Goal: Task Accomplishment & Management: Complete application form

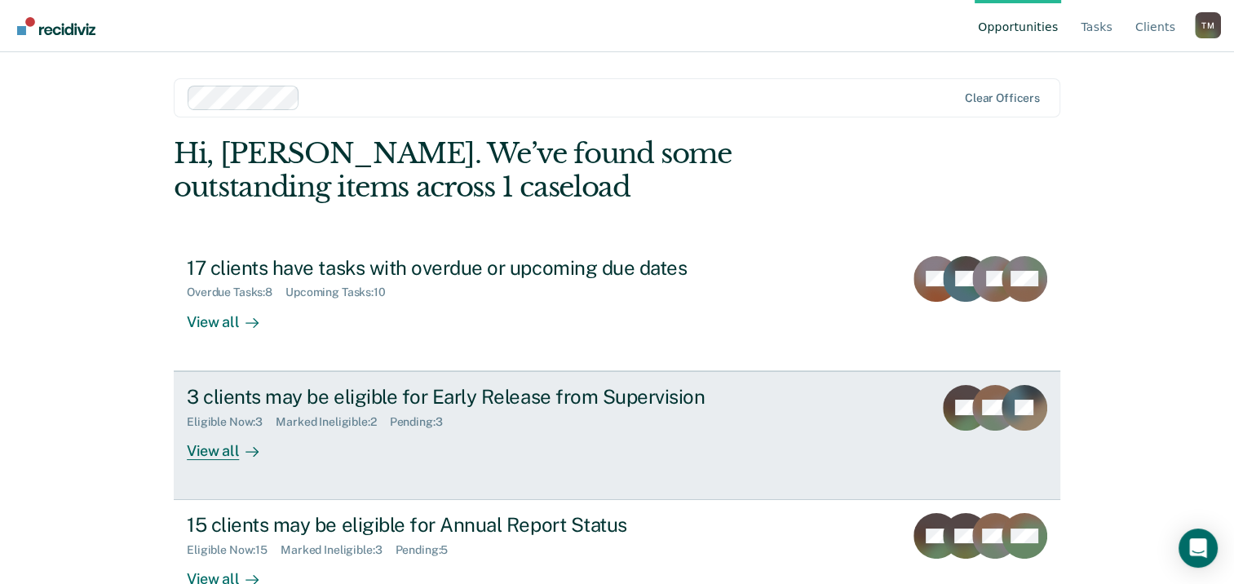
click at [321, 396] on div "3 clients may be eligible for Early Release from Supervision" at bounding box center [473, 397] width 573 height 24
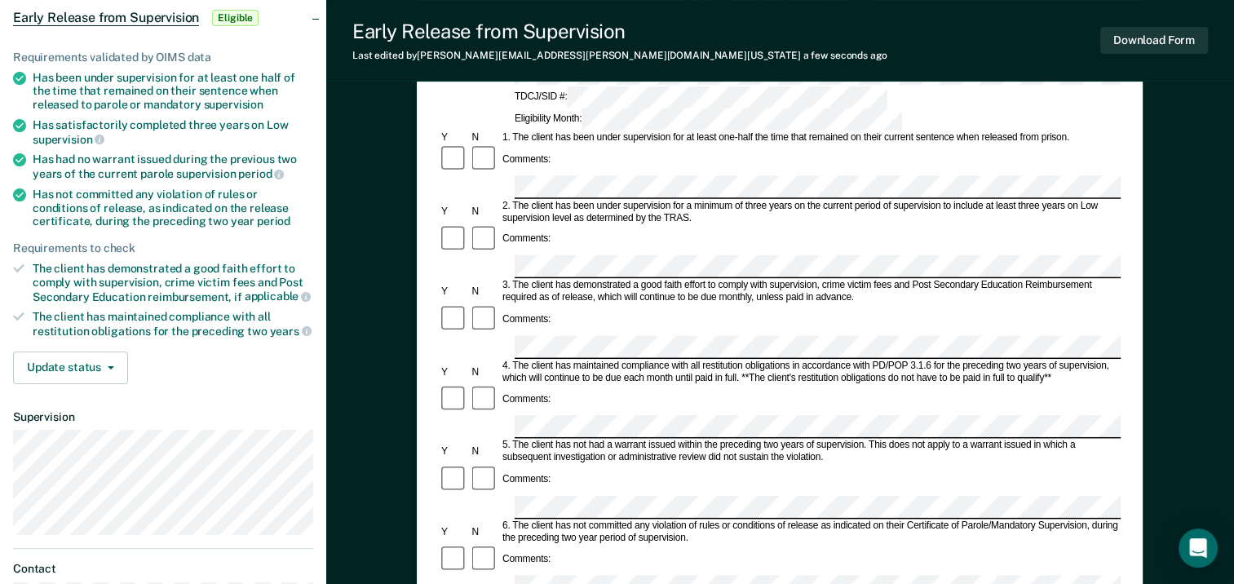
scroll to position [163, 0]
click at [850, 306] on form "Early Release from Supervision (ERS) Checklist, Recommendation, and Determinati…" at bounding box center [780, 585] width 682 height 1182
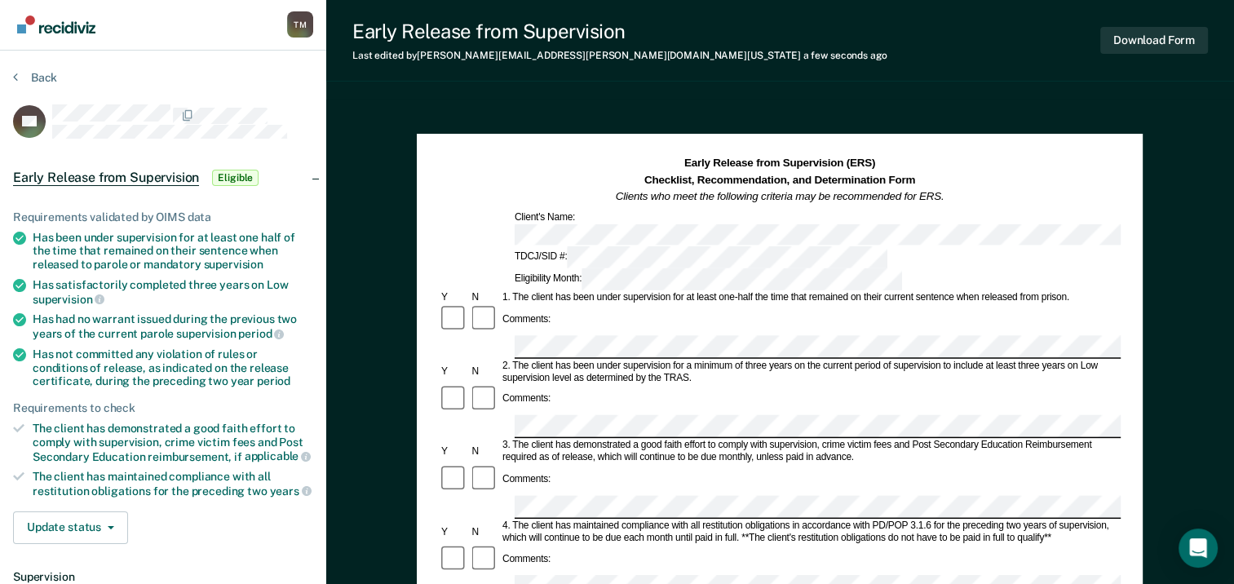
scroll to position [0, 0]
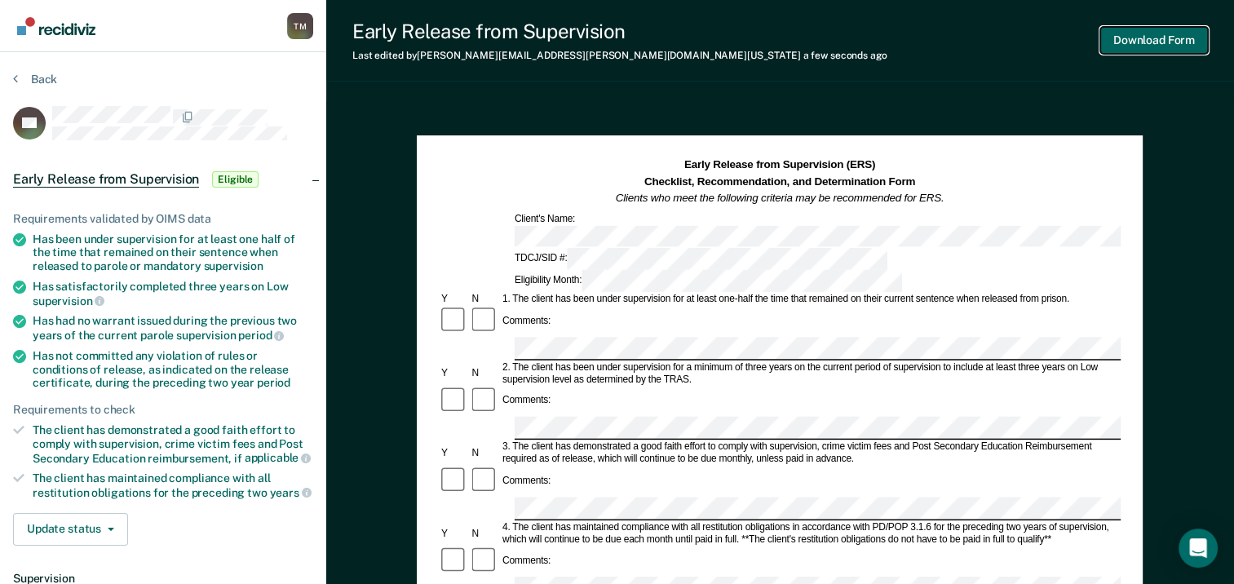
click at [1163, 40] on button "Download Form" at bounding box center [1155, 40] width 108 height 27
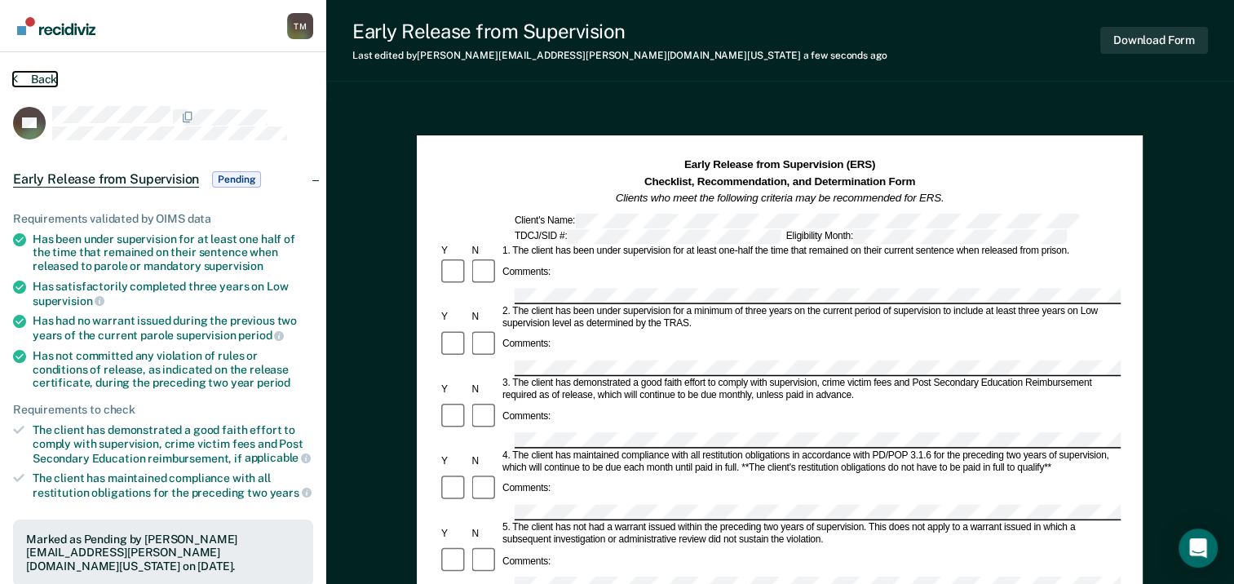
click at [43, 78] on button "Back" at bounding box center [35, 79] width 44 height 15
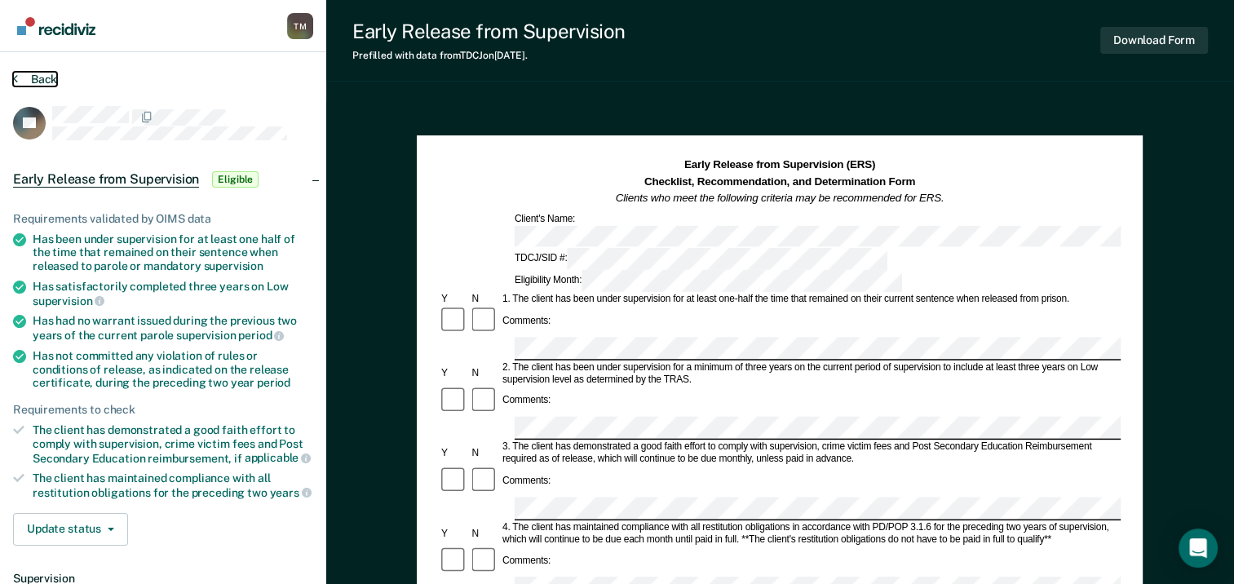
click at [48, 75] on button "Back" at bounding box center [35, 79] width 44 height 15
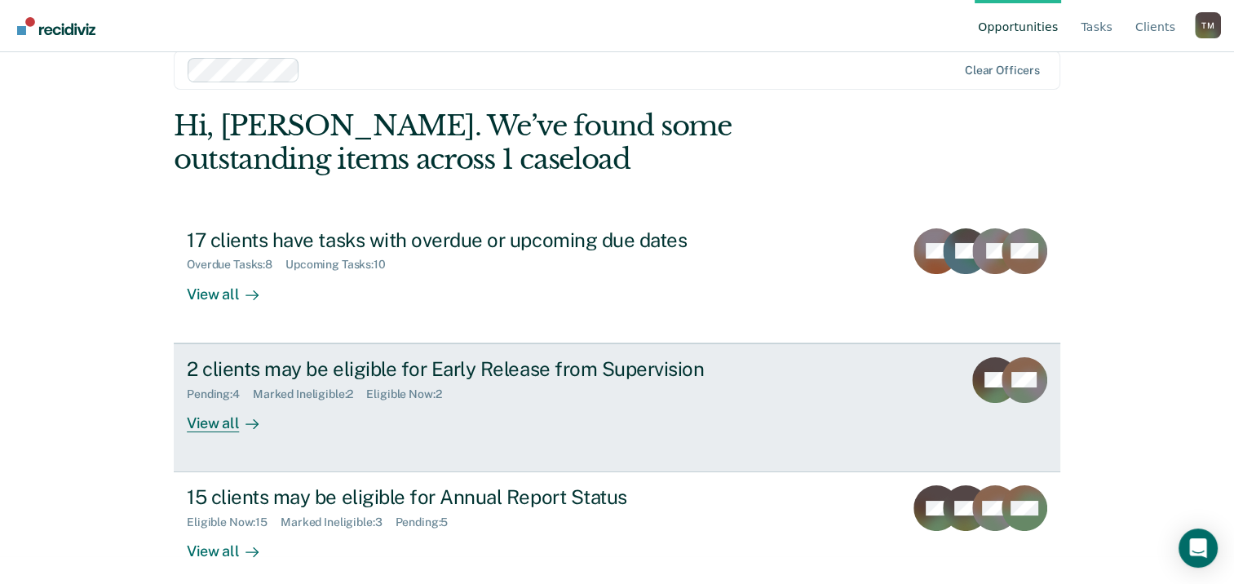
scroll to position [43, 0]
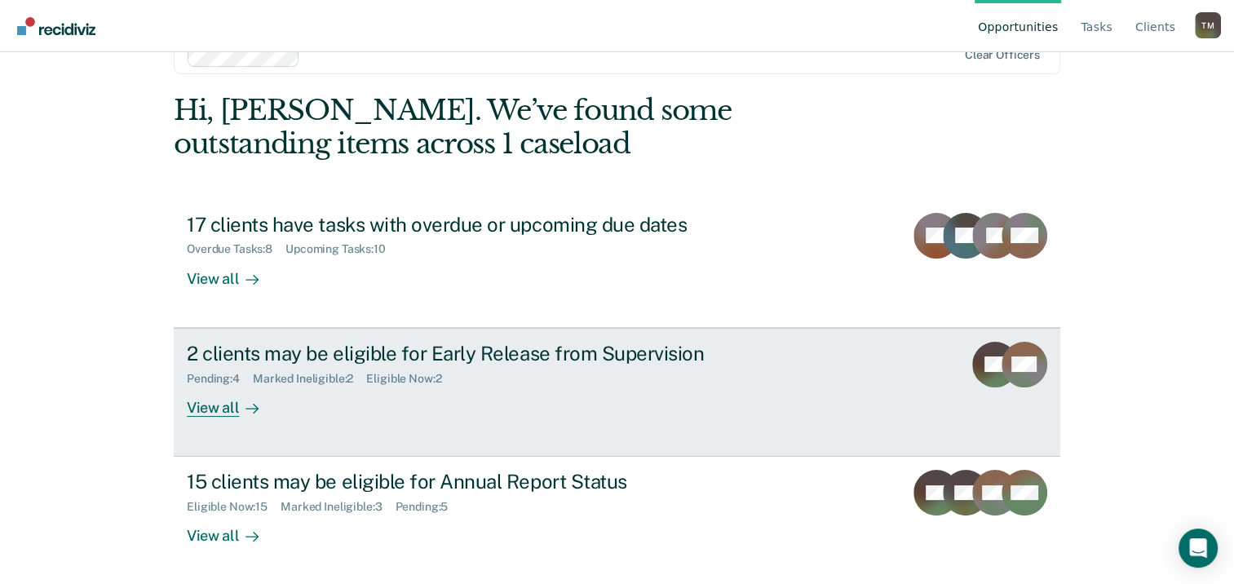
click at [434, 357] on div "2 clients may be eligible for Early Release from Supervision" at bounding box center [473, 354] width 573 height 24
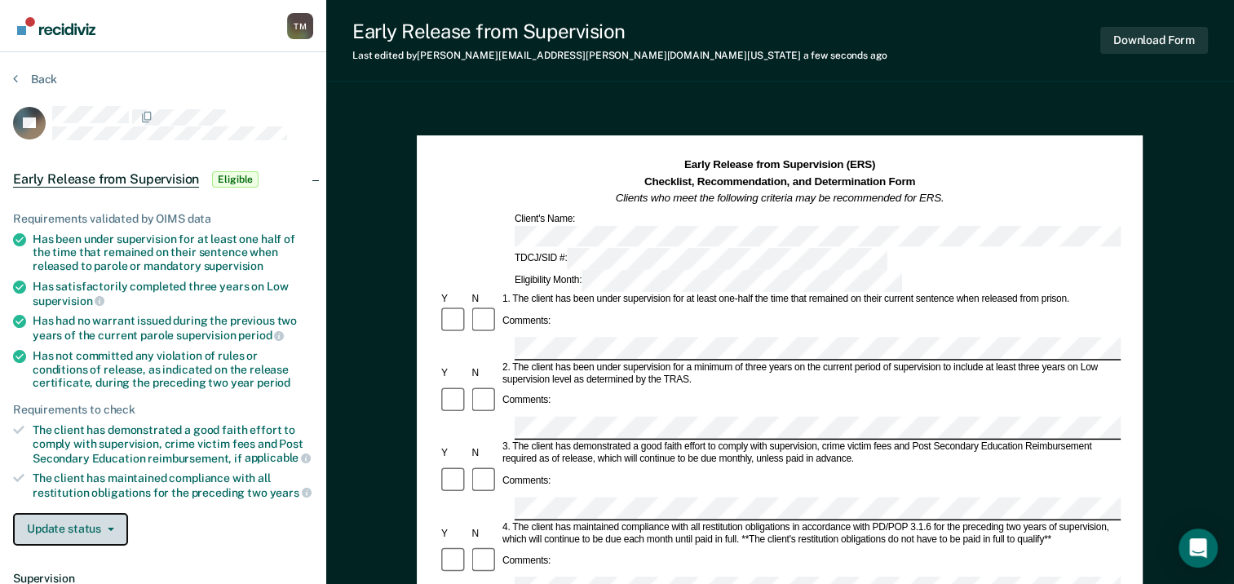
click at [111, 520] on button "Update status" at bounding box center [70, 529] width 115 height 33
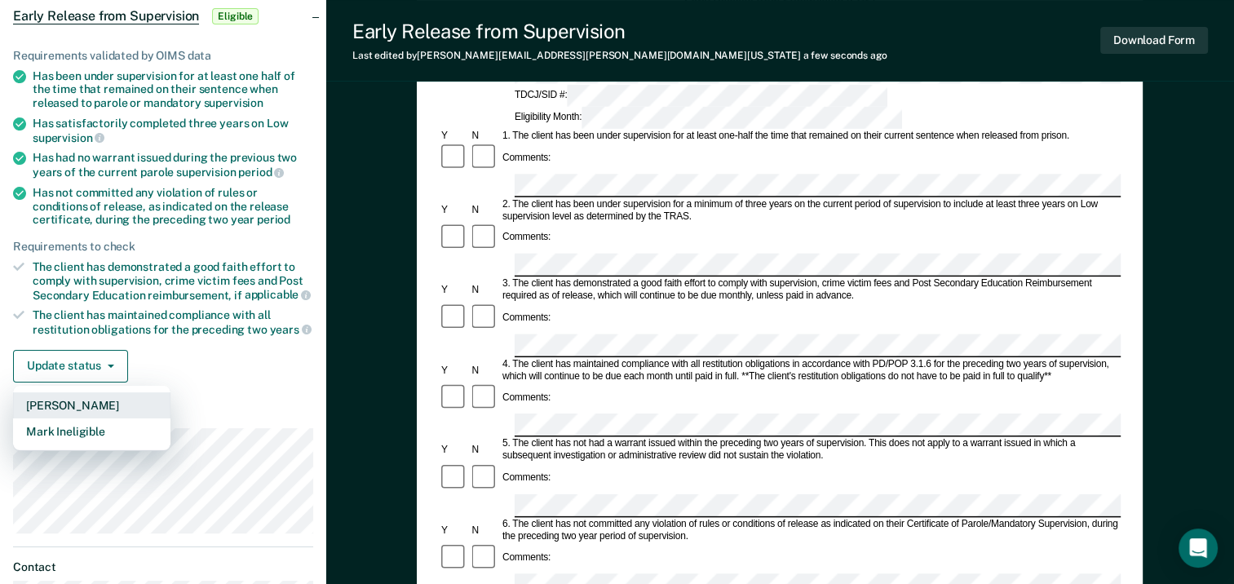
click at [78, 401] on button "[PERSON_NAME]" at bounding box center [91, 405] width 157 height 26
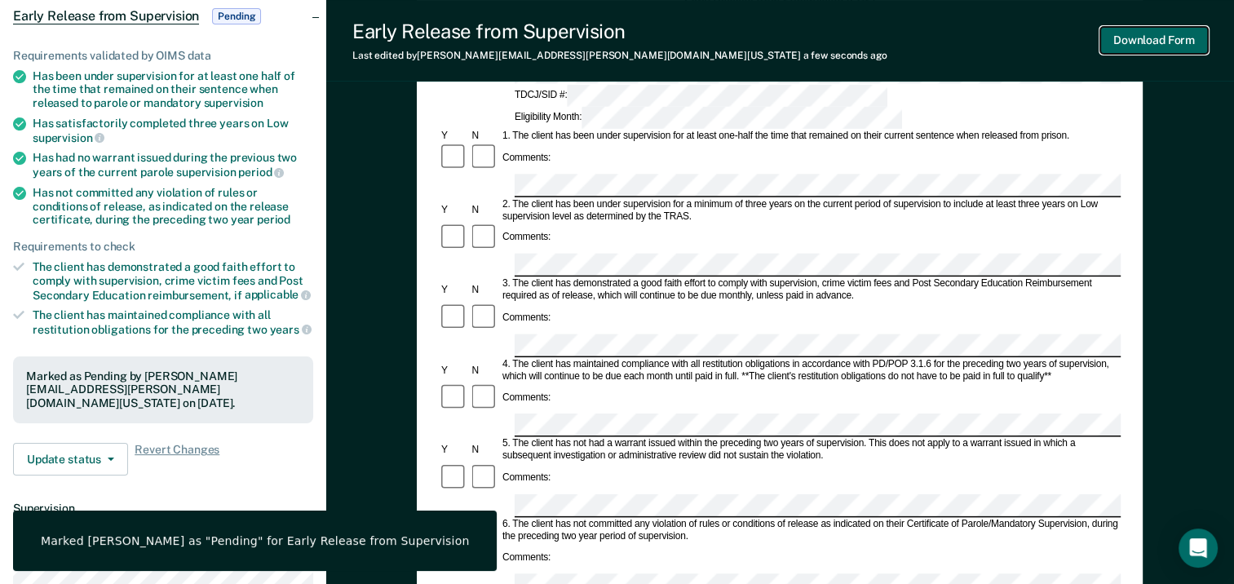
click at [1143, 37] on button "Download Form" at bounding box center [1155, 40] width 108 height 27
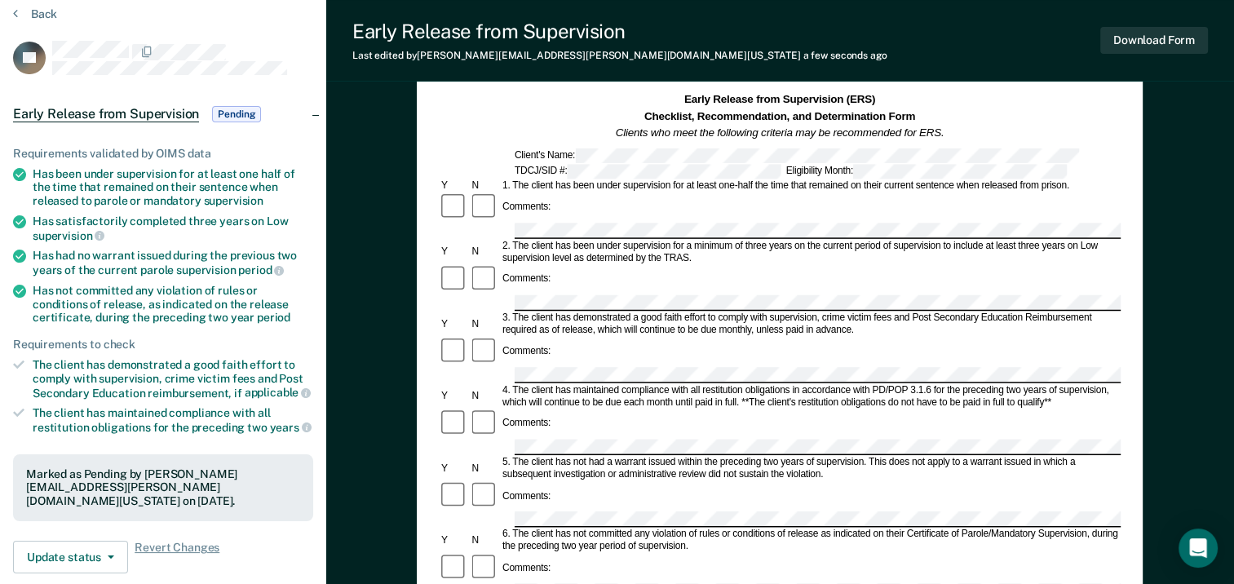
scroll to position [0, 0]
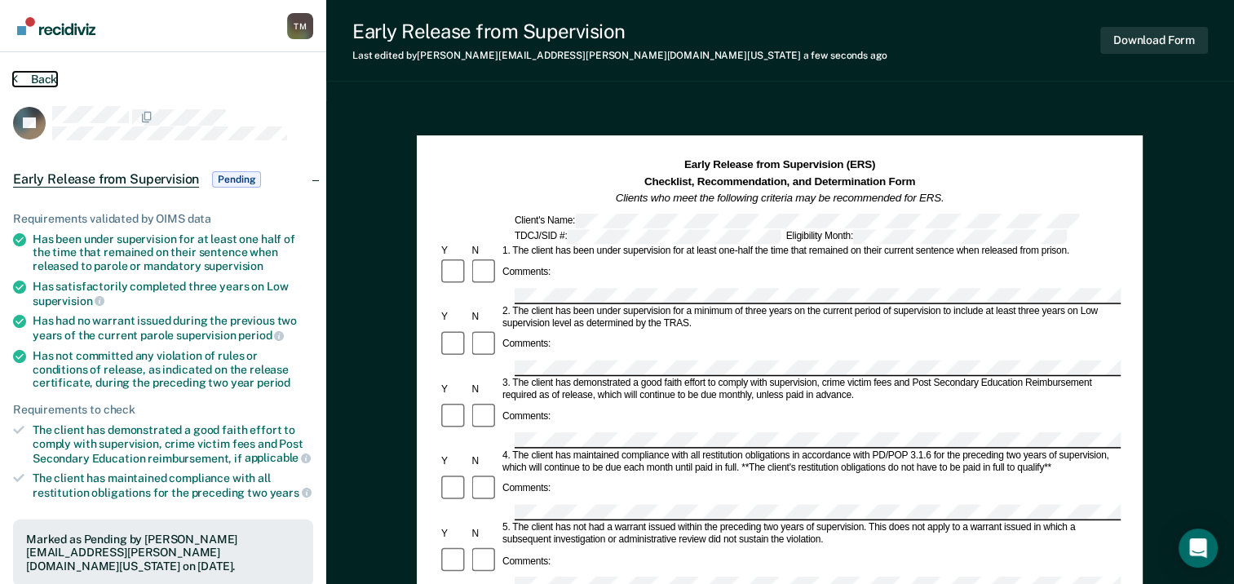
click at [28, 72] on button "Back" at bounding box center [35, 79] width 44 height 15
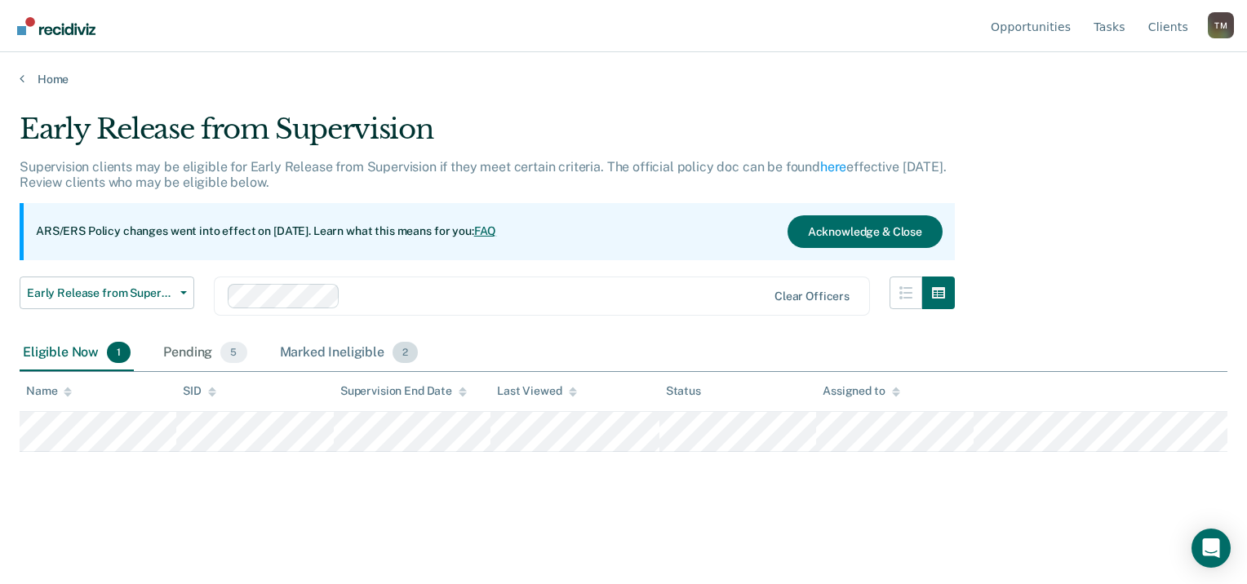
click at [379, 350] on div "Marked Ineligible 2" at bounding box center [349, 353] width 145 height 36
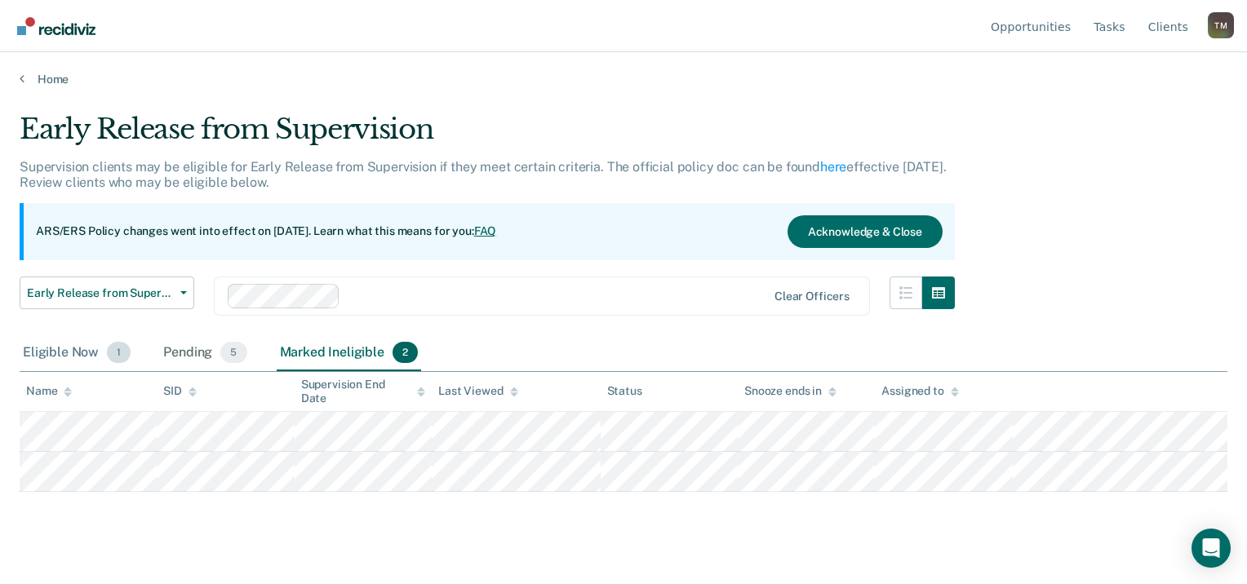
click at [78, 356] on div "Eligible Now 1" at bounding box center [77, 353] width 114 height 36
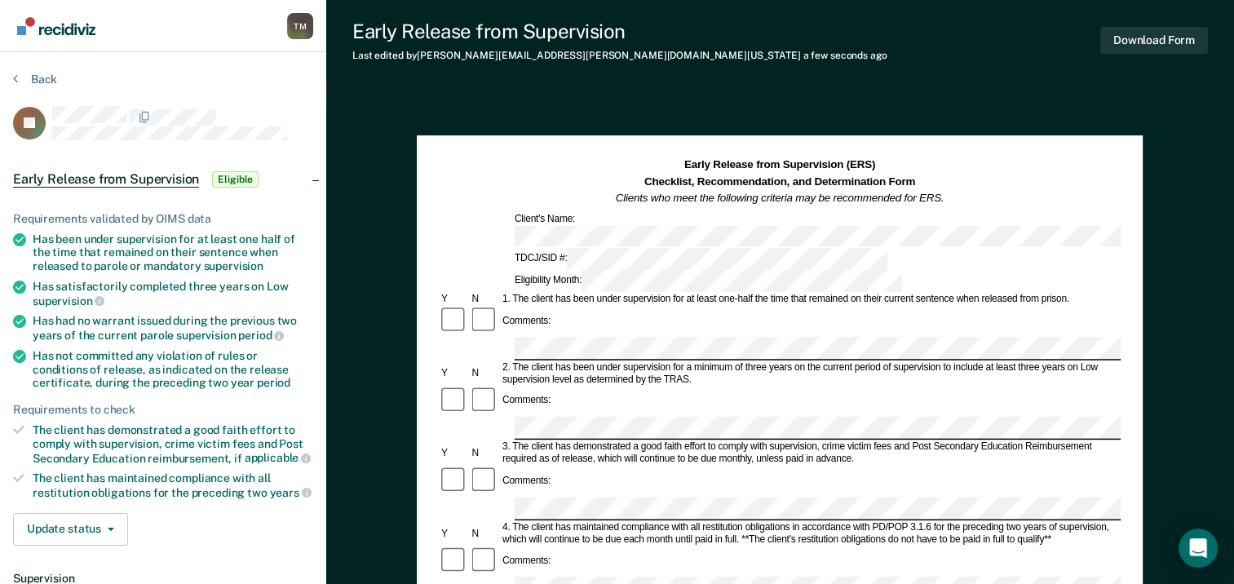
scroll to position [163, 0]
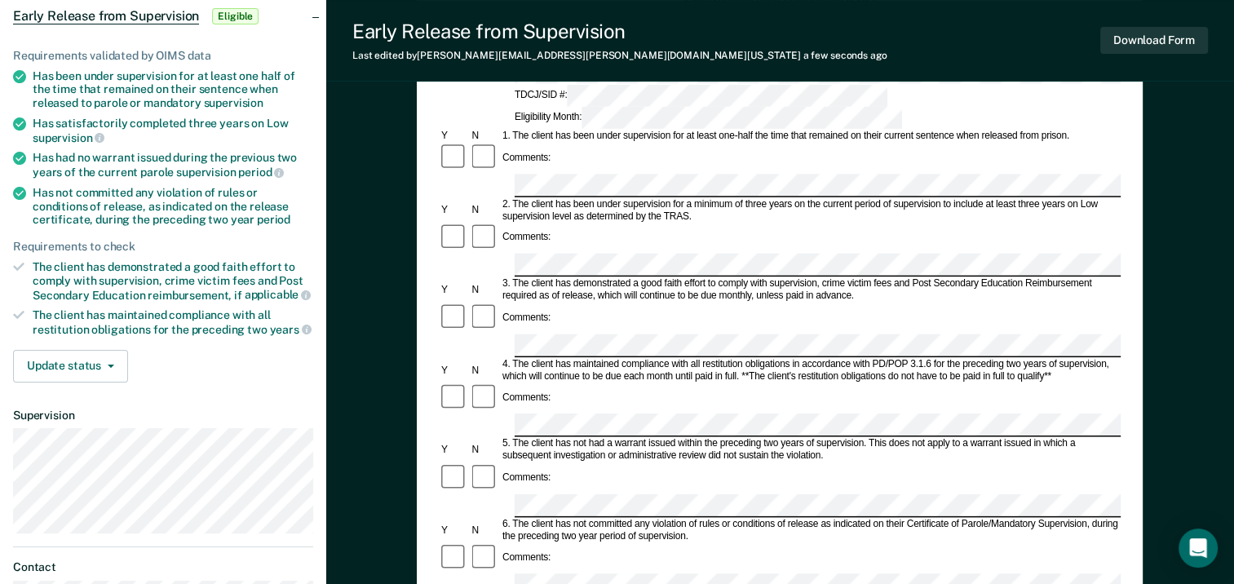
click at [597, 383] on form "Early Release from Supervision (ERS) Checklist, Recommendation, and Determinati…" at bounding box center [780, 585] width 682 height 1182
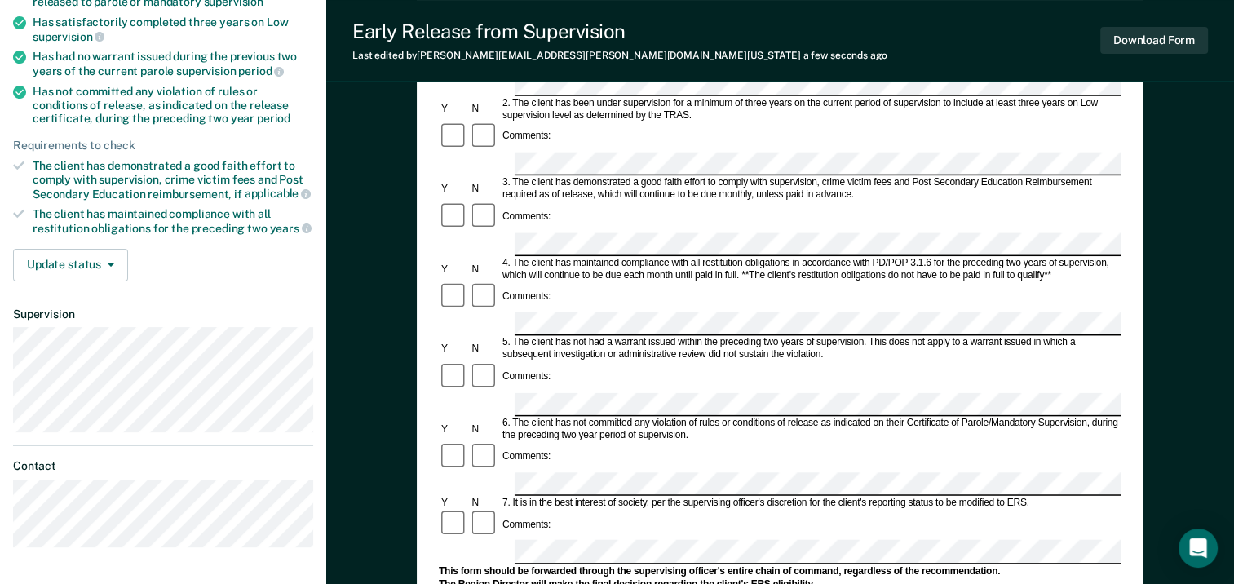
scroll to position [326, 0]
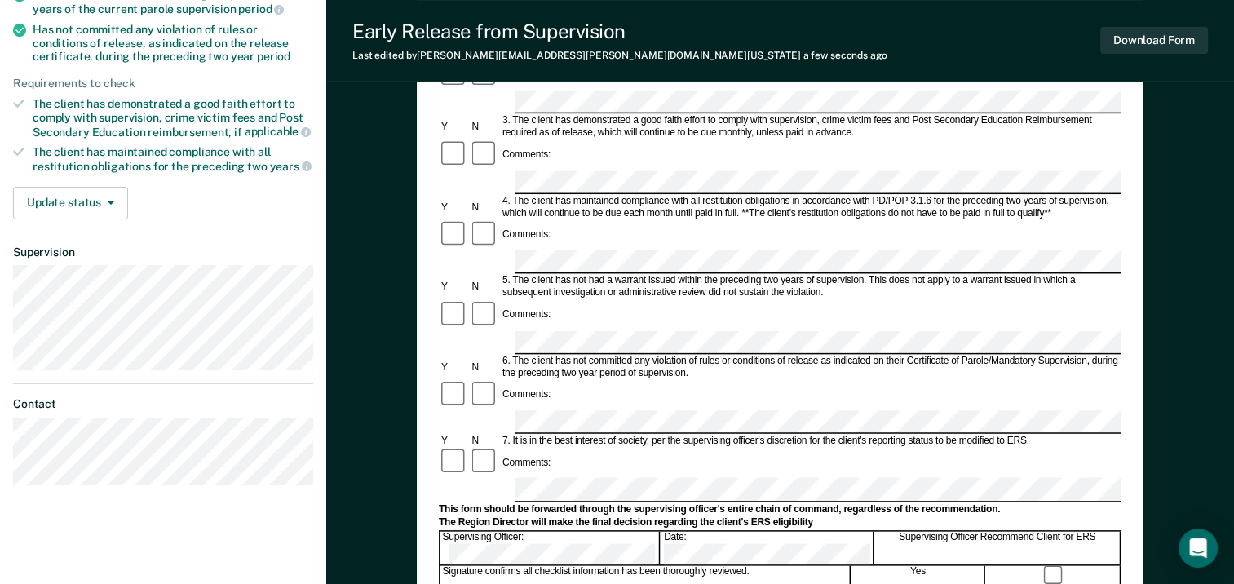
click at [493, 478] on div at bounding box center [780, 490] width 682 height 24
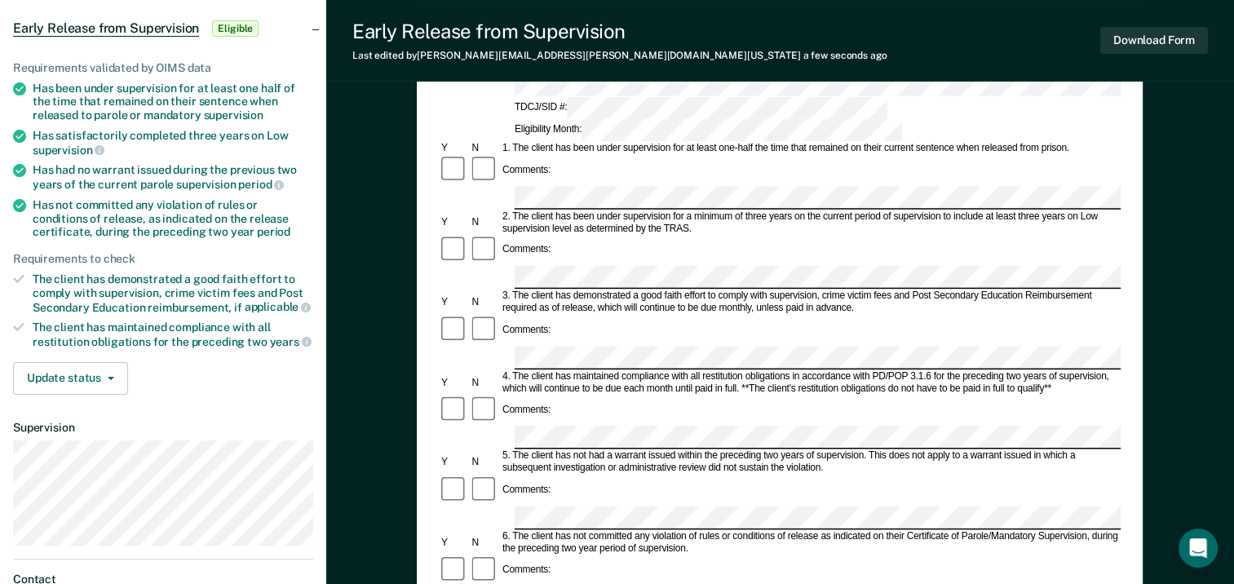
scroll to position [0, 0]
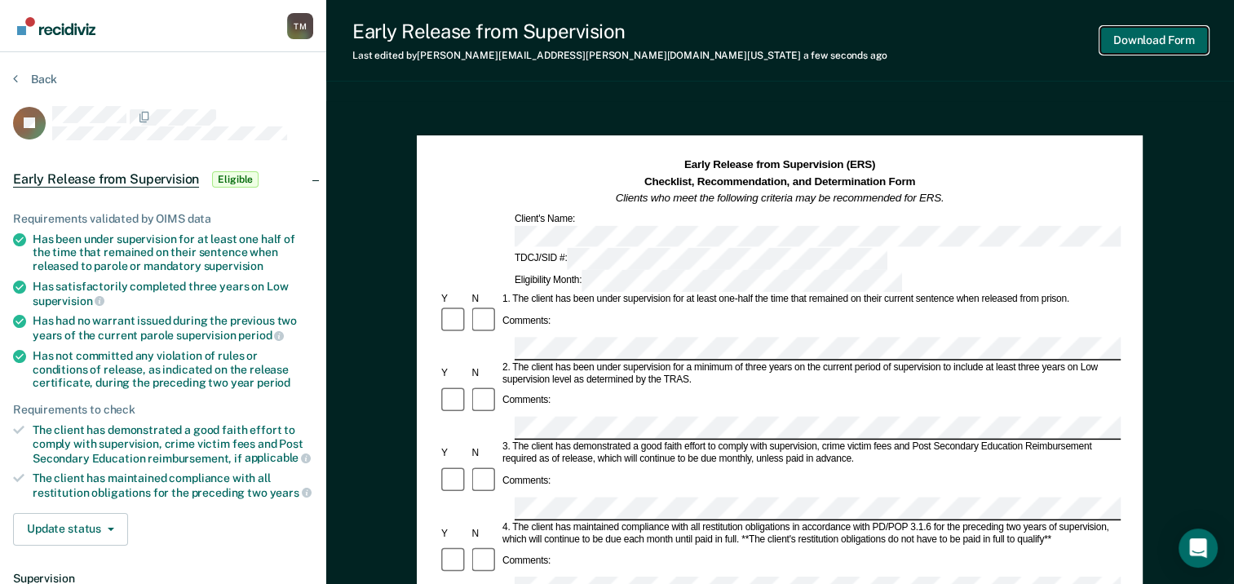
click at [1144, 38] on button "Download Form" at bounding box center [1155, 40] width 108 height 27
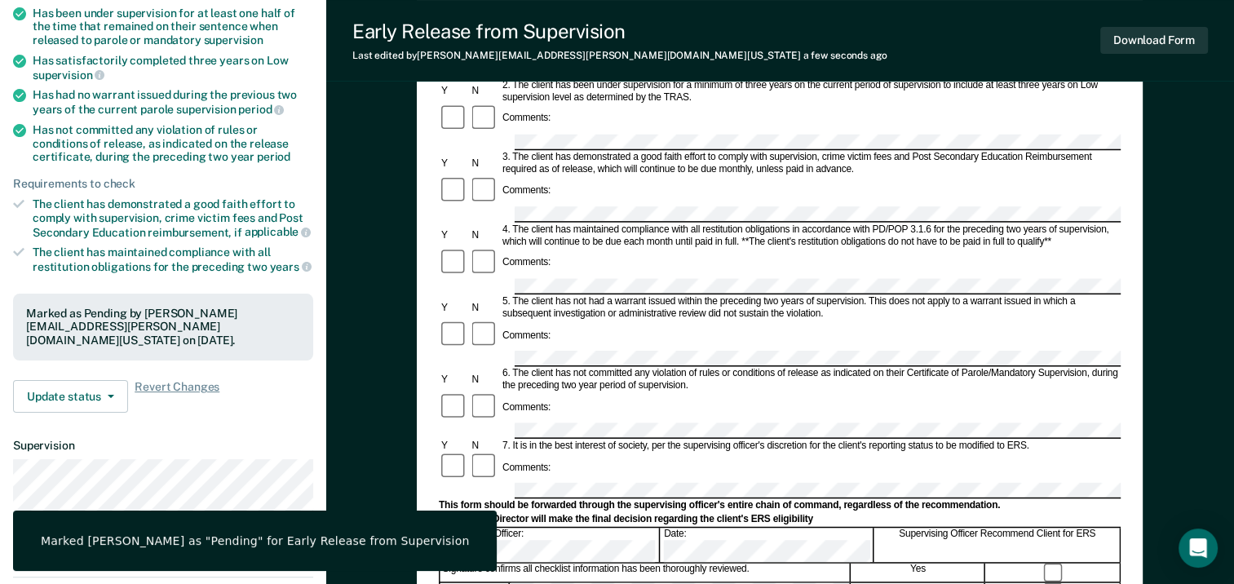
scroll to position [245, 0]
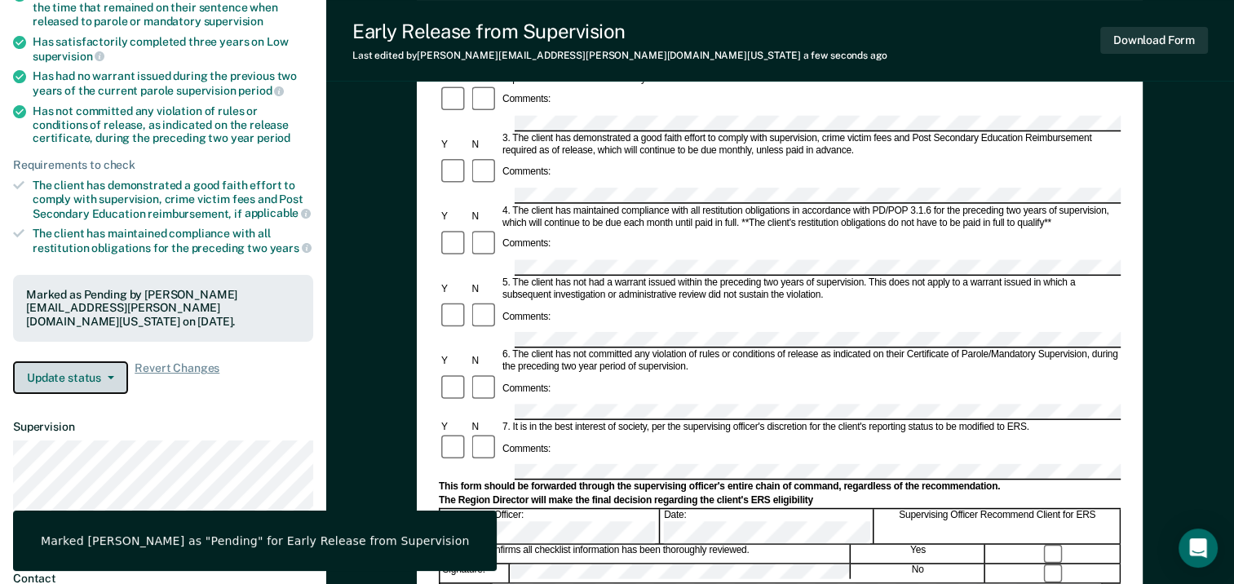
click at [104, 365] on button "Update status" at bounding box center [70, 377] width 115 height 33
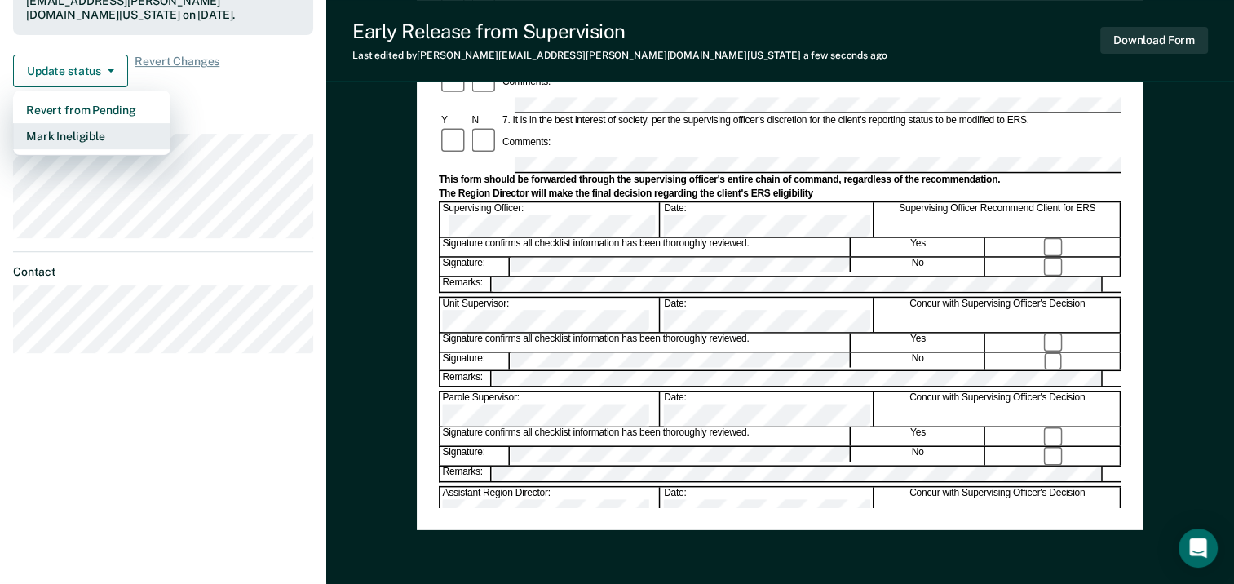
scroll to position [624, 0]
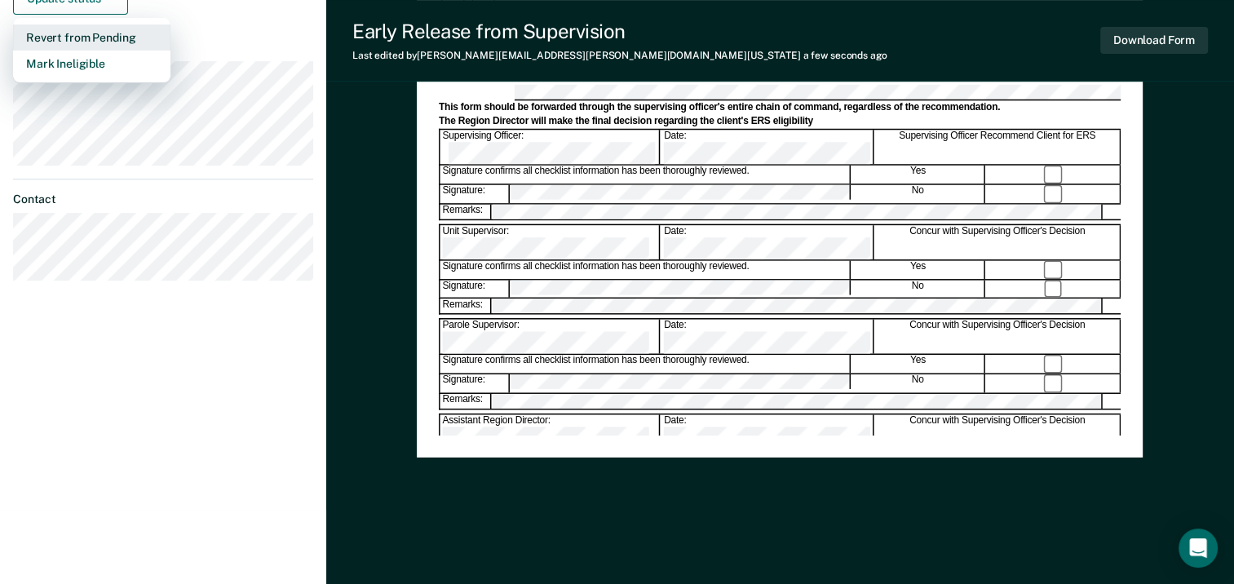
click at [91, 24] on button "Revert from Pending" at bounding box center [91, 37] width 157 height 26
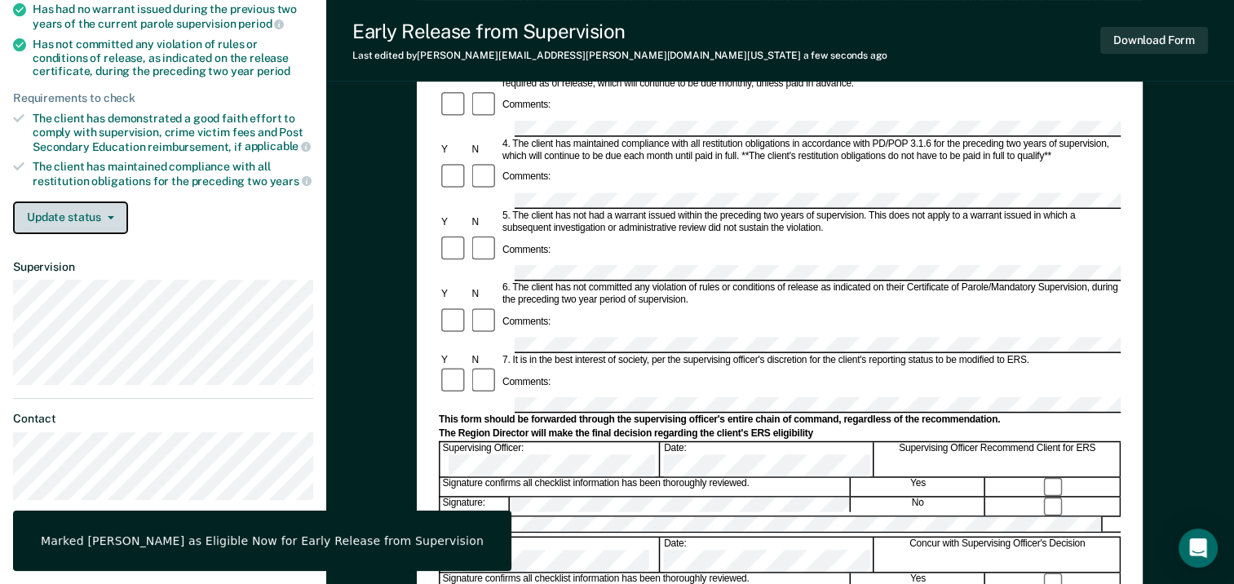
click at [111, 215] on button "Update status" at bounding box center [70, 218] width 115 height 33
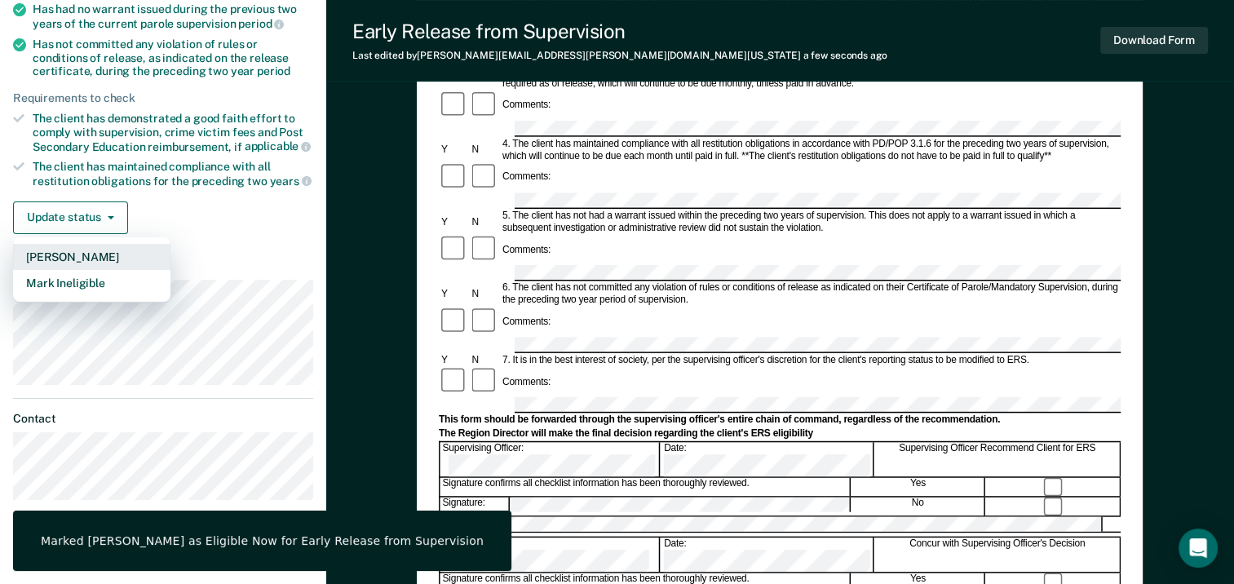
click at [98, 251] on button "[PERSON_NAME]" at bounding box center [91, 257] width 157 height 26
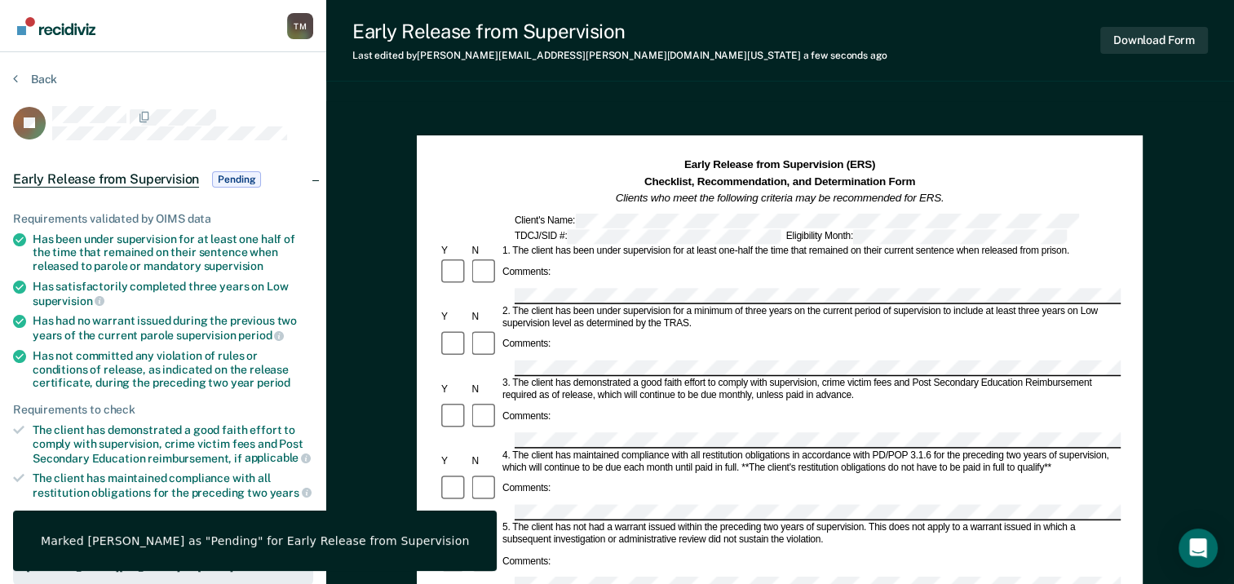
scroll to position [0, 0]
click at [1161, 37] on button "Download Form" at bounding box center [1155, 40] width 108 height 27
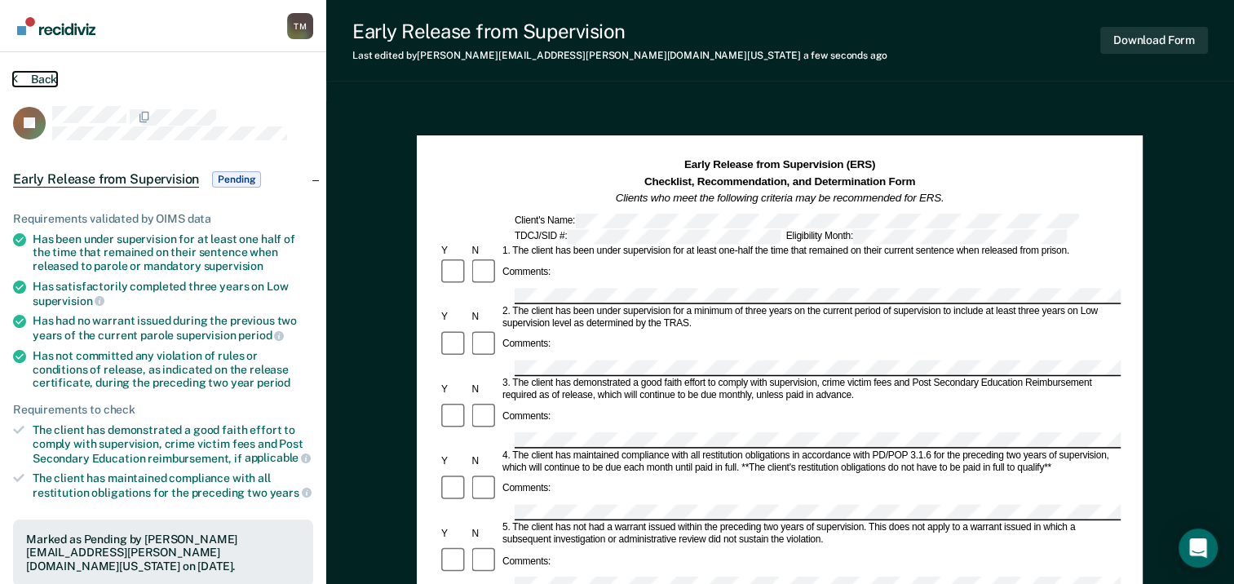
click at [46, 78] on button "Back" at bounding box center [35, 79] width 44 height 15
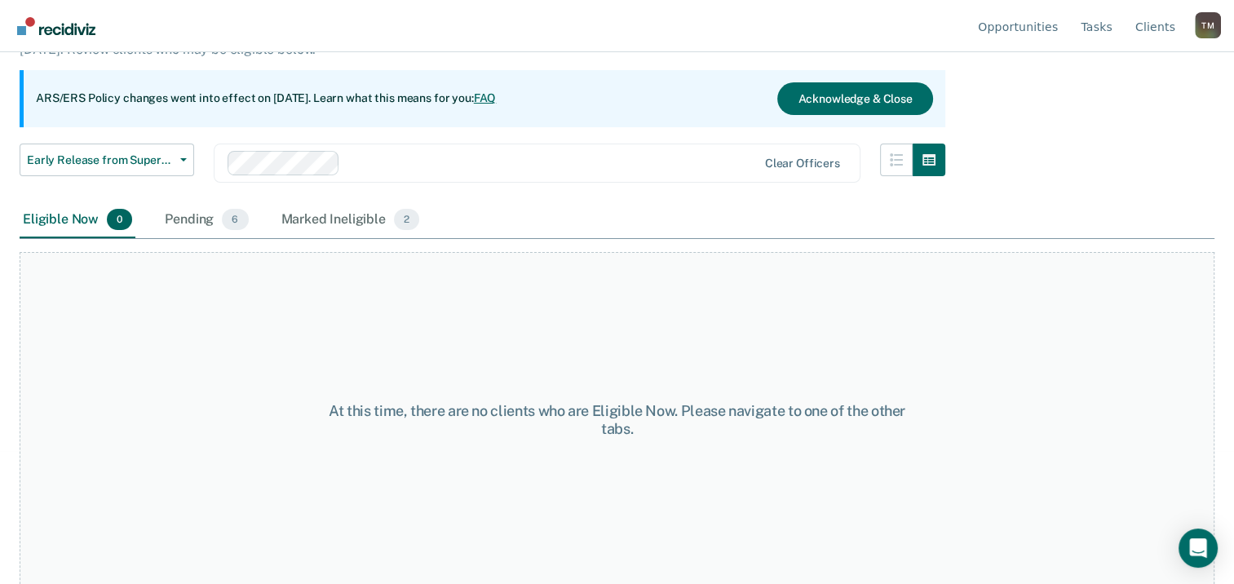
scroll to position [135, 0]
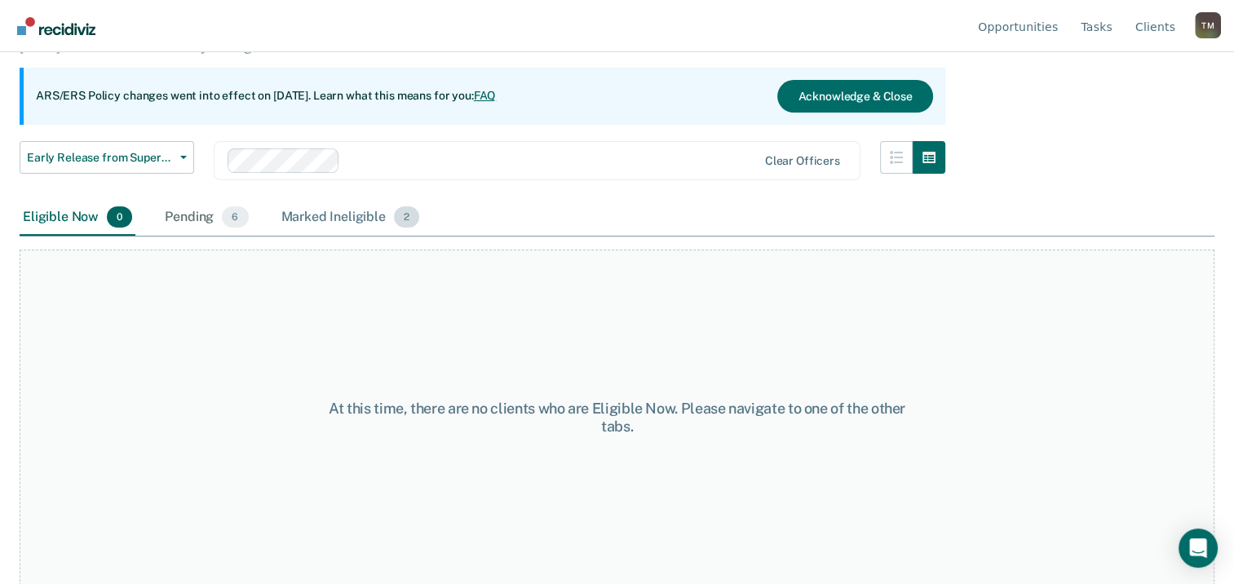
click at [332, 220] on div "Marked Ineligible 2" at bounding box center [350, 218] width 145 height 36
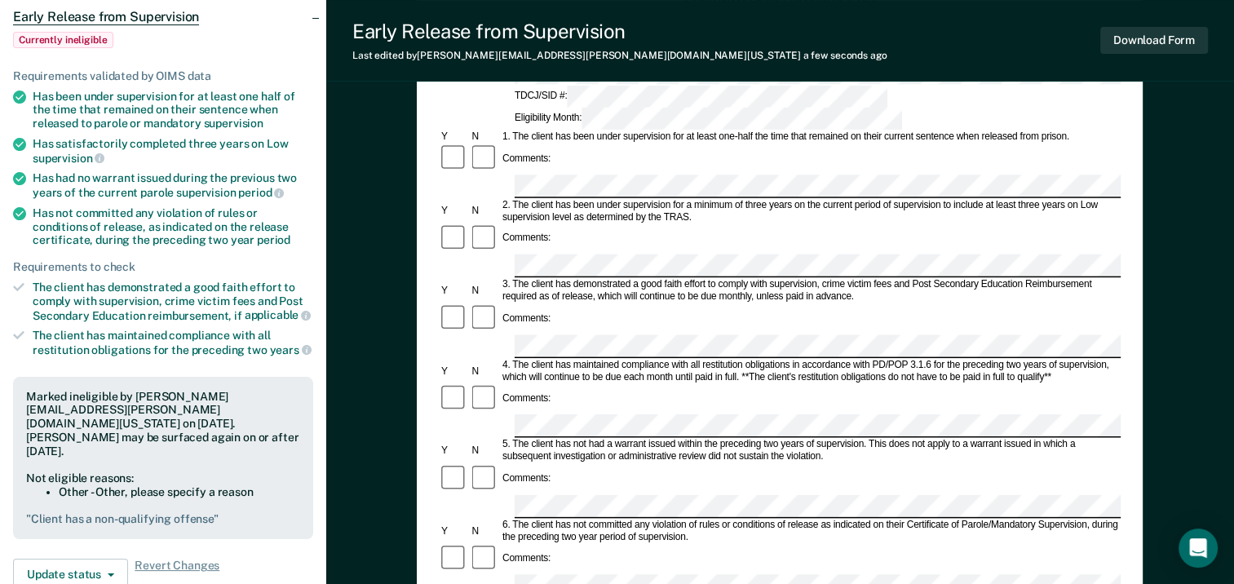
scroll to position [163, 0]
click at [462, 494] on div at bounding box center [780, 506] width 682 height 24
click at [493, 494] on div at bounding box center [780, 506] width 682 height 24
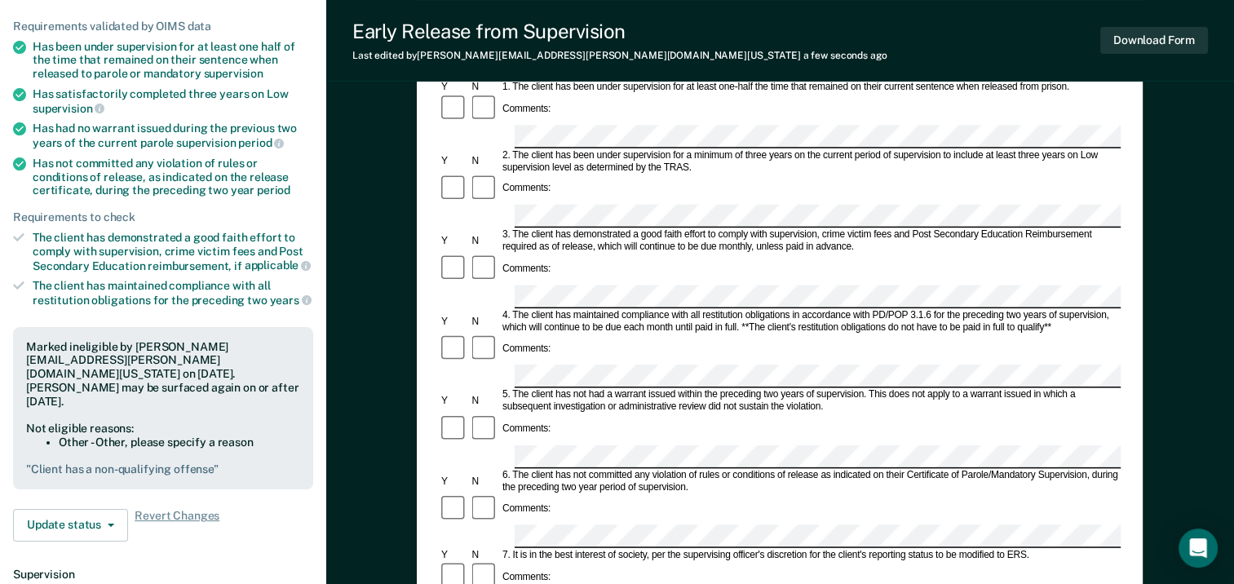
scroll to position [326, 0]
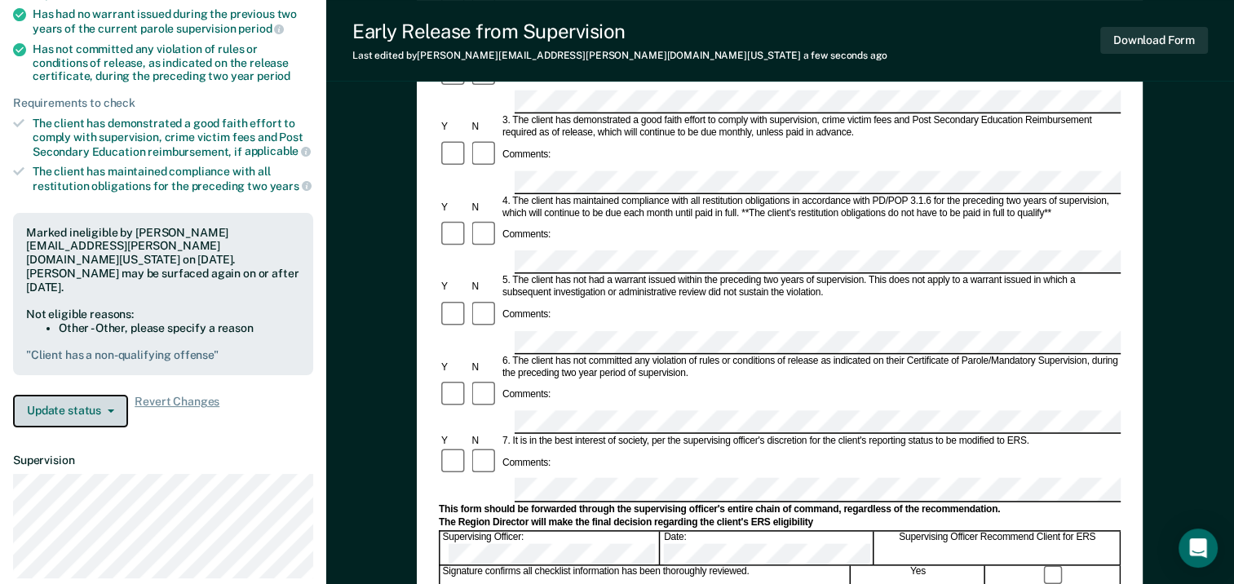
click at [111, 395] on button "Update status" at bounding box center [70, 411] width 115 height 33
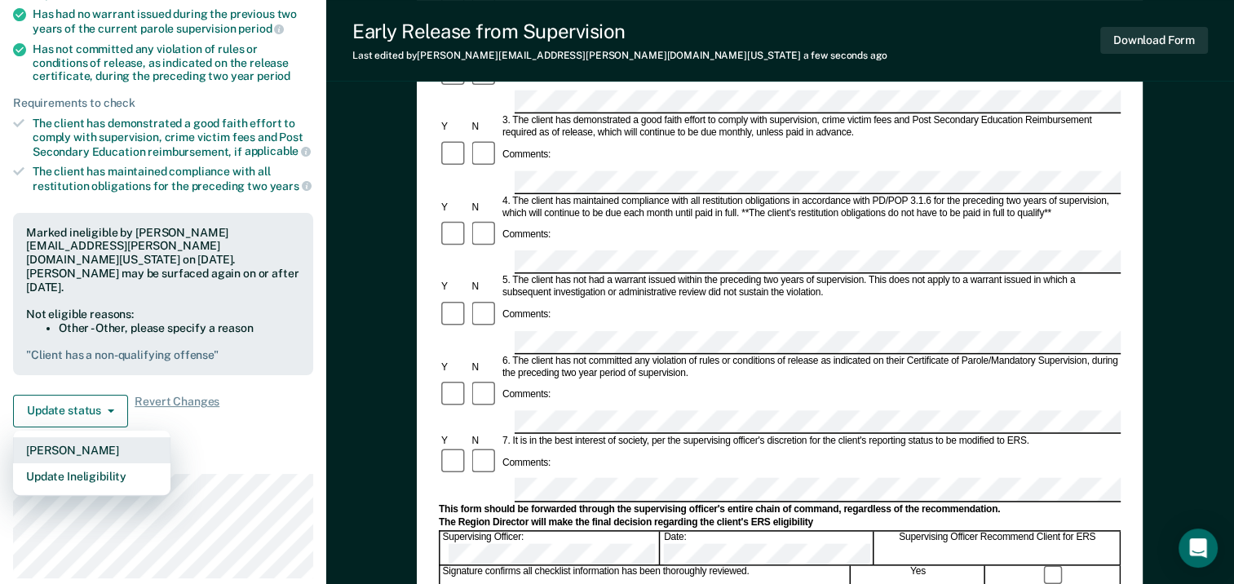
click at [64, 437] on button "[PERSON_NAME]" at bounding box center [91, 450] width 157 height 26
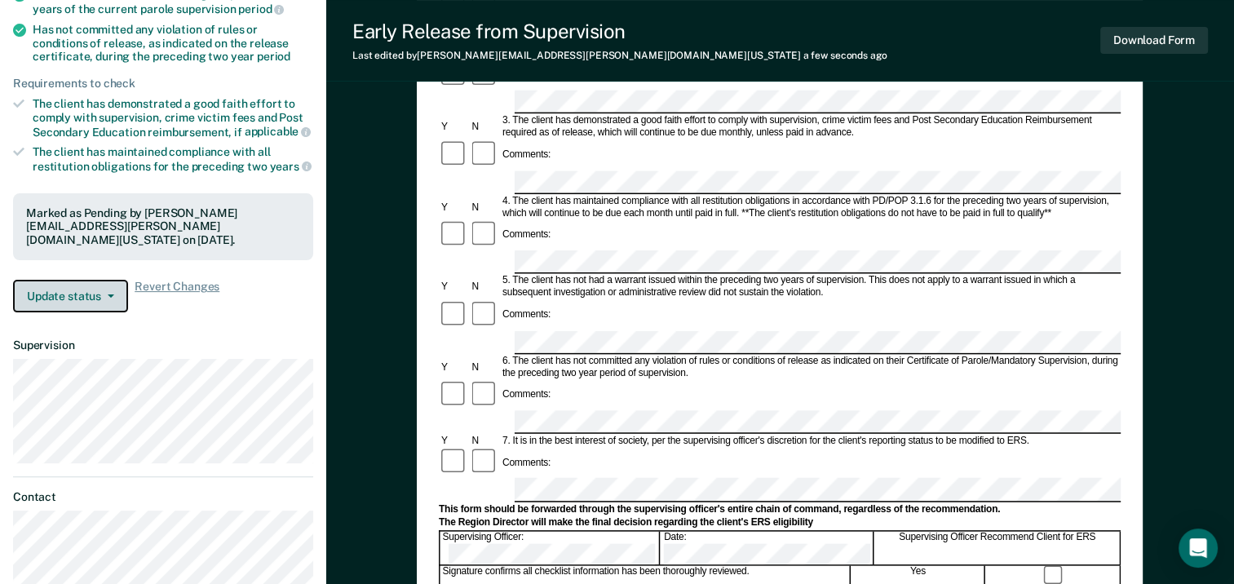
scroll to position [307, 0]
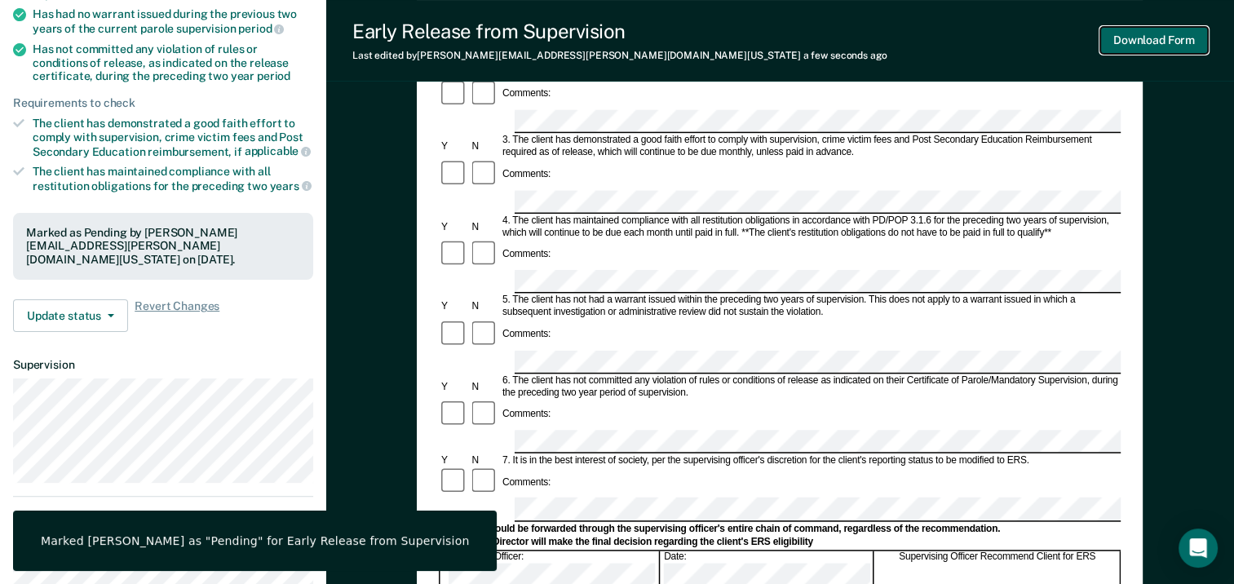
click at [1167, 44] on button "Download Form" at bounding box center [1155, 40] width 108 height 27
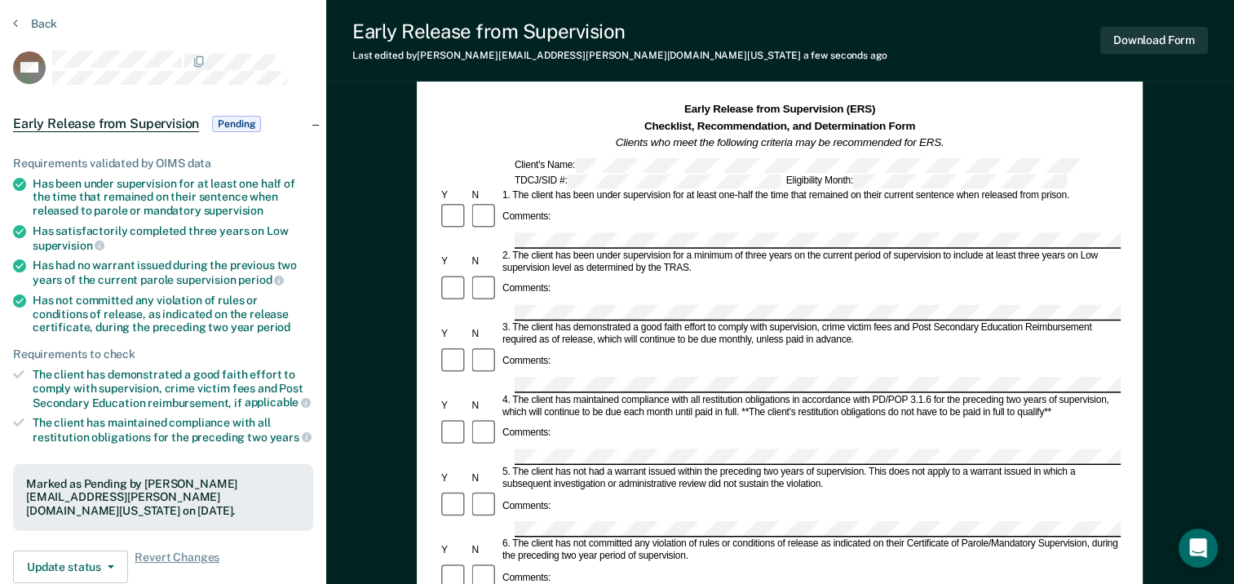
scroll to position [0, 0]
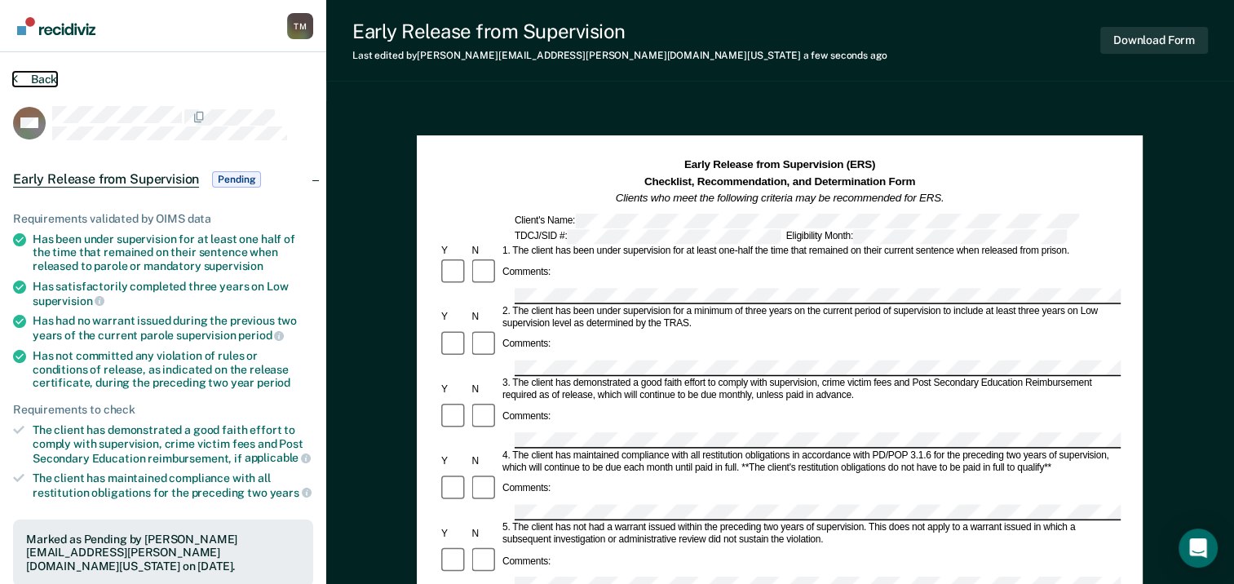
click at [33, 78] on button "Back" at bounding box center [35, 79] width 44 height 15
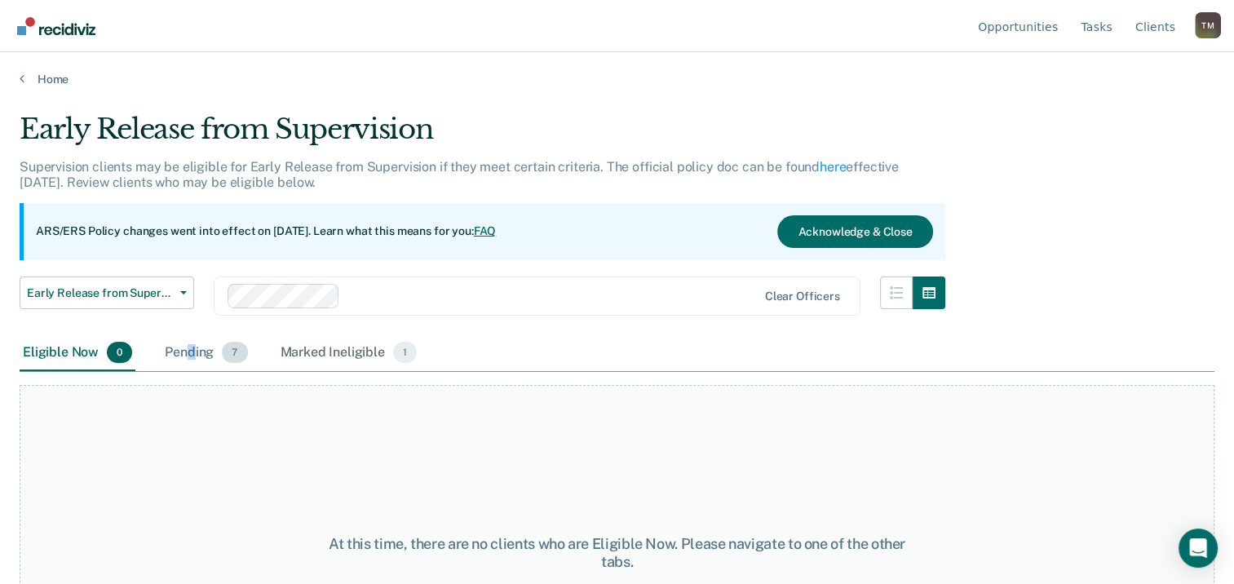
click at [188, 348] on div "Pending 7" at bounding box center [206, 353] width 89 height 36
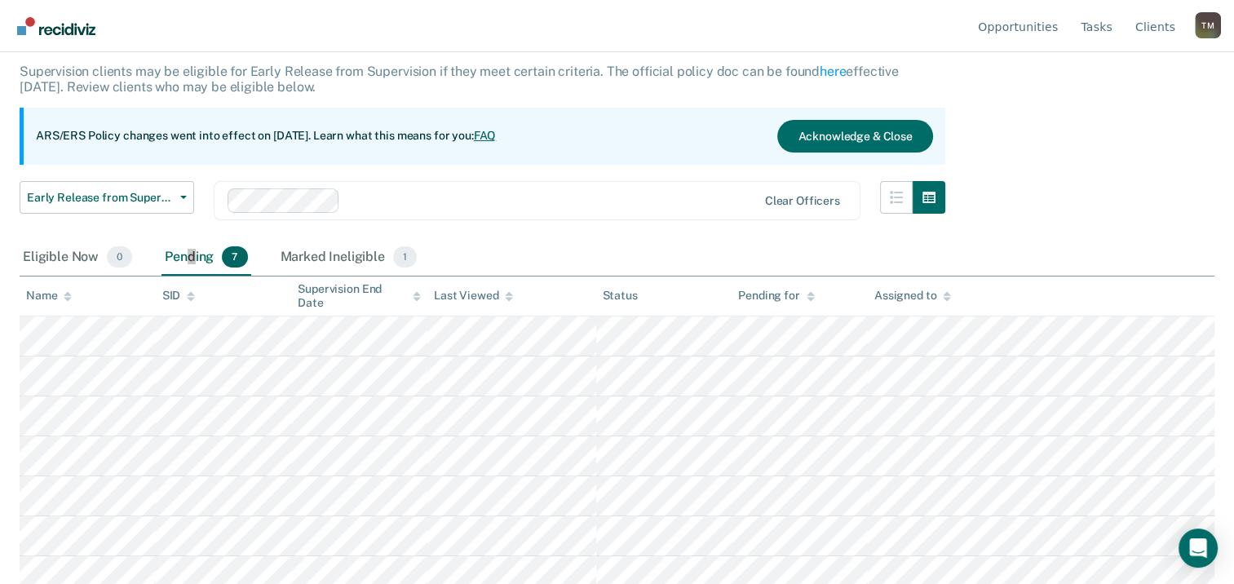
scroll to position [106, 0]
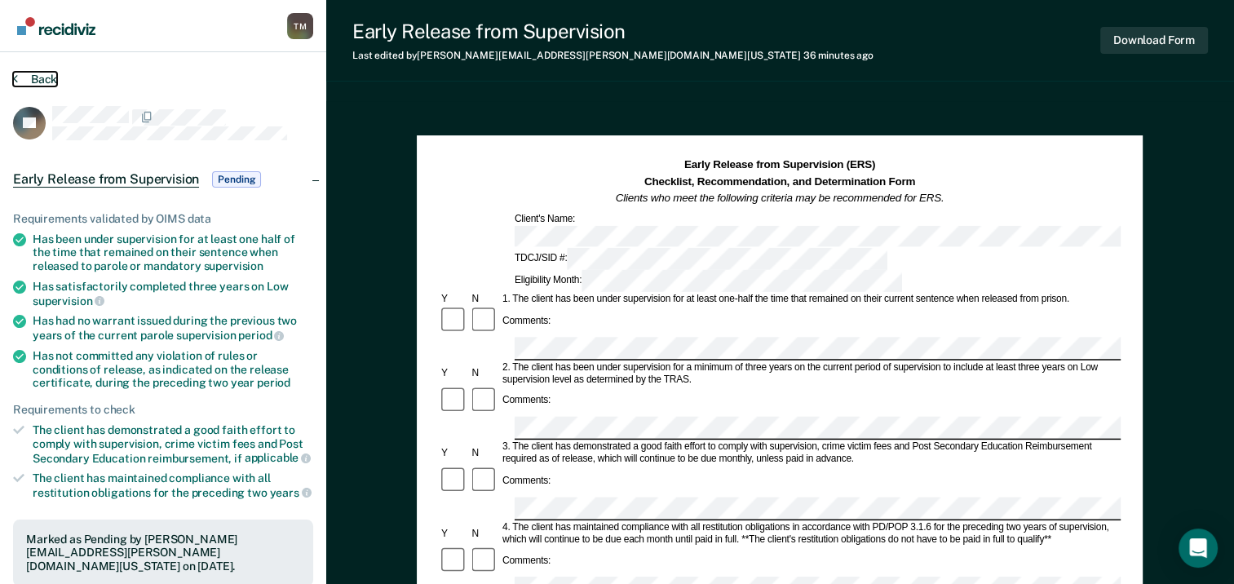
click at [49, 78] on button "Back" at bounding box center [35, 79] width 44 height 15
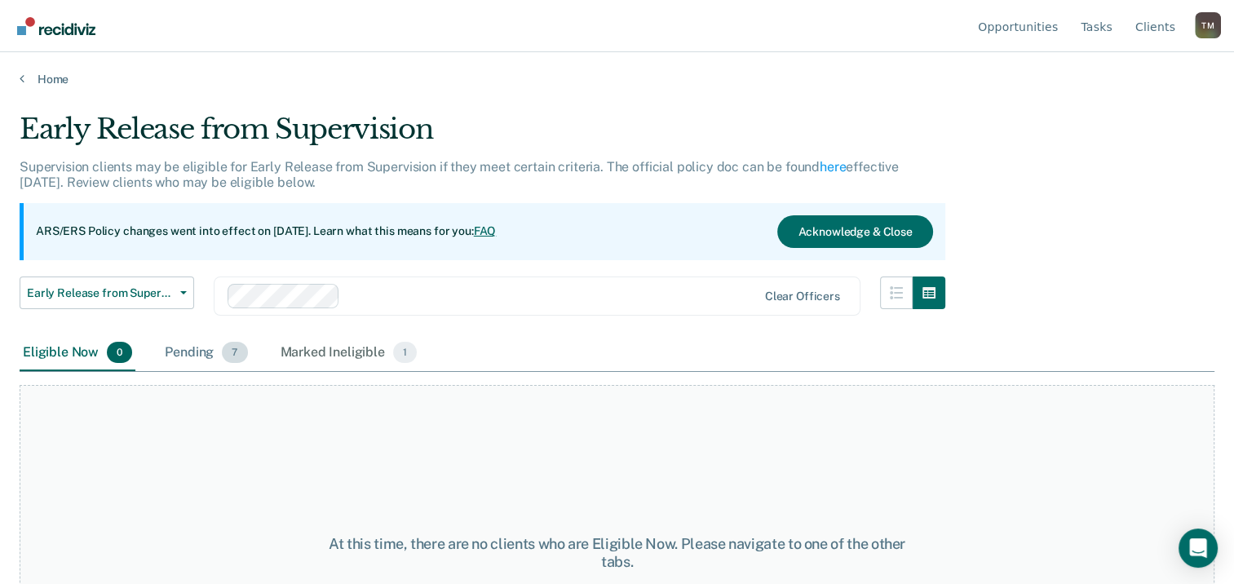
click at [202, 349] on div "Pending 7" at bounding box center [206, 353] width 89 height 36
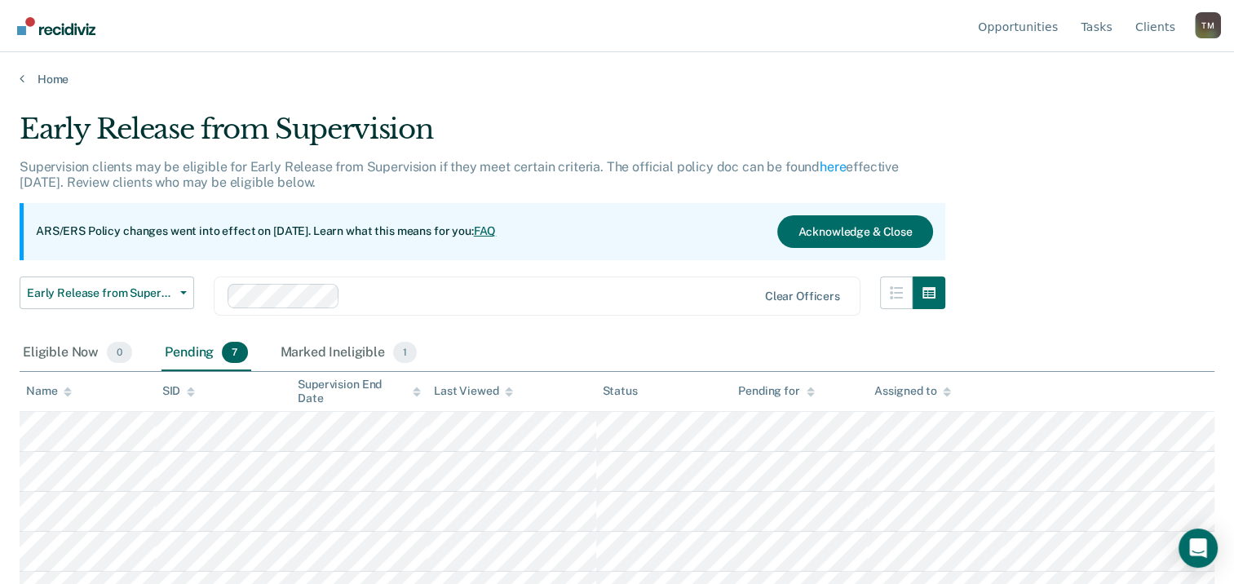
scroll to position [82, 0]
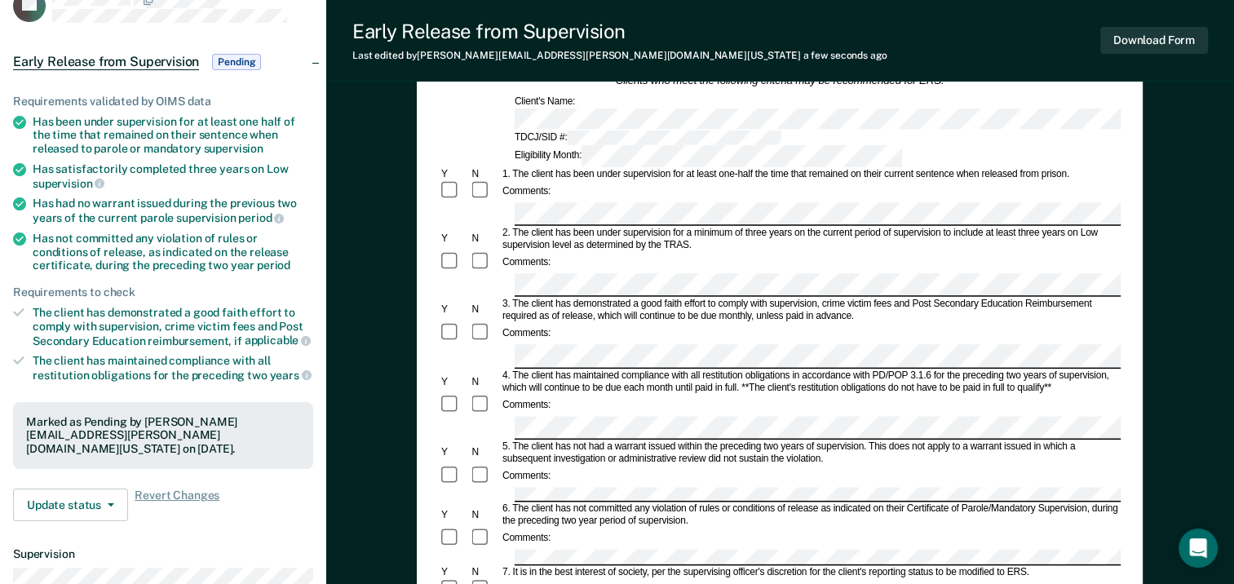
scroll to position [163, 0]
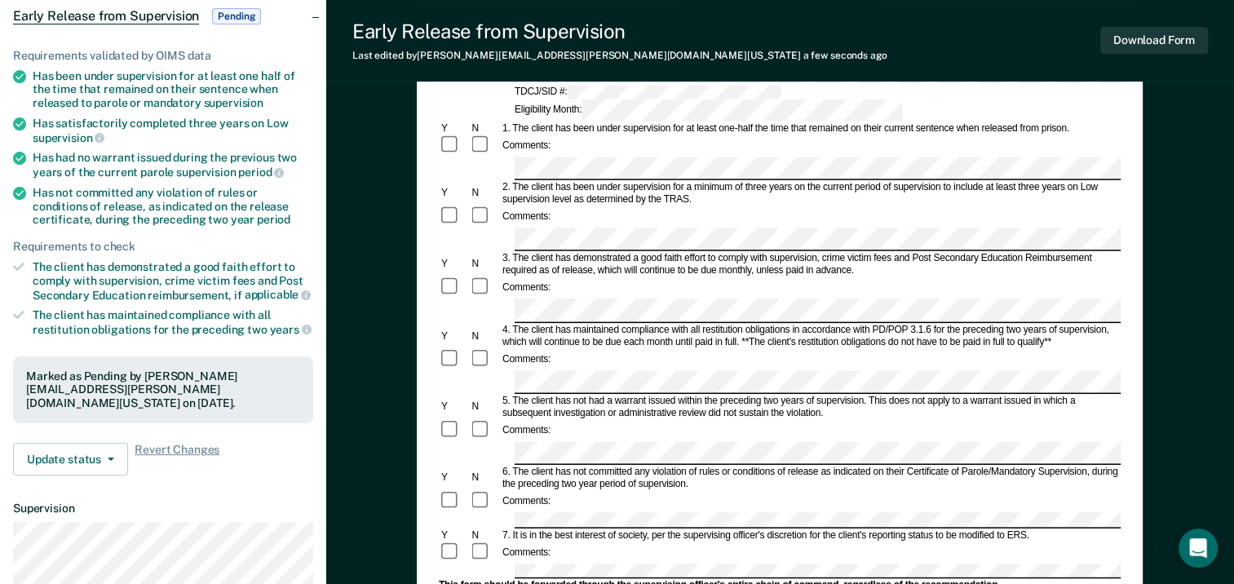
click at [480, 429] on form "Early Release from Supervision (ERS) Checklist, Recommendation, and Determinati…" at bounding box center [780, 476] width 682 height 964
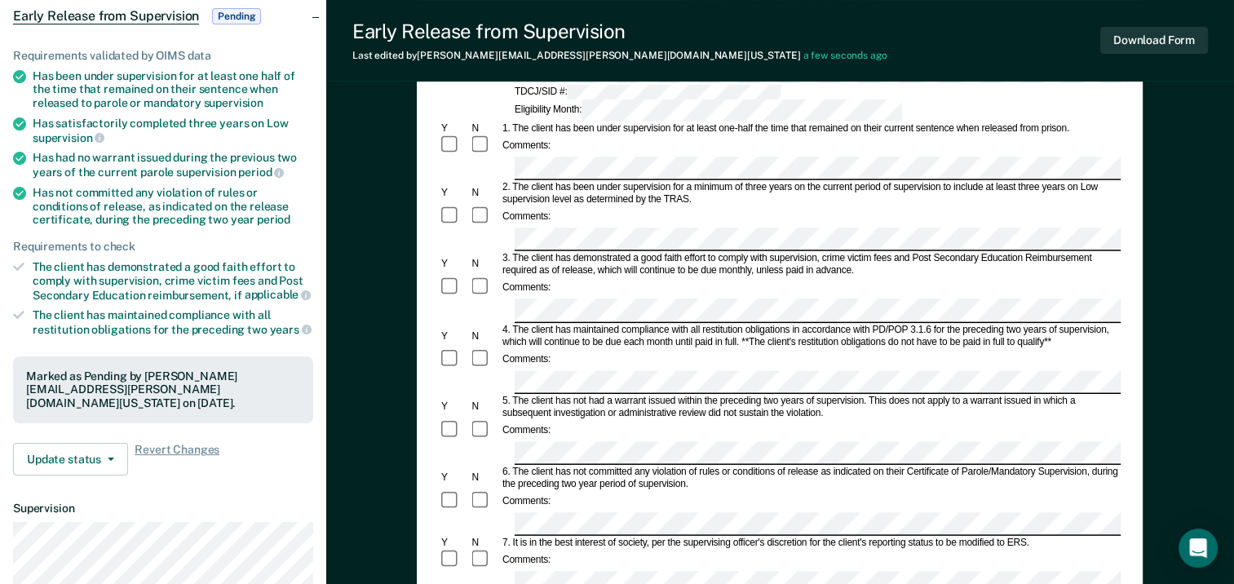
scroll to position [0, 0]
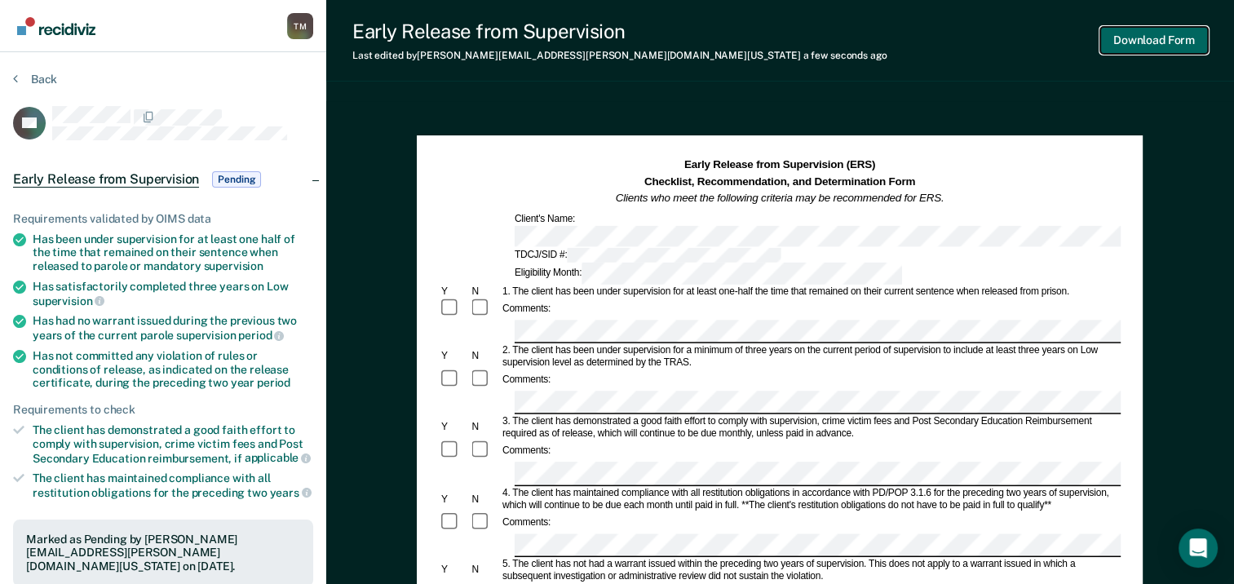
click at [1154, 42] on button "Download Form" at bounding box center [1155, 40] width 108 height 27
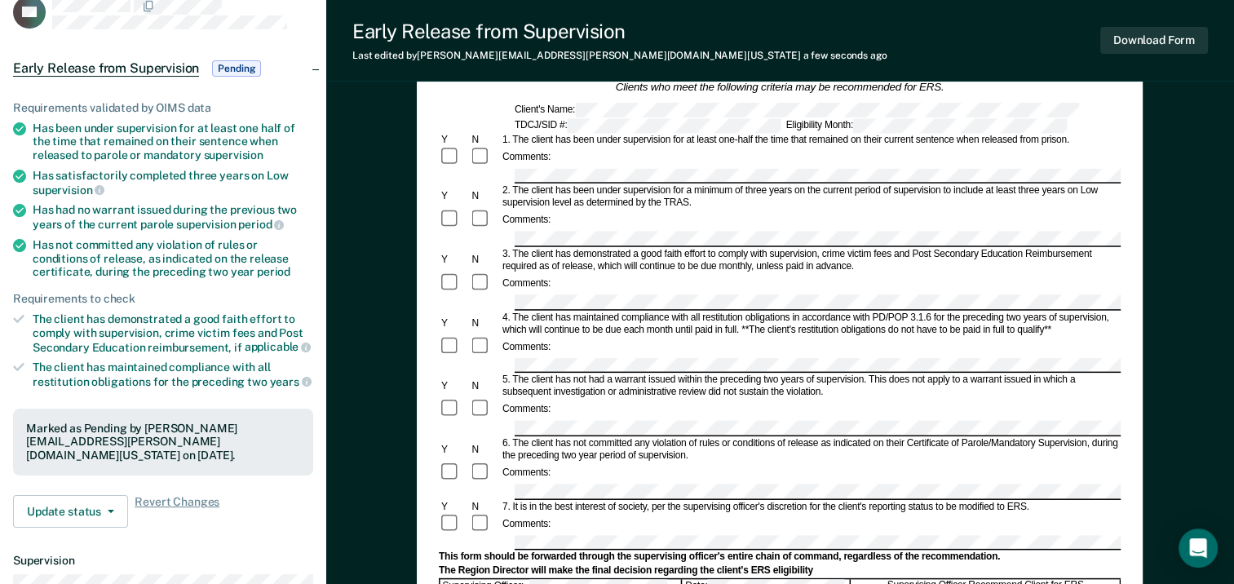
scroll to position [326, 0]
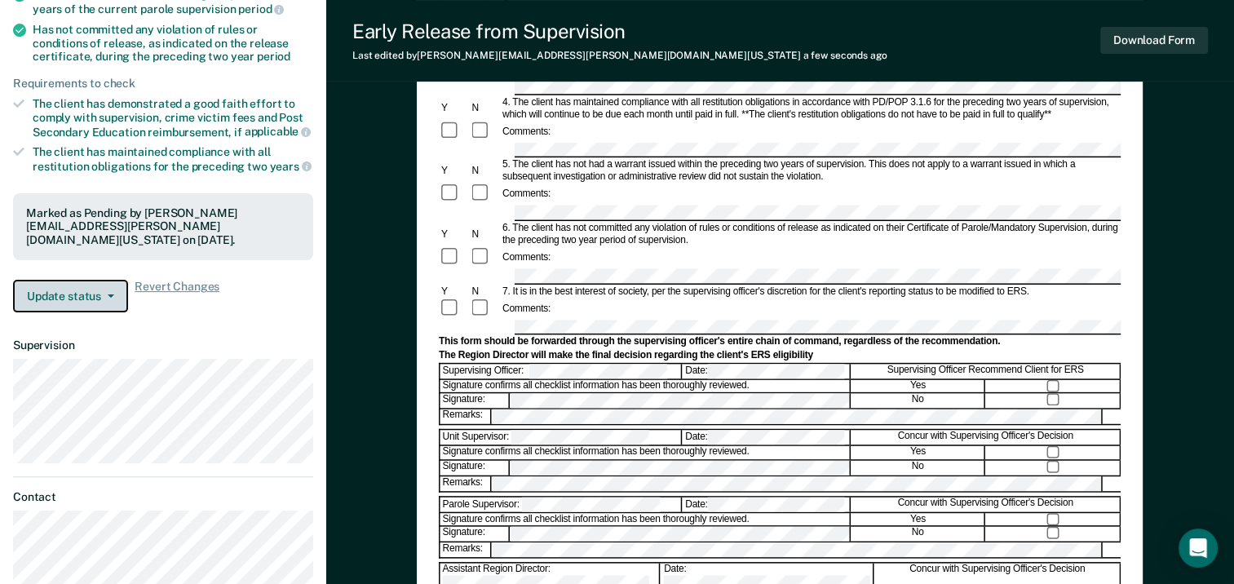
click at [112, 280] on button "Update status" at bounding box center [70, 296] width 115 height 33
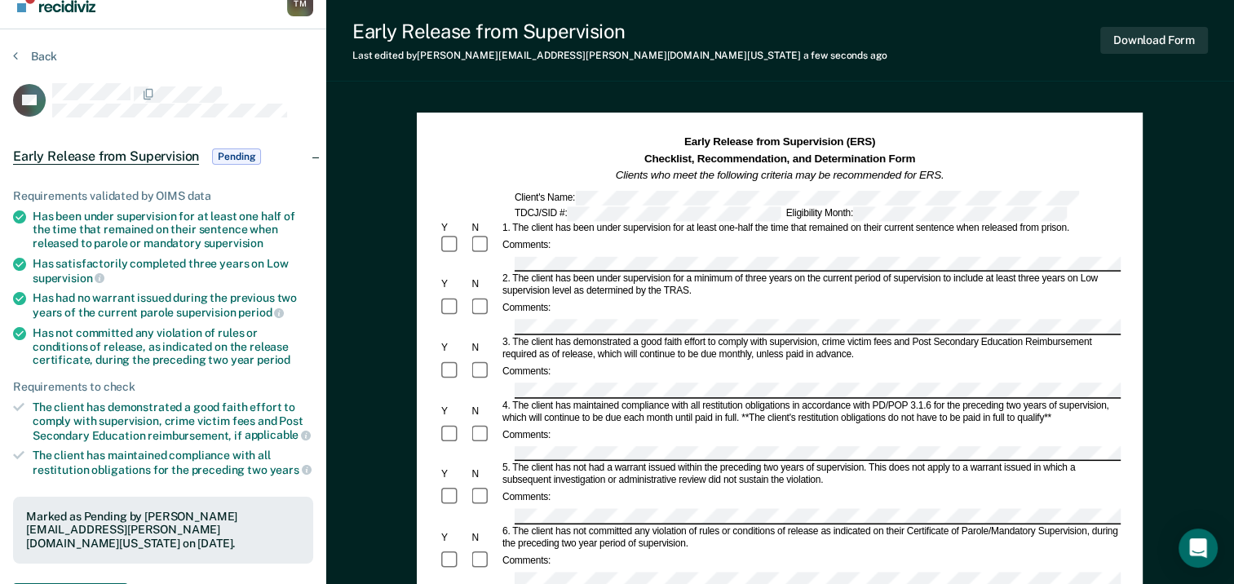
scroll to position [0, 0]
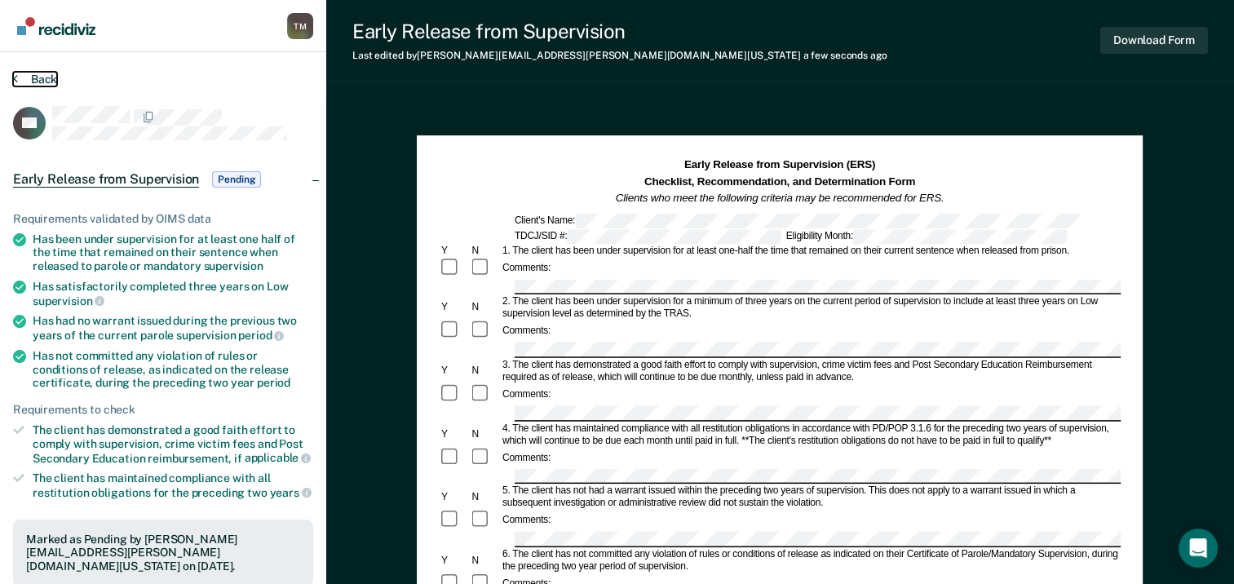
click at [40, 82] on button "Back" at bounding box center [35, 79] width 44 height 15
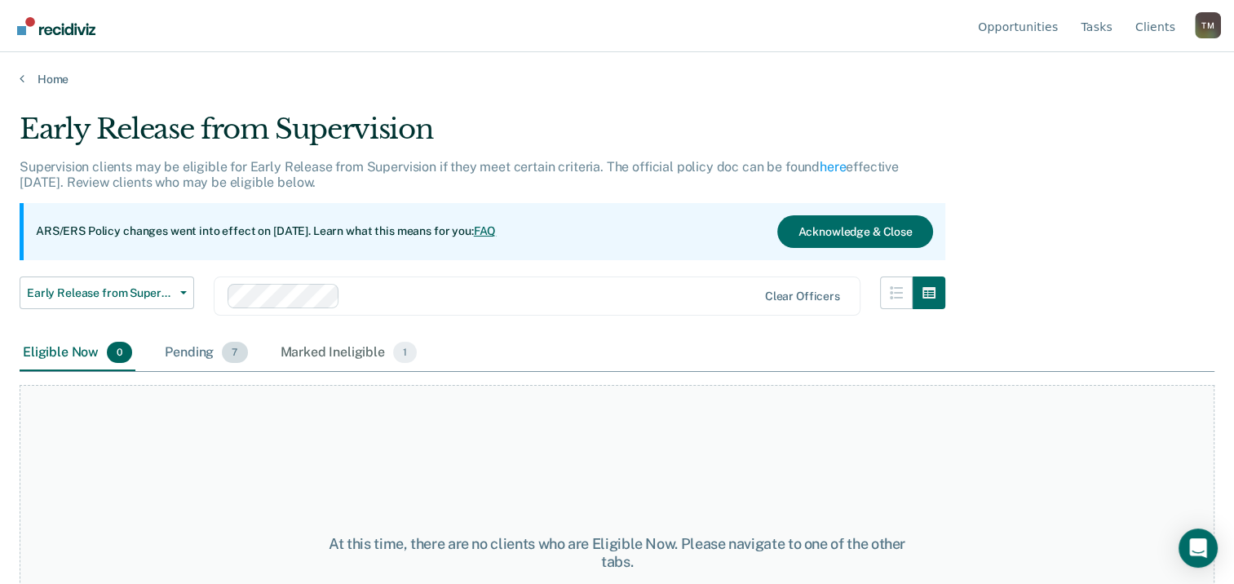
click at [202, 349] on div "Pending 7" at bounding box center [206, 353] width 89 height 36
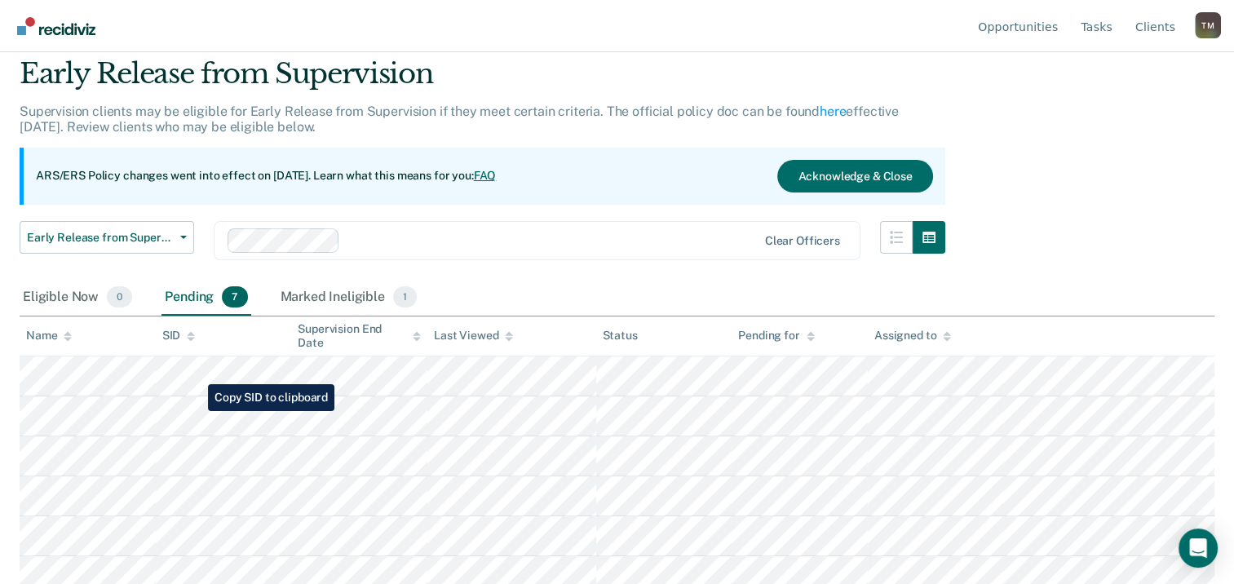
scroll to position [106, 0]
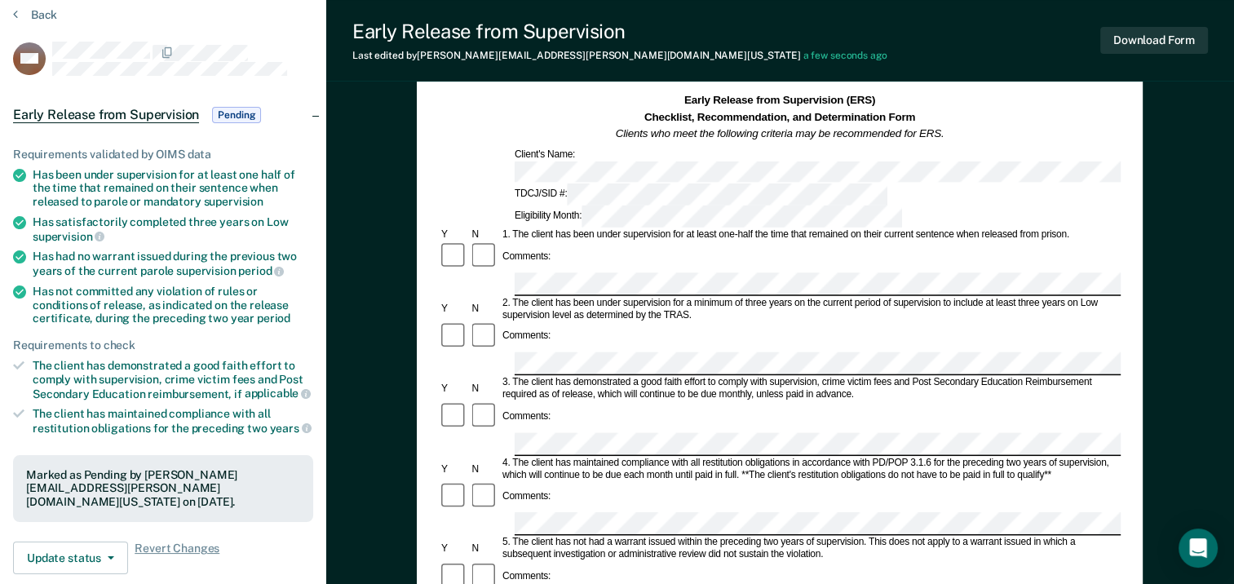
scroll to position [163, 0]
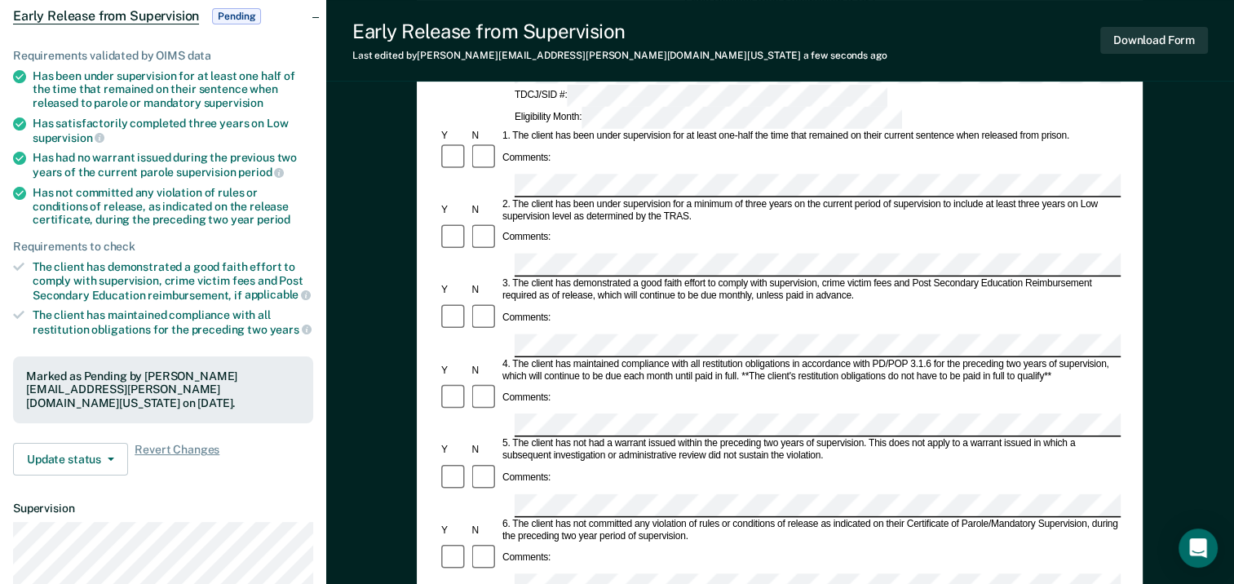
click at [561, 518] on div "6. The client has not committed any violation of rules or conditions of release…" at bounding box center [810, 530] width 621 height 24
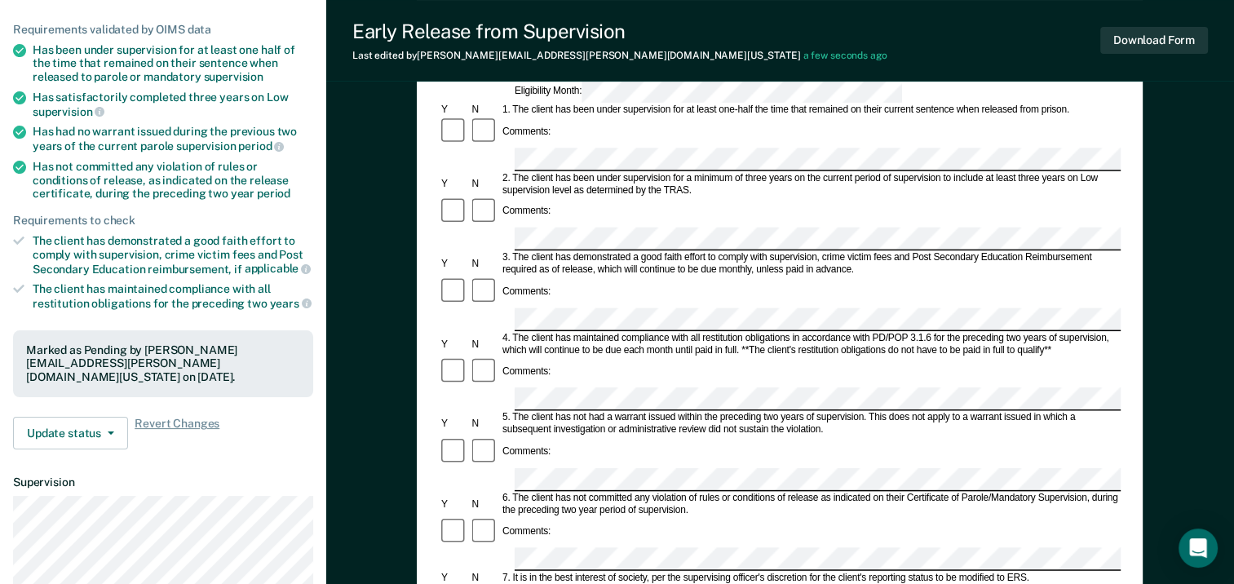
scroll to position [490, 0]
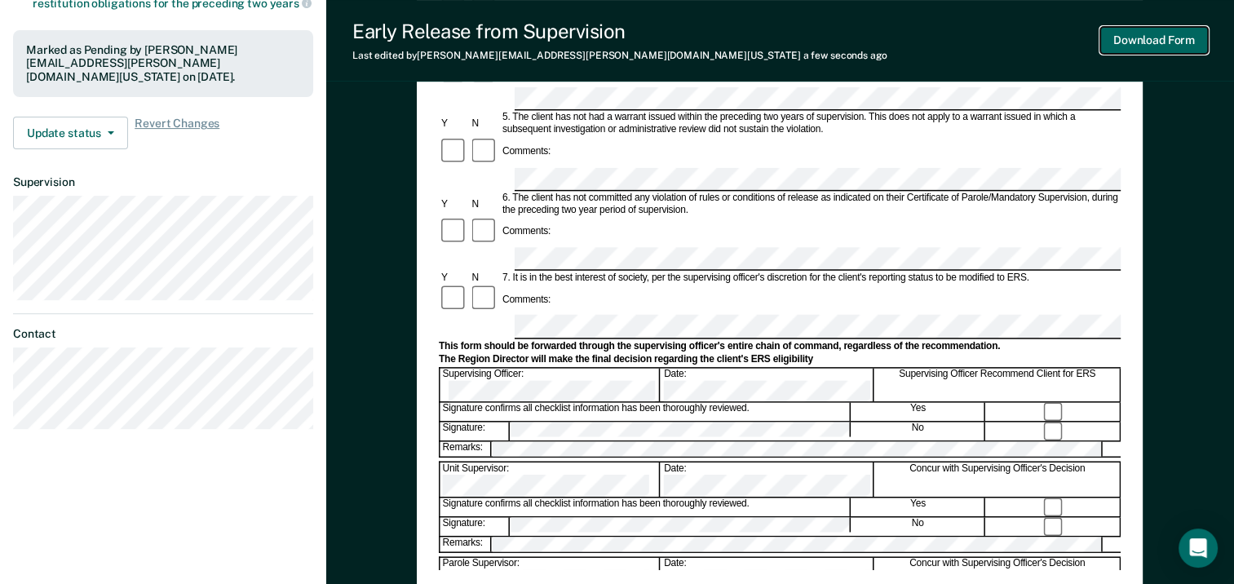
click at [1155, 42] on button "Download Form" at bounding box center [1155, 40] width 108 height 27
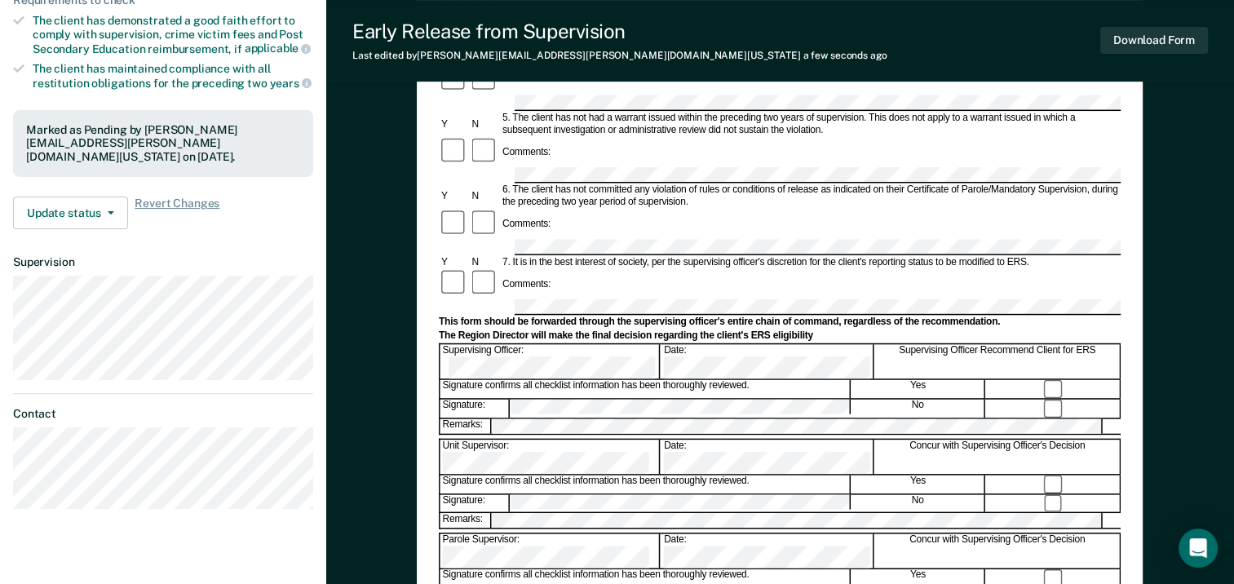
scroll to position [245, 0]
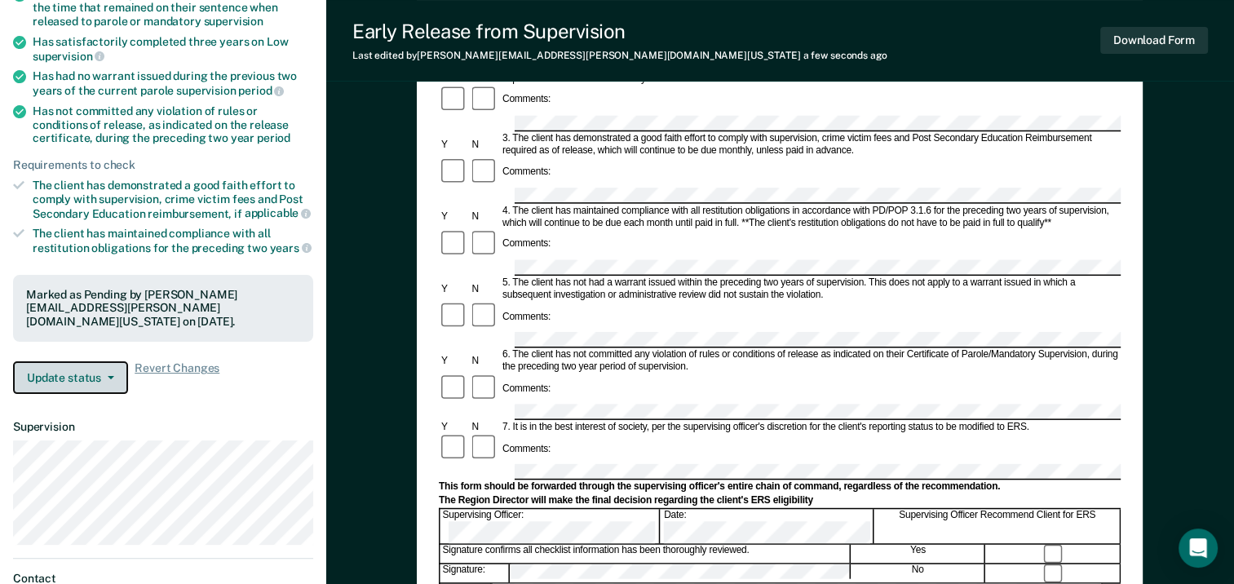
click at [100, 370] on button "Update status" at bounding box center [70, 377] width 115 height 33
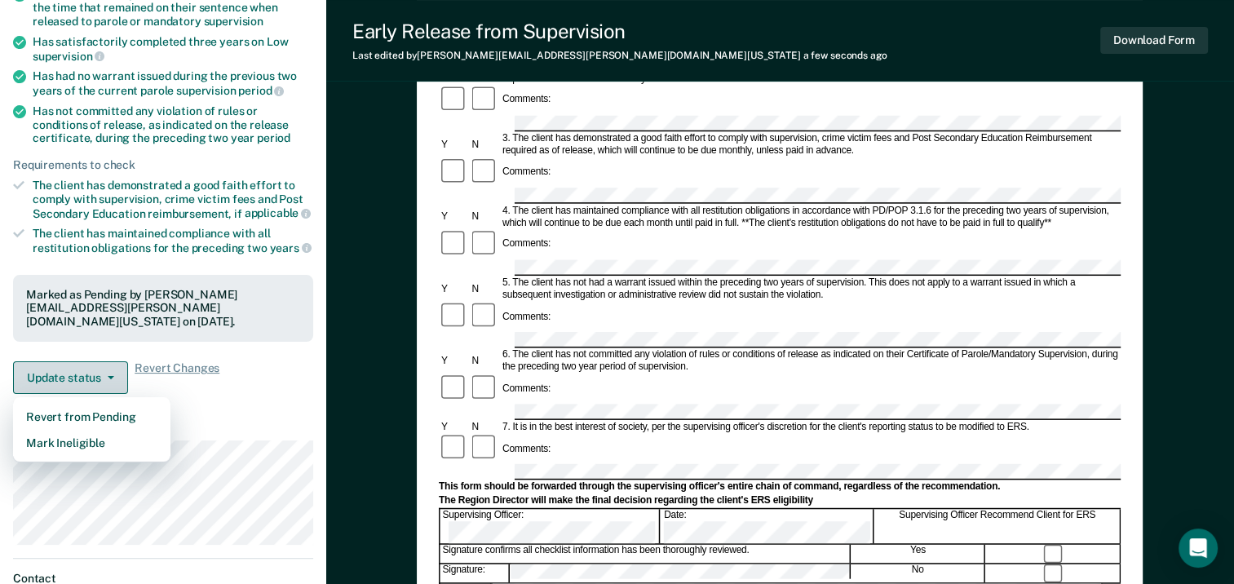
click at [111, 376] on icon "button" at bounding box center [111, 377] width 7 height 3
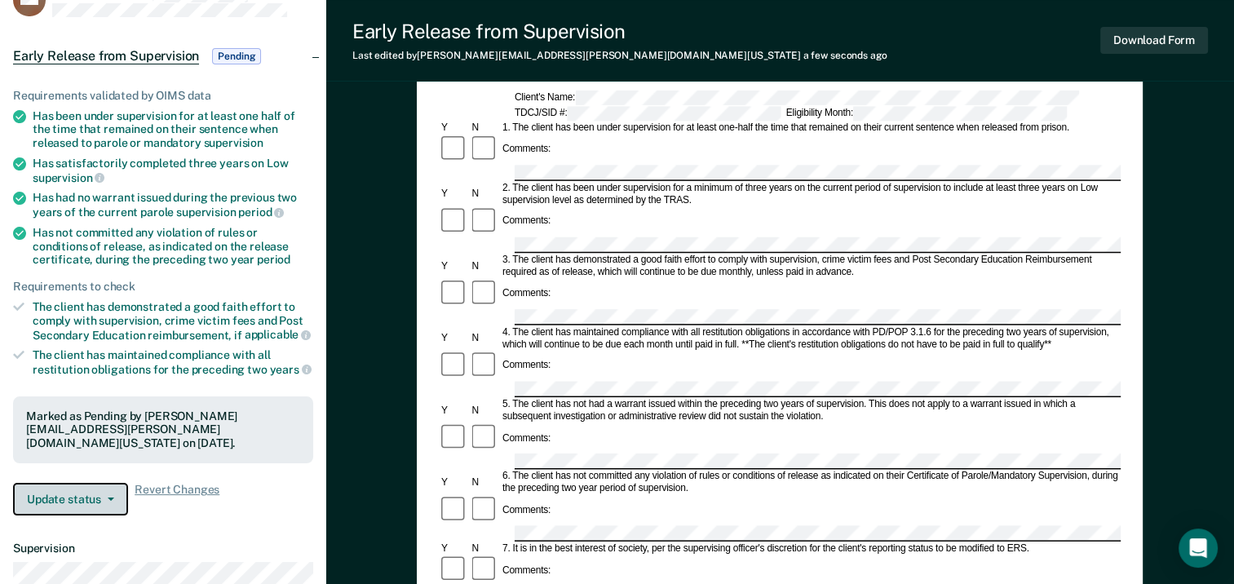
scroll to position [0, 0]
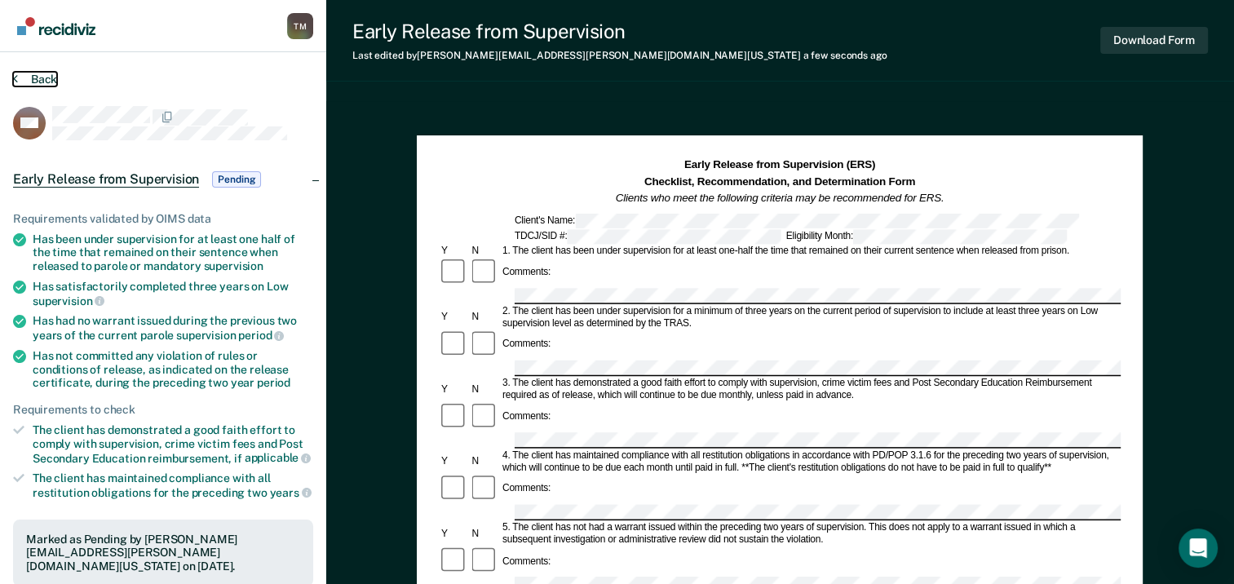
click at [37, 78] on button "Back" at bounding box center [35, 79] width 44 height 15
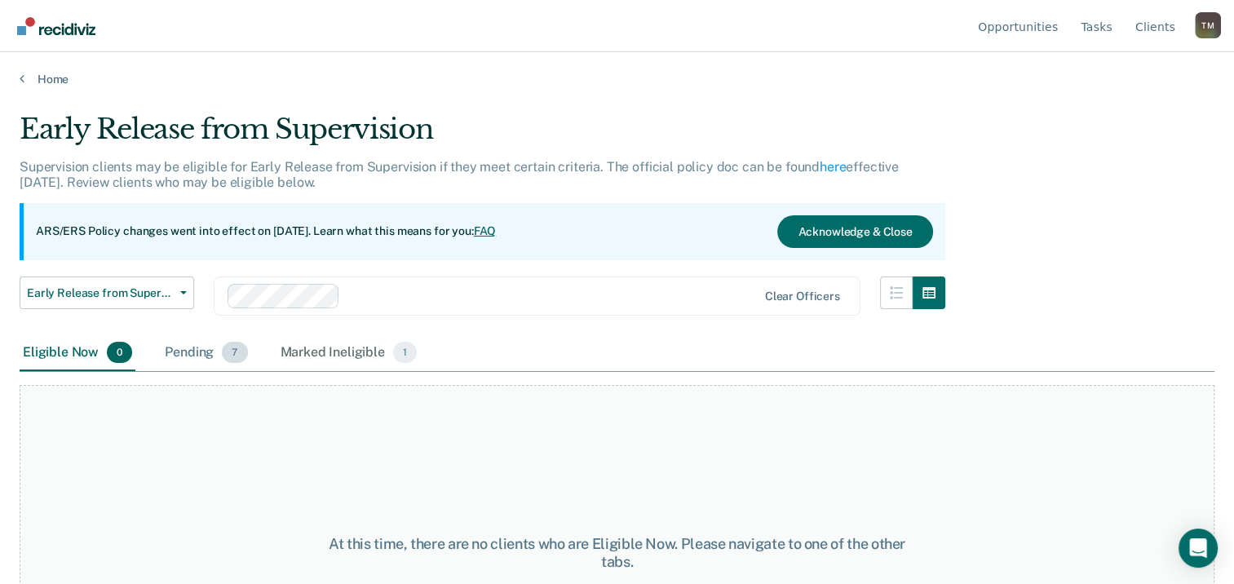
click at [187, 355] on div "Pending 7" at bounding box center [206, 353] width 89 height 36
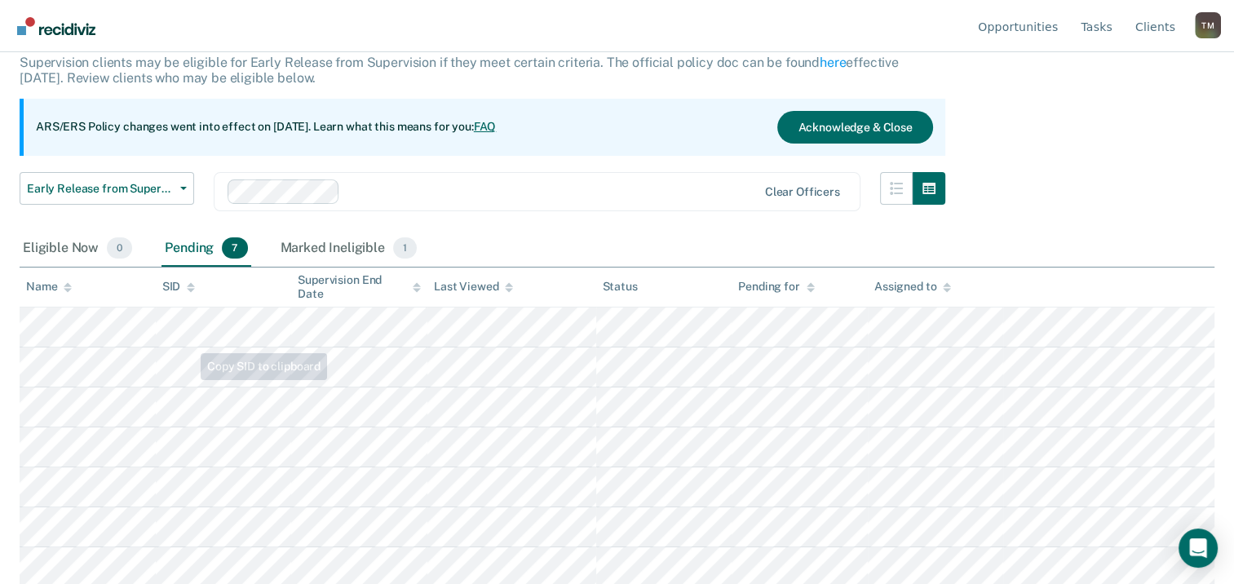
scroll to position [106, 0]
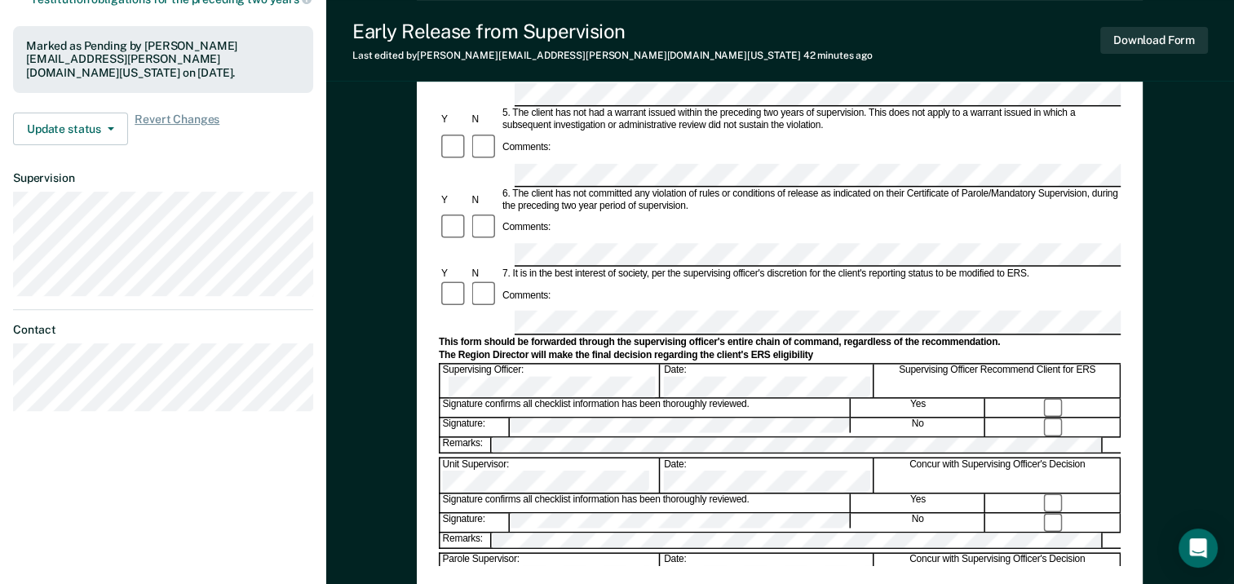
scroll to position [408, 0]
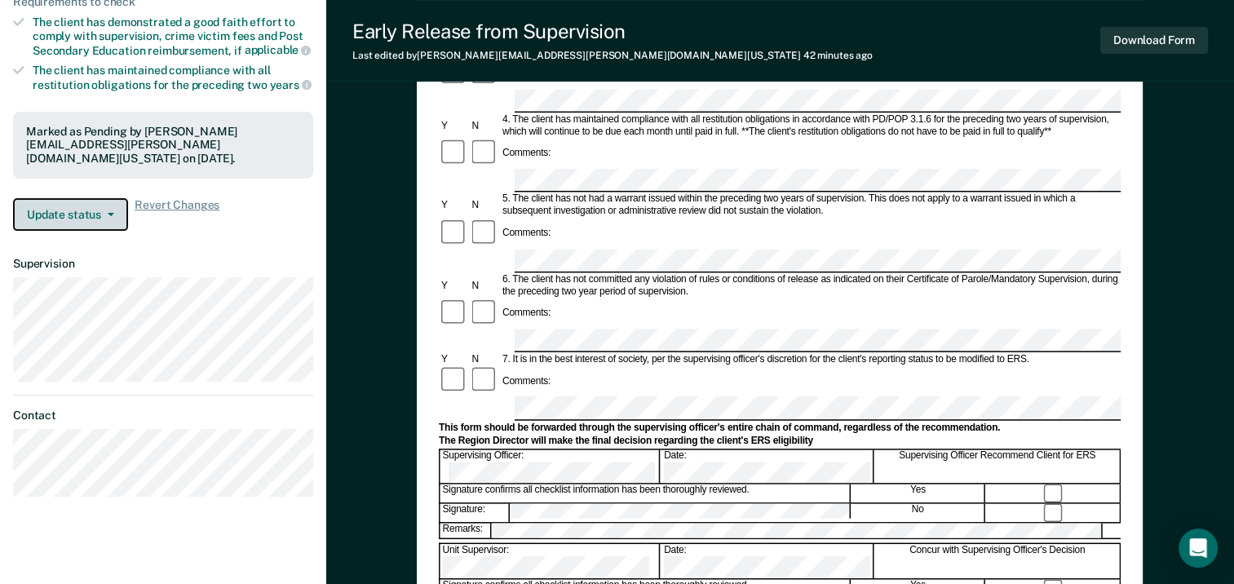
click at [111, 203] on button "Update status" at bounding box center [70, 214] width 115 height 33
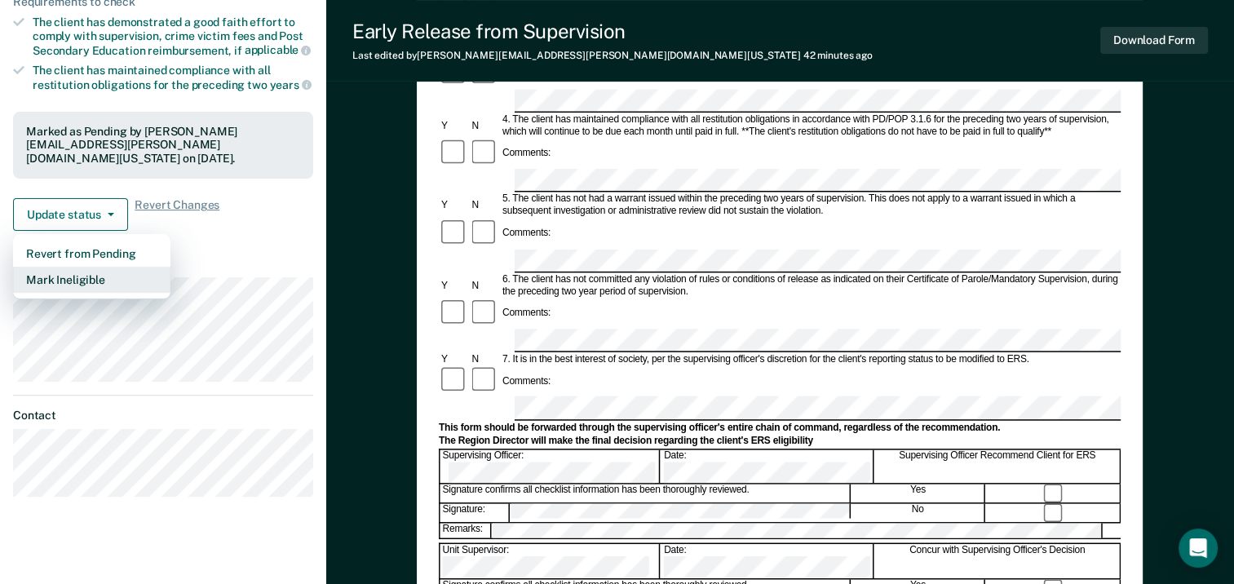
click at [100, 268] on button "Mark Ineligible" at bounding box center [91, 280] width 157 height 26
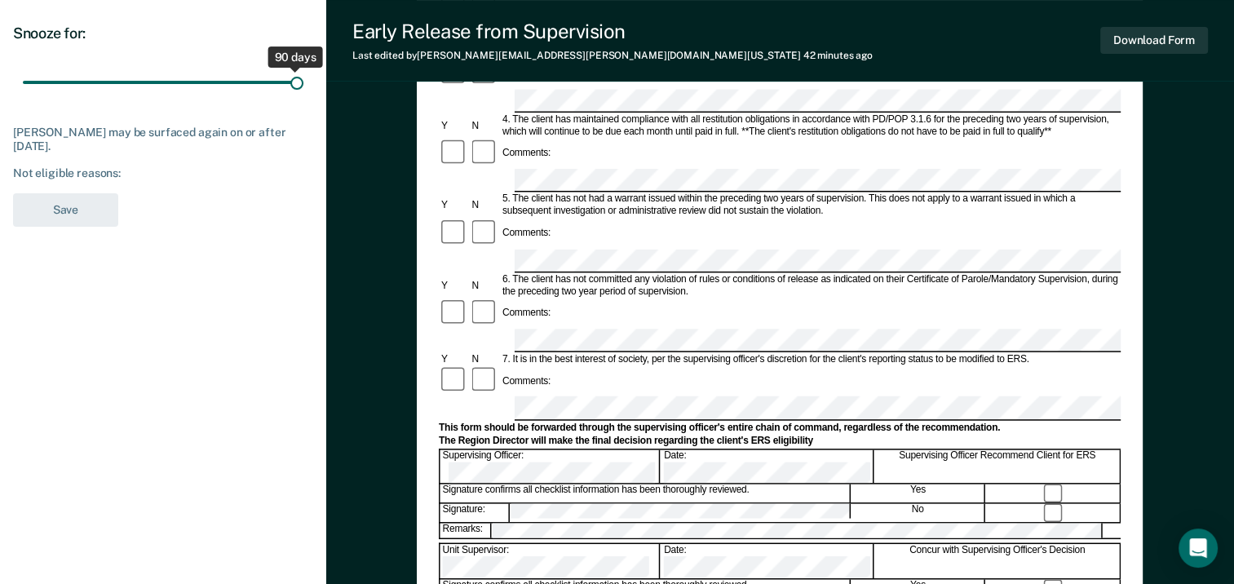
drag, startPoint x: 114, startPoint y: 80, endPoint x: 225, endPoint y: 162, distance: 137.7
click at [303, 82] on input "range" at bounding box center [163, 83] width 281 height 29
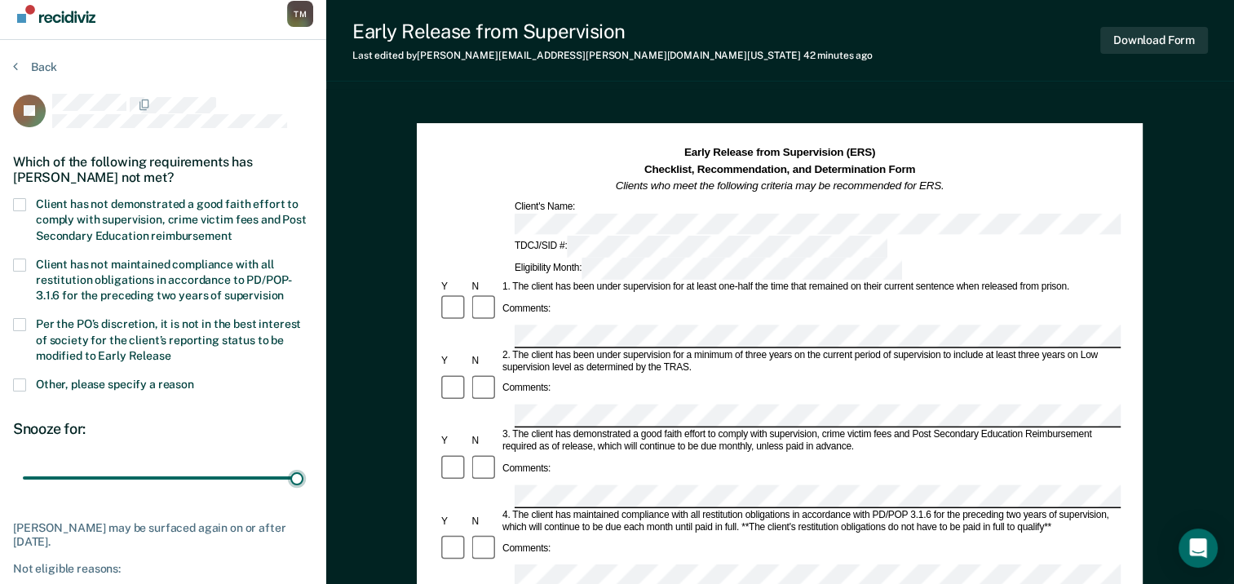
scroll to position [0, 0]
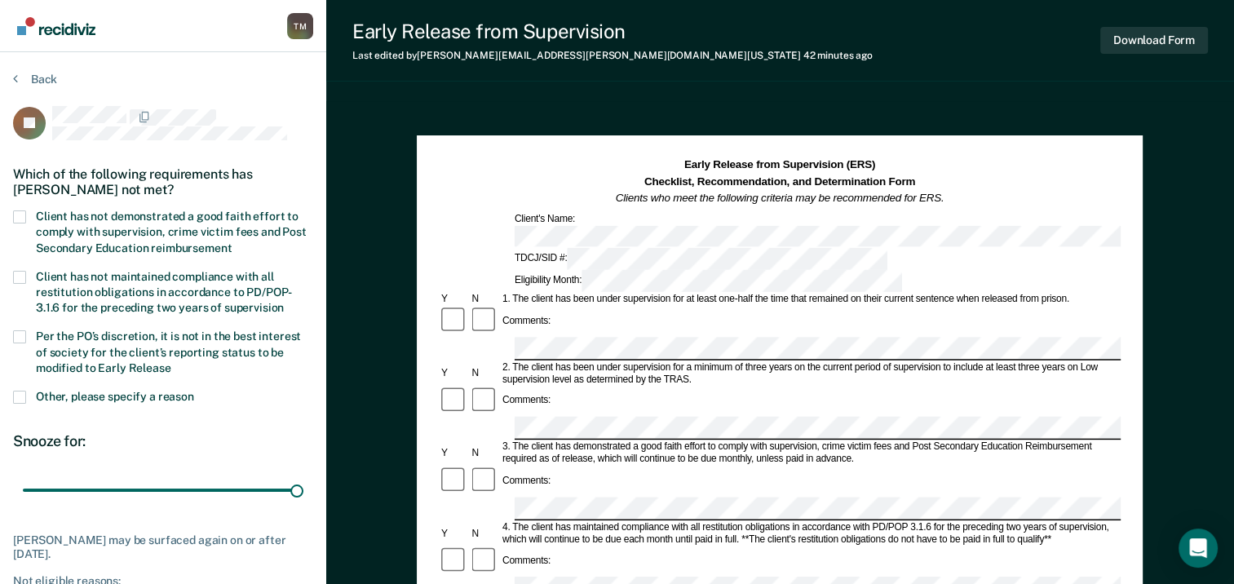
click at [20, 336] on span at bounding box center [19, 336] width 13 height 13
click at [171, 362] on input "Per the PO’s discretion, it is not in the best interest of society for the clie…" at bounding box center [171, 362] width 0 height 0
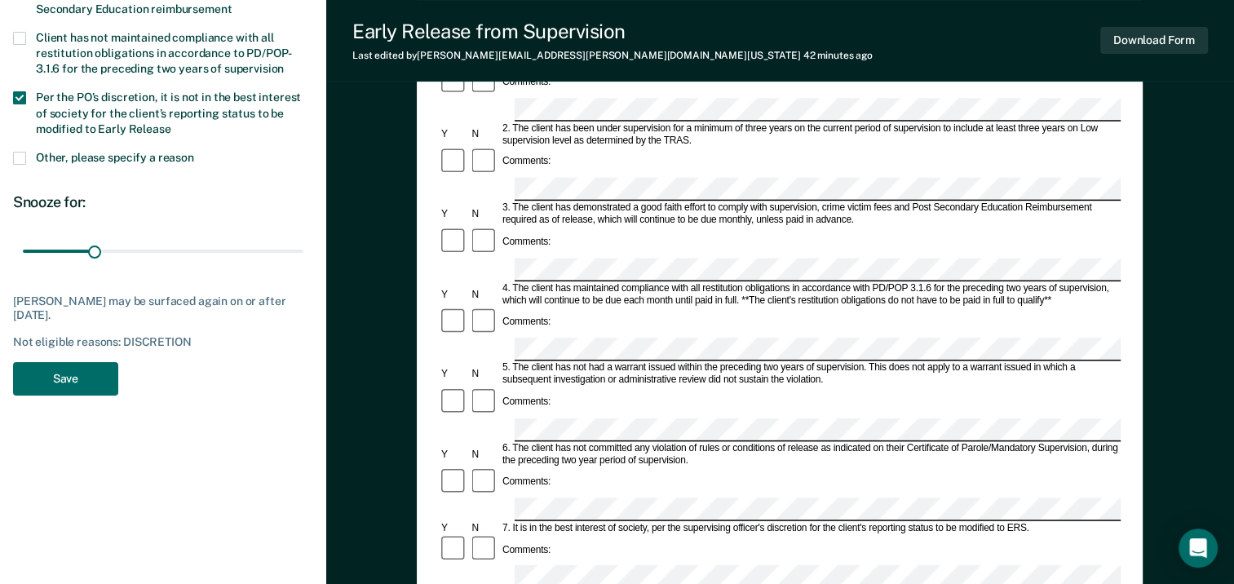
scroll to position [245, 0]
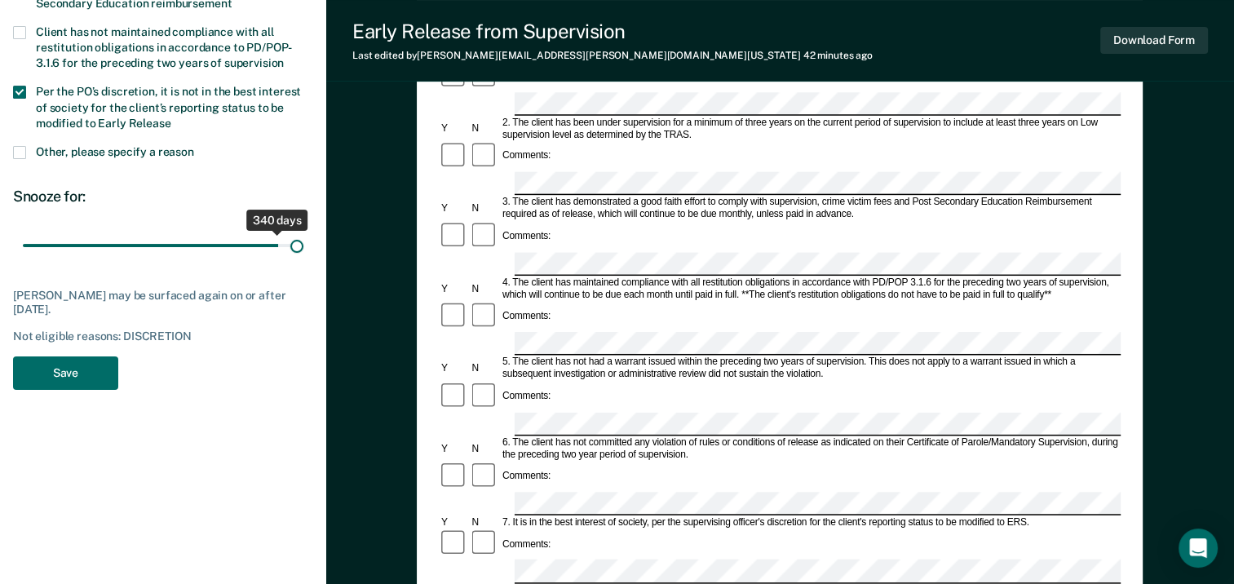
drag, startPoint x: 98, startPoint y: 247, endPoint x: 352, endPoint y: 241, distance: 254.6
type input "365"
click at [303, 241] on input "range" at bounding box center [163, 246] width 281 height 29
click at [78, 382] on button "Save" at bounding box center [65, 373] width 105 height 33
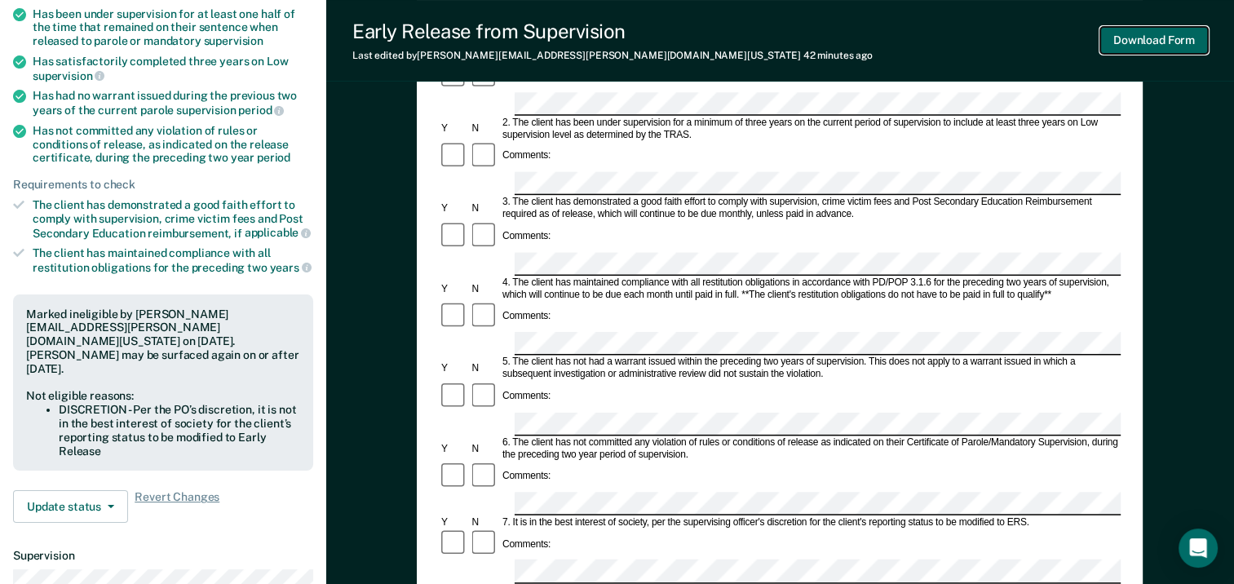
click at [1155, 44] on button "Download Form" at bounding box center [1155, 40] width 108 height 27
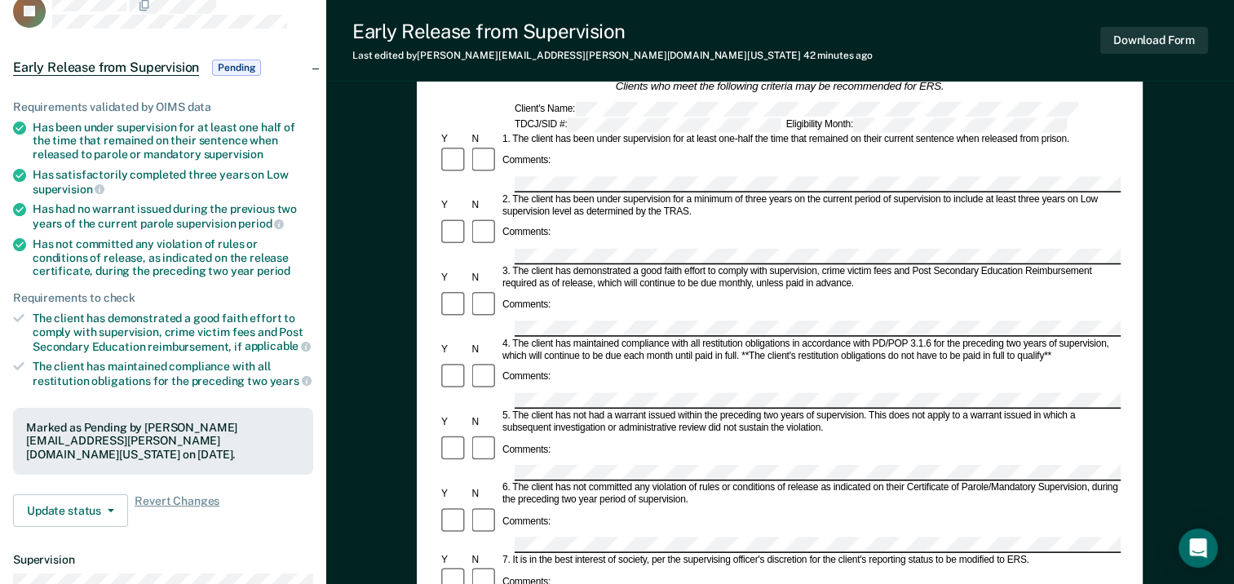
scroll to position [0, 0]
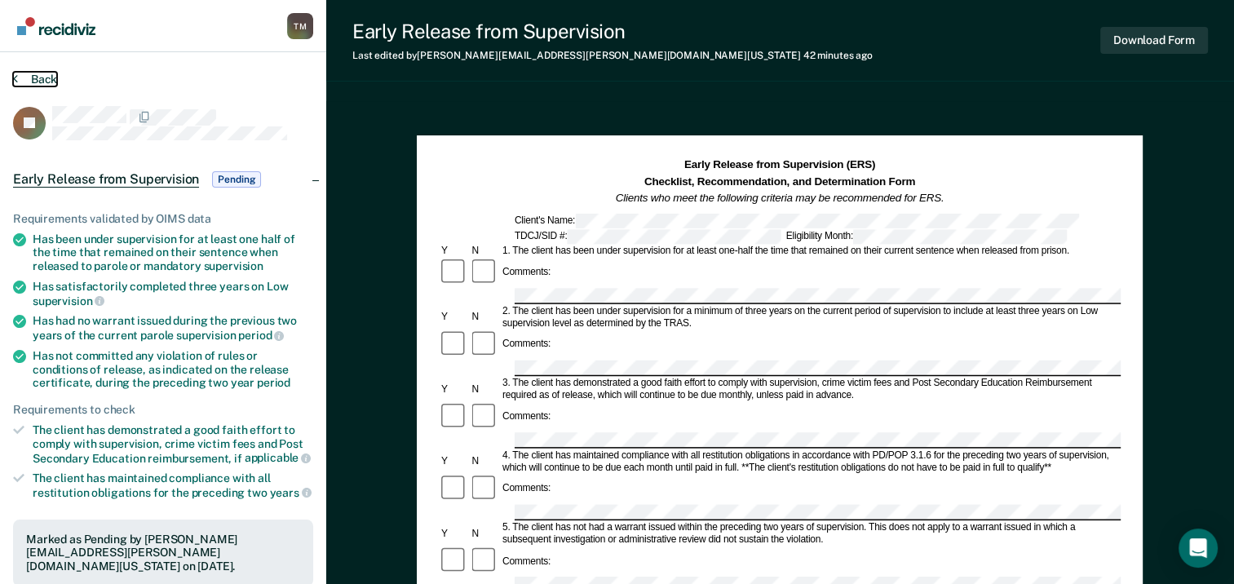
click at [21, 75] on button "Back" at bounding box center [35, 79] width 44 height 15
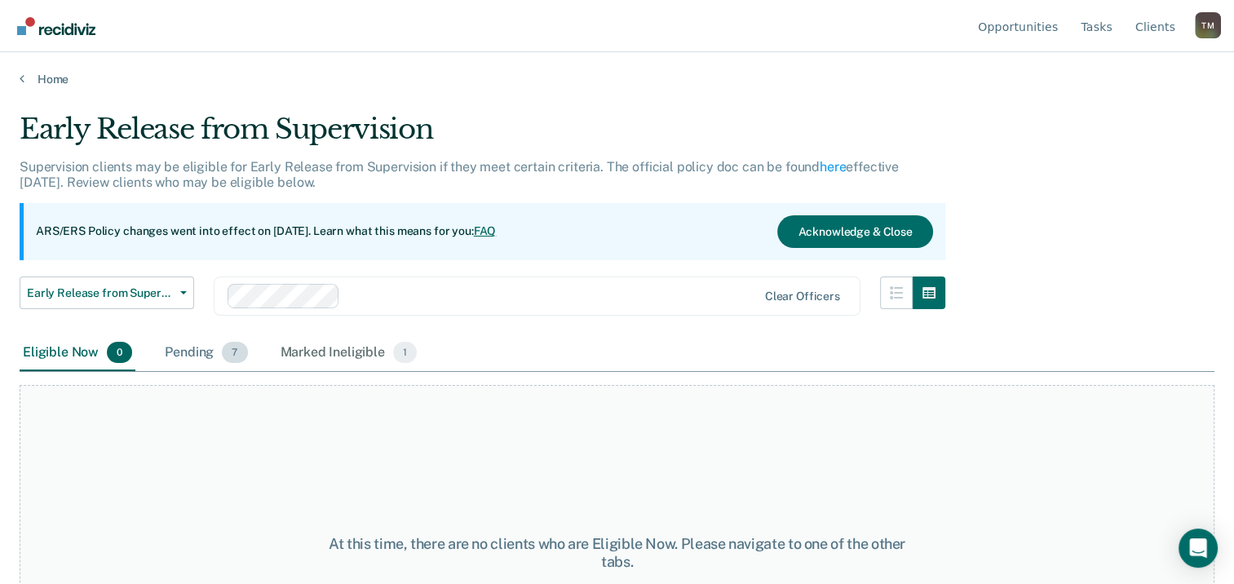
click at [205, 357] on div "Pending 7" at bounding box center [206, 353] width 89 height 36
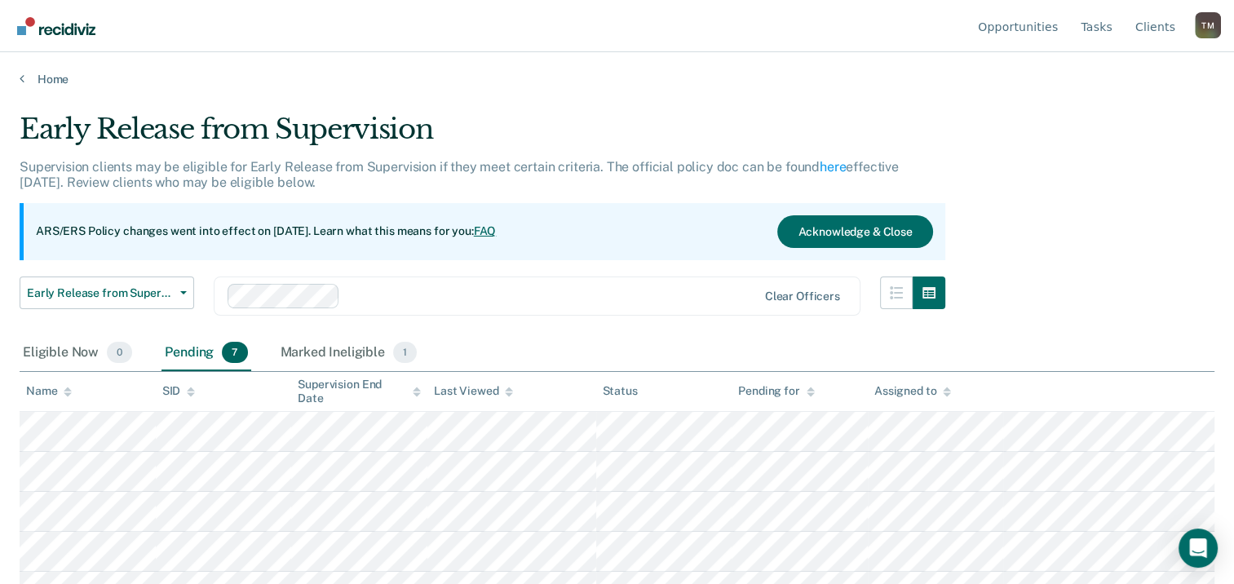
scroll to position [106, 0]
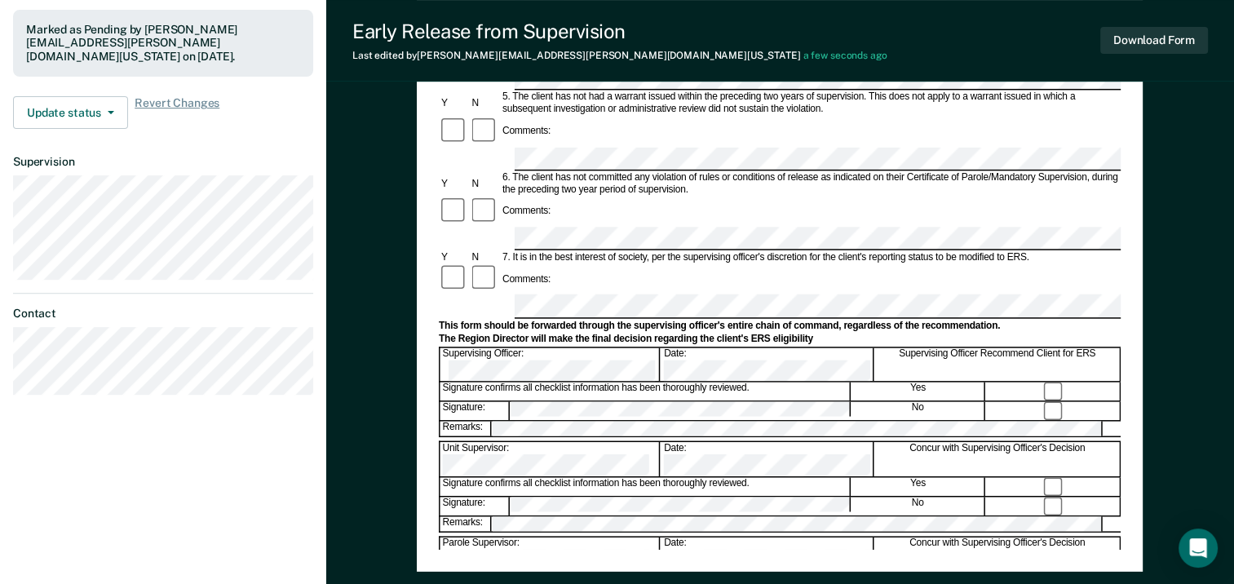
scroll to position [624, 0]
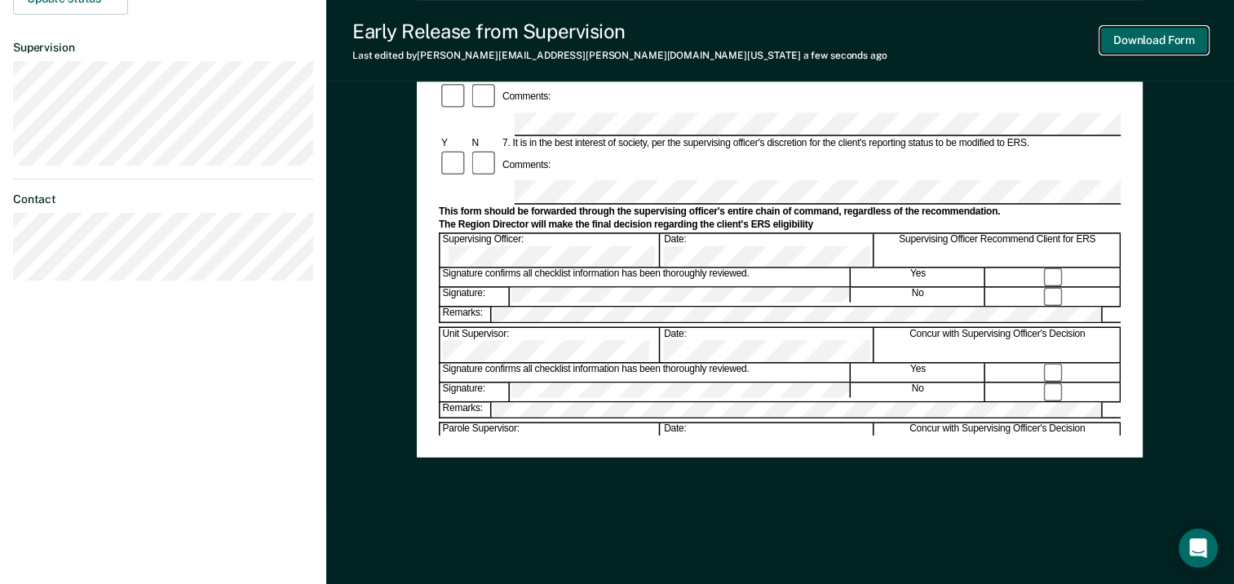
click at [1145, 43] on button "Download Form" at bounding box center [1155, 40] width 108 height 27
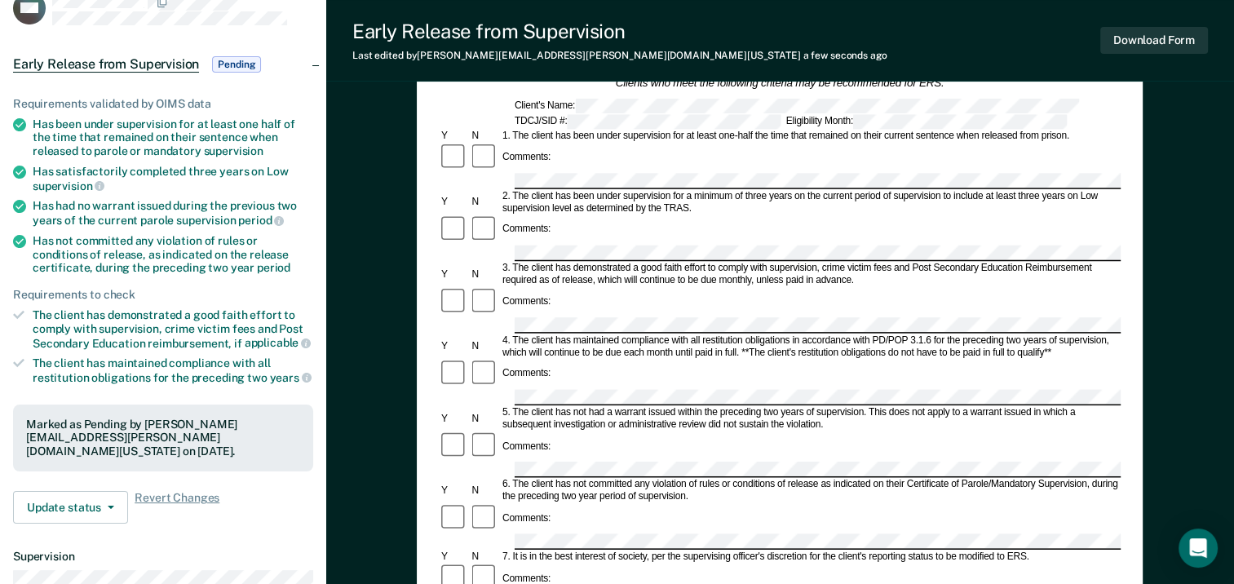
scroll to position [0, 0]
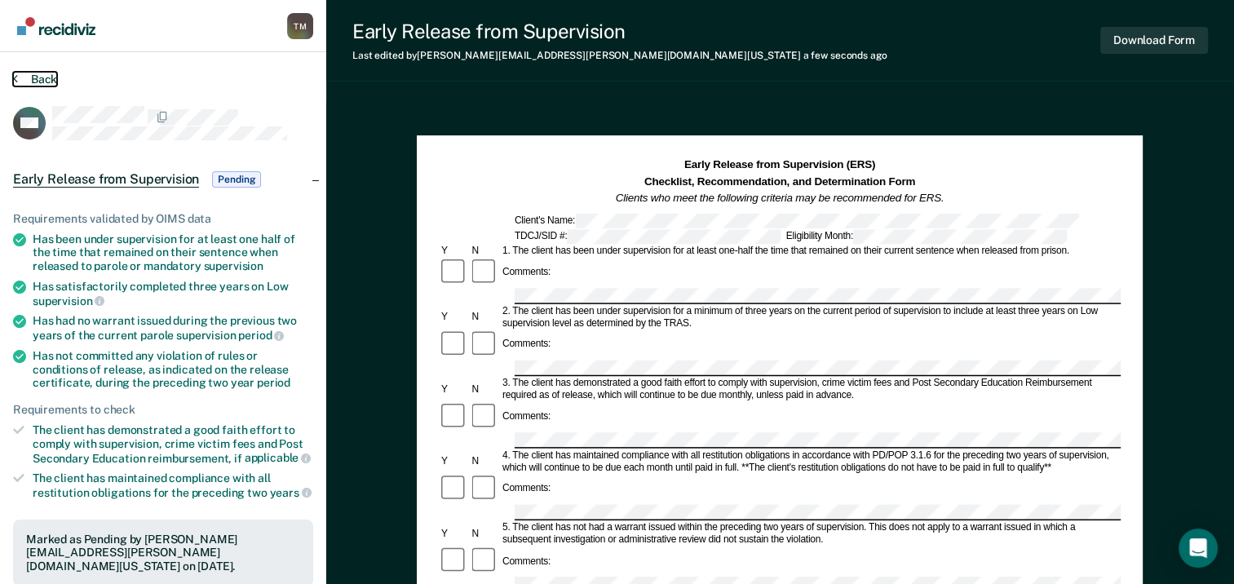
click at [34, 73] on button "Back" at bounding box center [35, 79] width 44 height 15
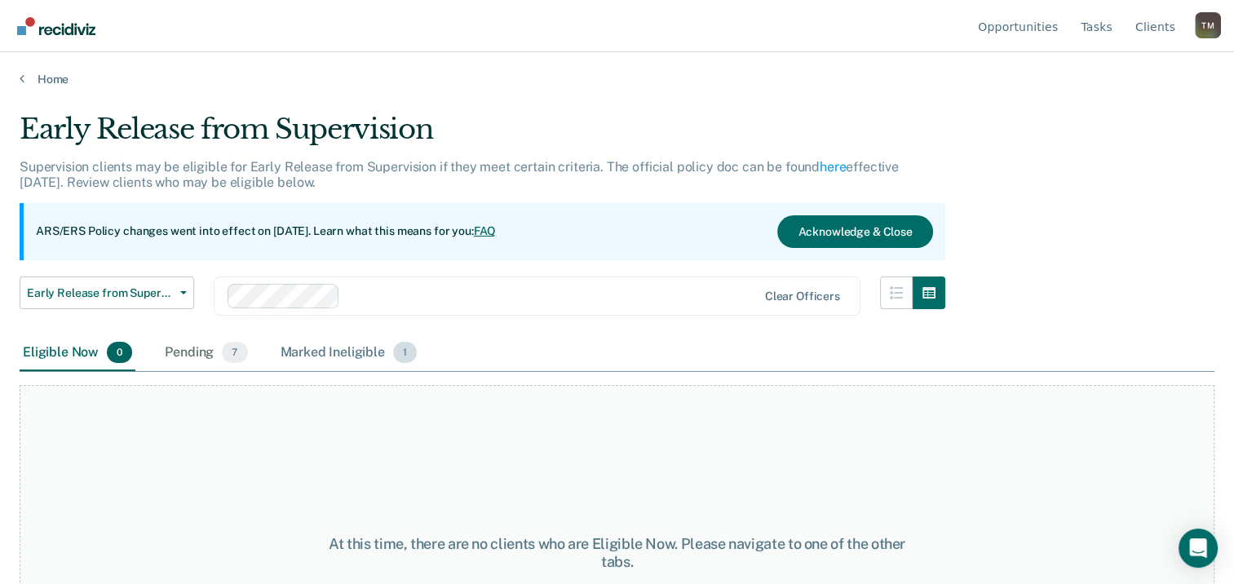
click at [326, 348] on div "Marked Ineligible 1" at bounding box center [349, 353] width 144 height 36
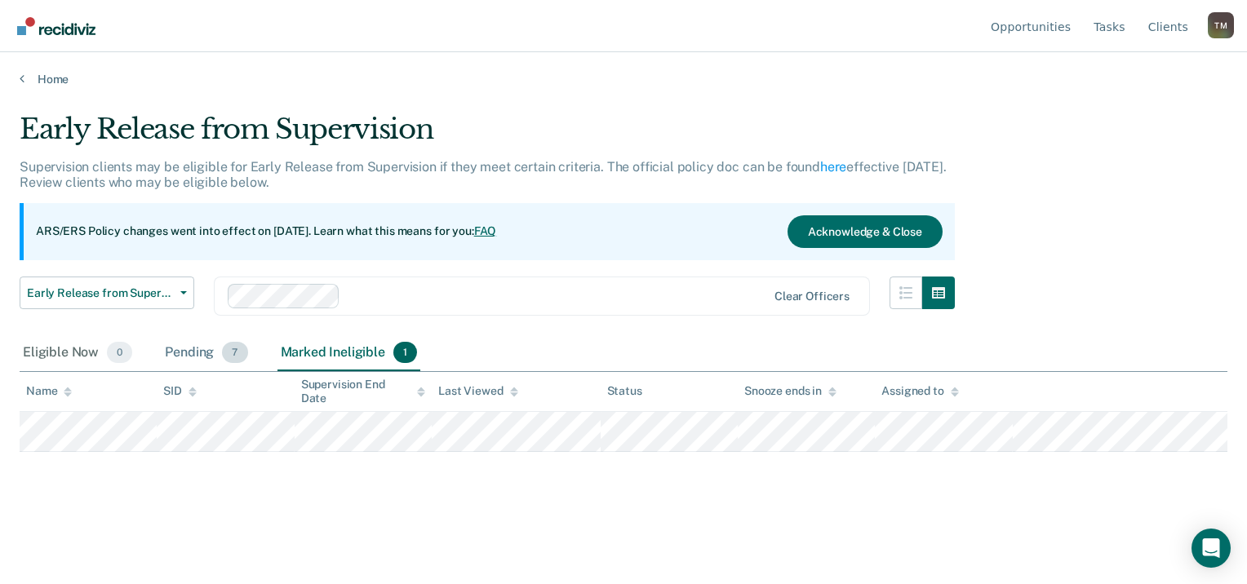
click at [181, 352] on div "Pending 7" at bounding box center [206, 353] width 89 height 36
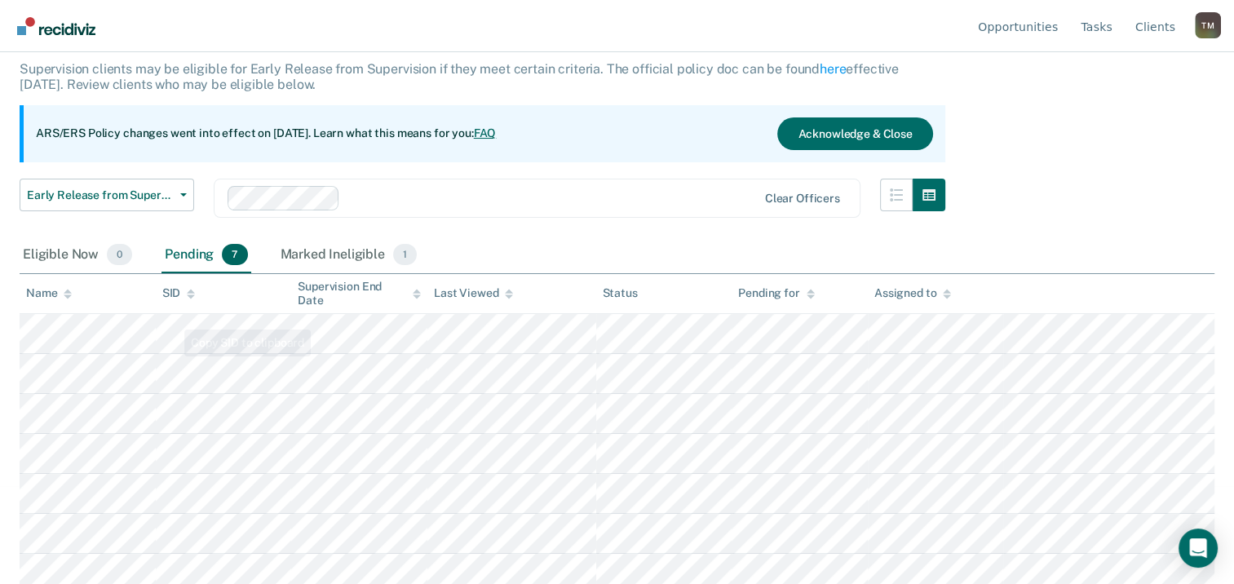
scroll to position [106, 0]
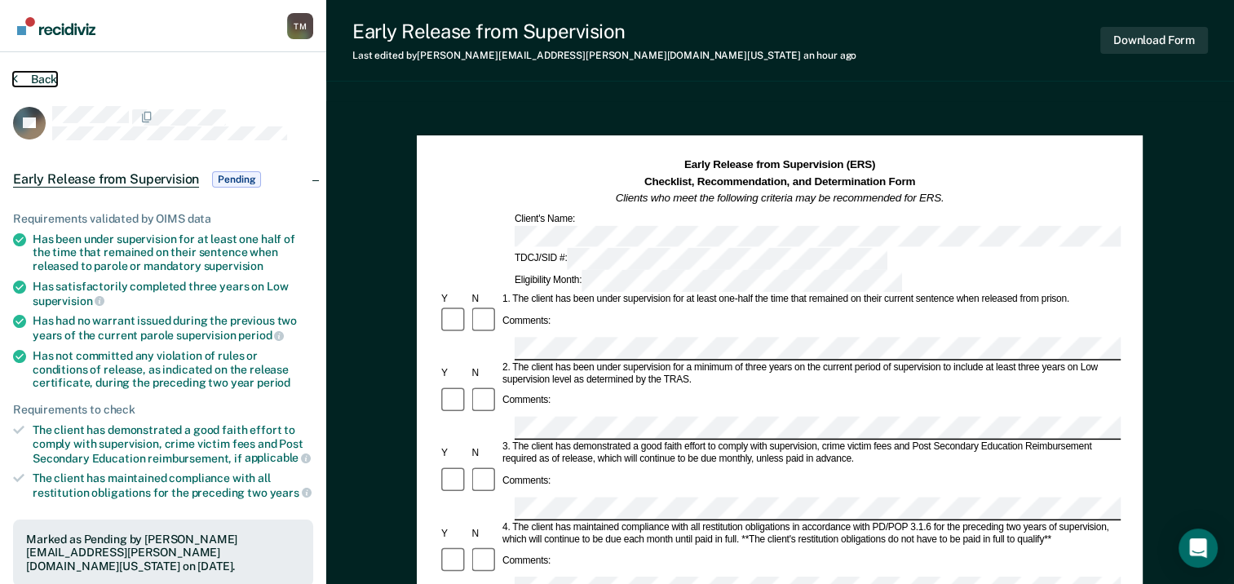
click at [26, 85] on button "Back" at bounding box center [35, 79] width 44 height 15
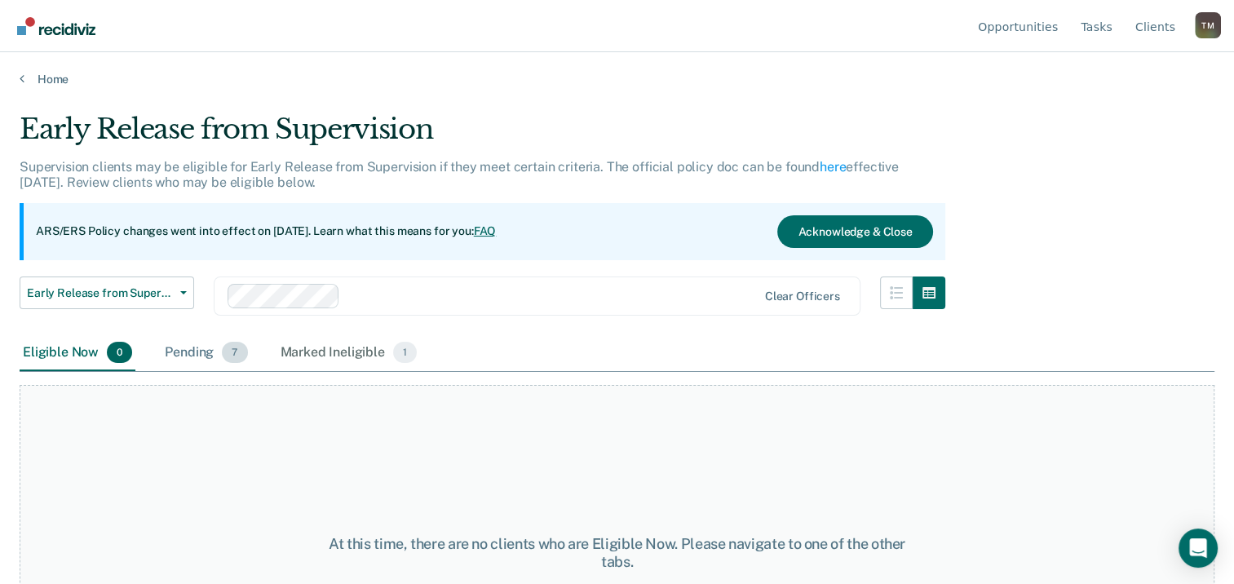
click at [191, 356] on div "Pending 7" at bounding box center [206, 353] width 89 height 36
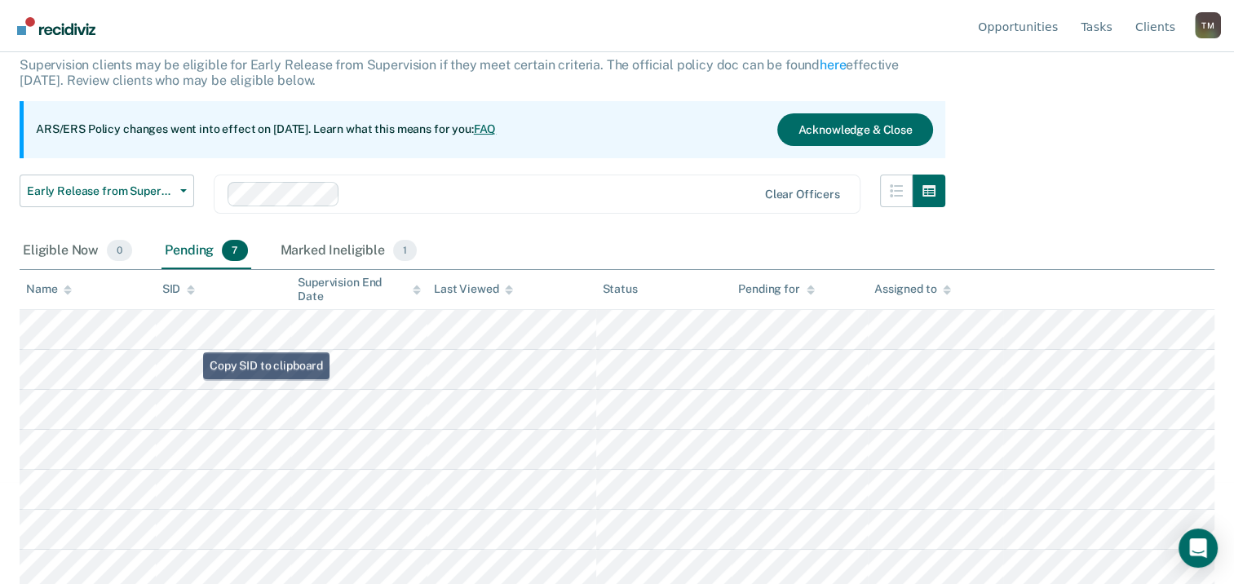
scroll to position [106, 0]
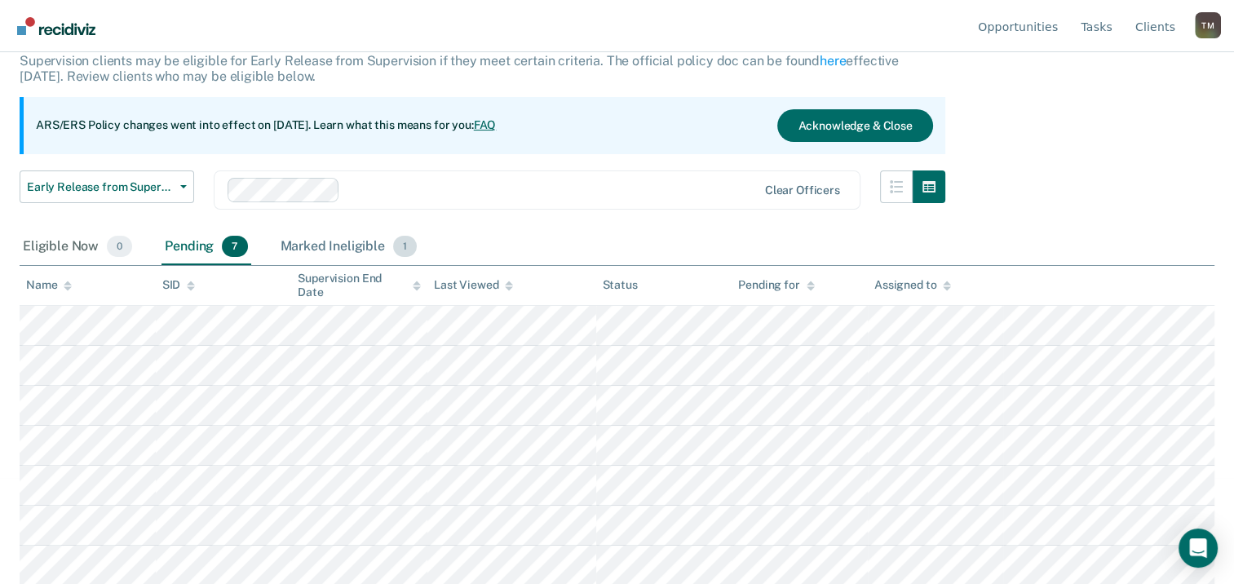
click at [358, 251] on div "Marked Ineligible 1" at bounding box center [349, 247] width 144 height 36
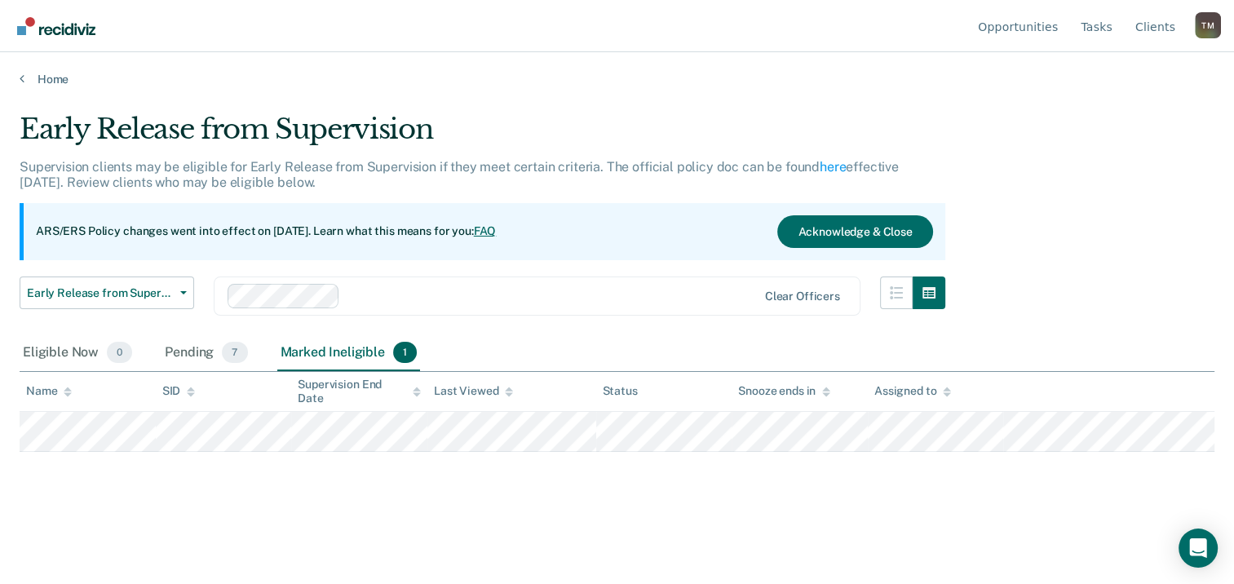
scroll to position [0, 0]
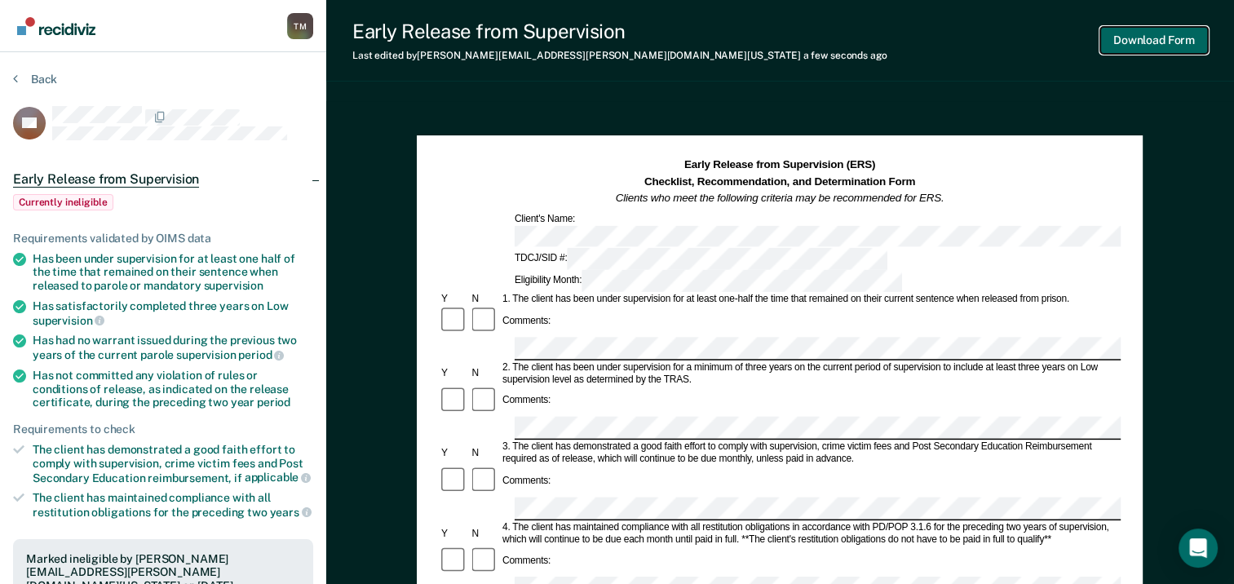
click at [1154, 38] on button "Download Form" at bounding box center [1155, 40] width 108 height 27
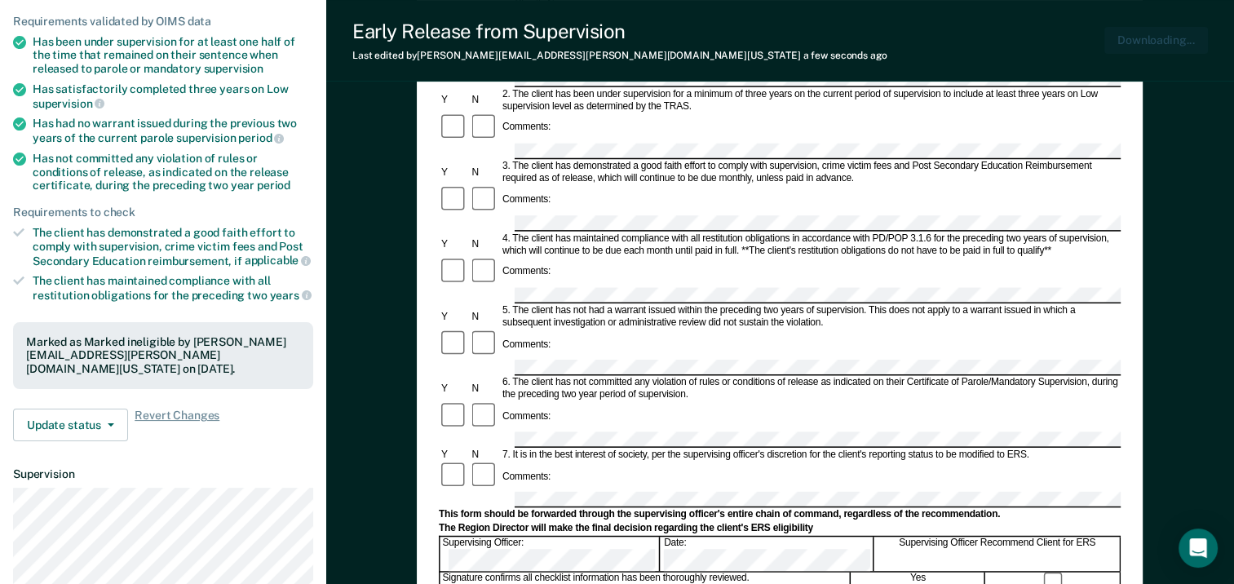
scroll to position [326, 0]
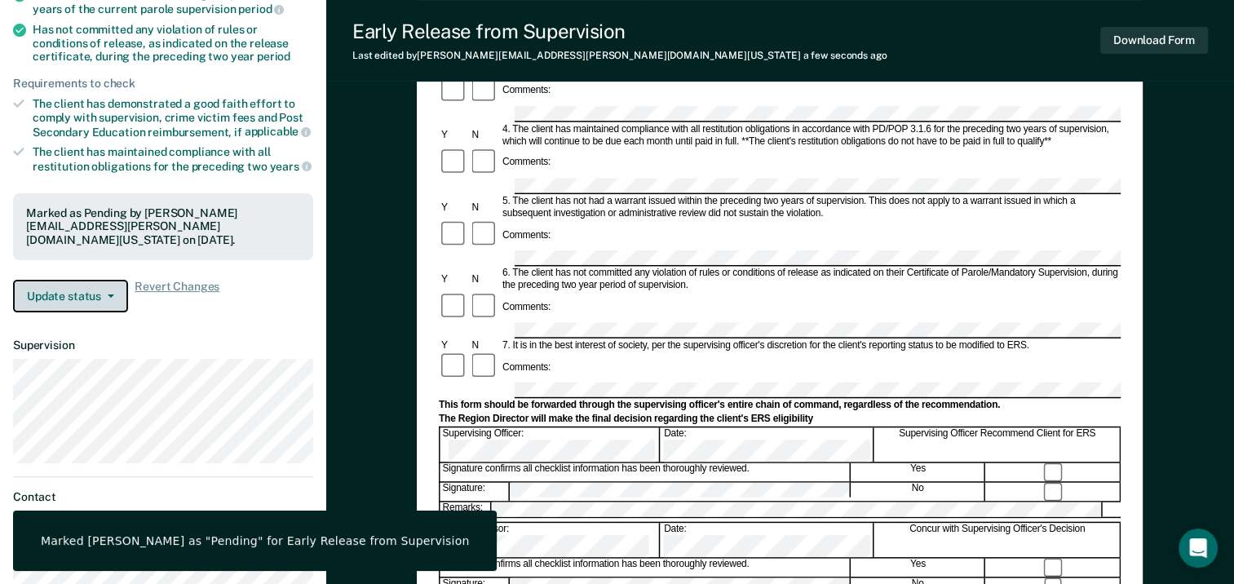
click at [108, 295] on icon "button" at bounding box center [111, 296] width 7 height 3
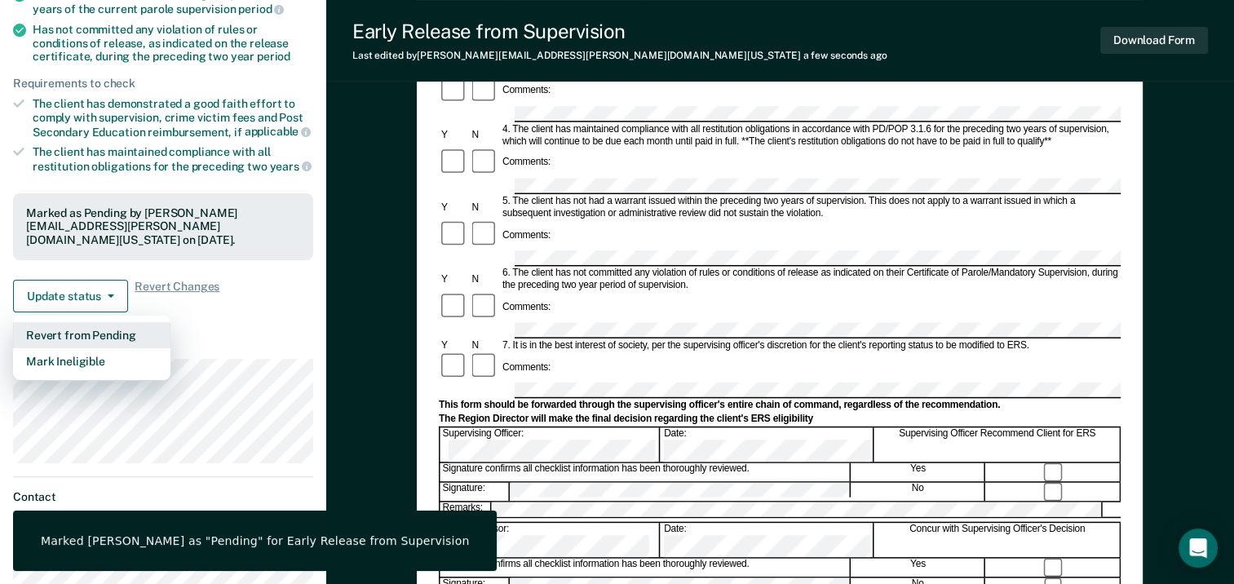
click at [103, 322] on button "Revert from Pending" at bounding box center [91, 335] width 157 height 26
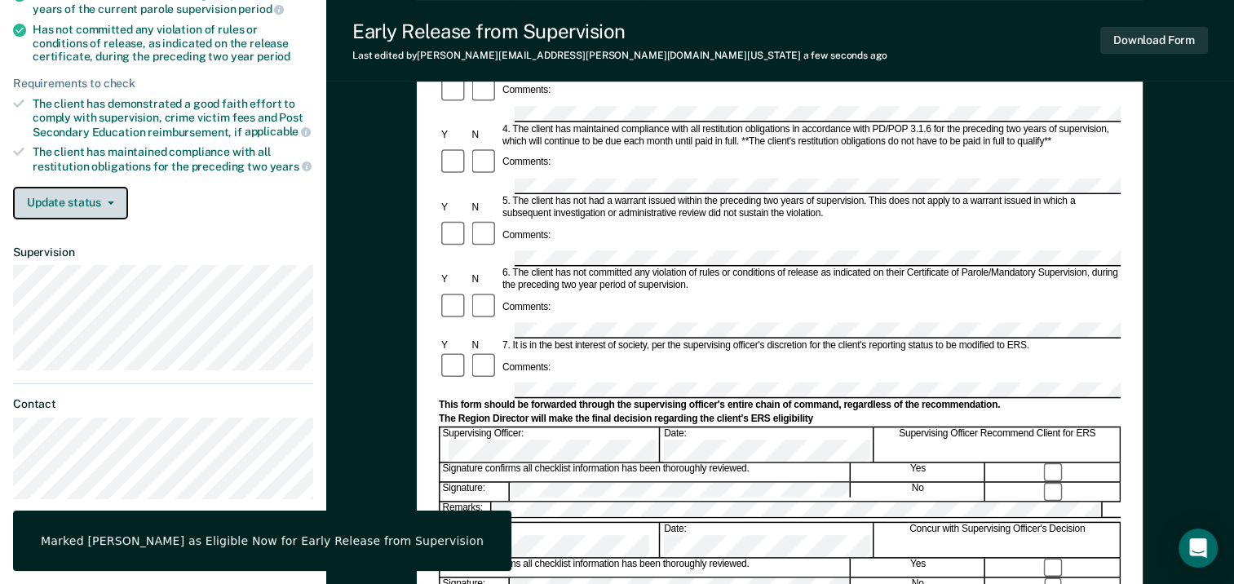
click at [94, 201] on button "Update status" at bounding box center [70, 203] width 115 height 33
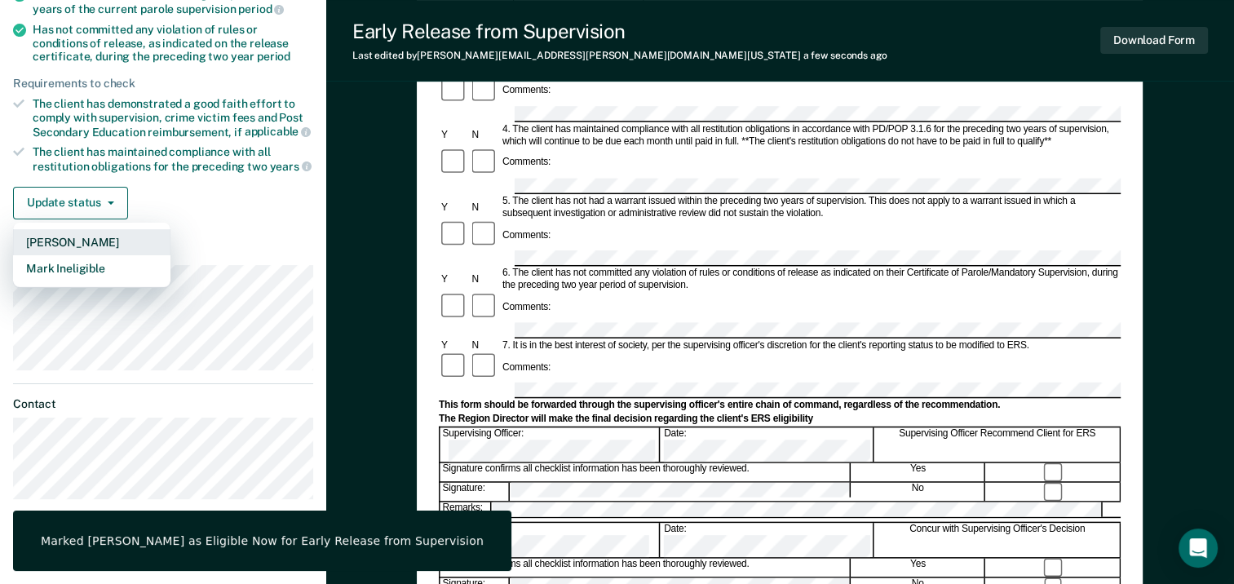
click at [89, 235] on button "[PERSON_NAME]" at bounding box center [91, 242] width 157 height 26
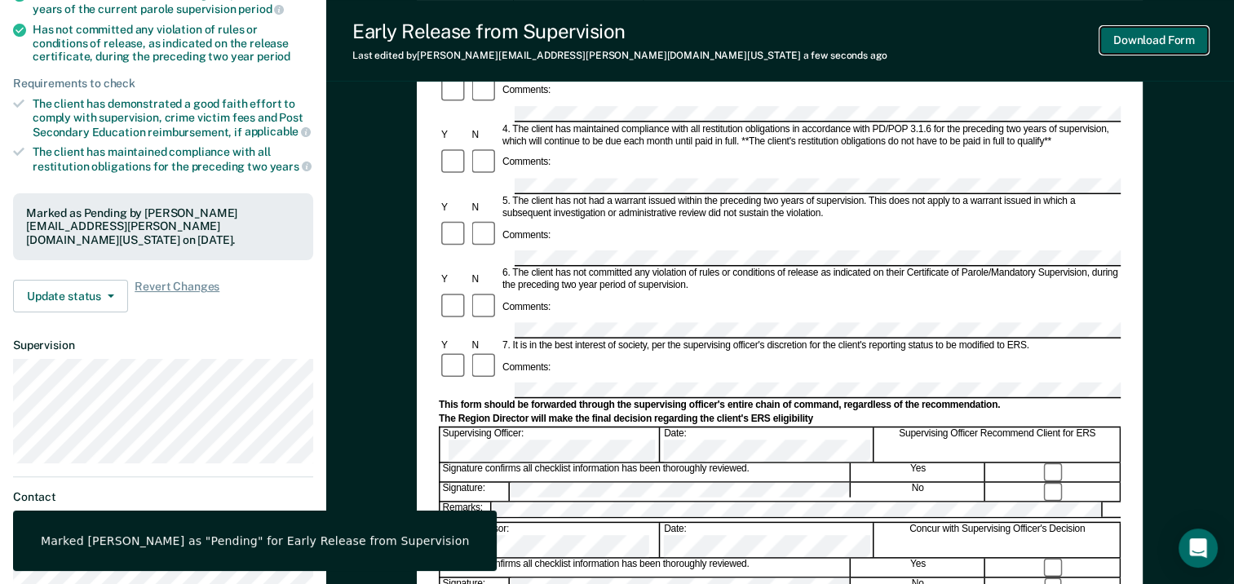
click at [1172, 38] on button "Download Form" at bounding box center [1155, 40] width 108 height 27
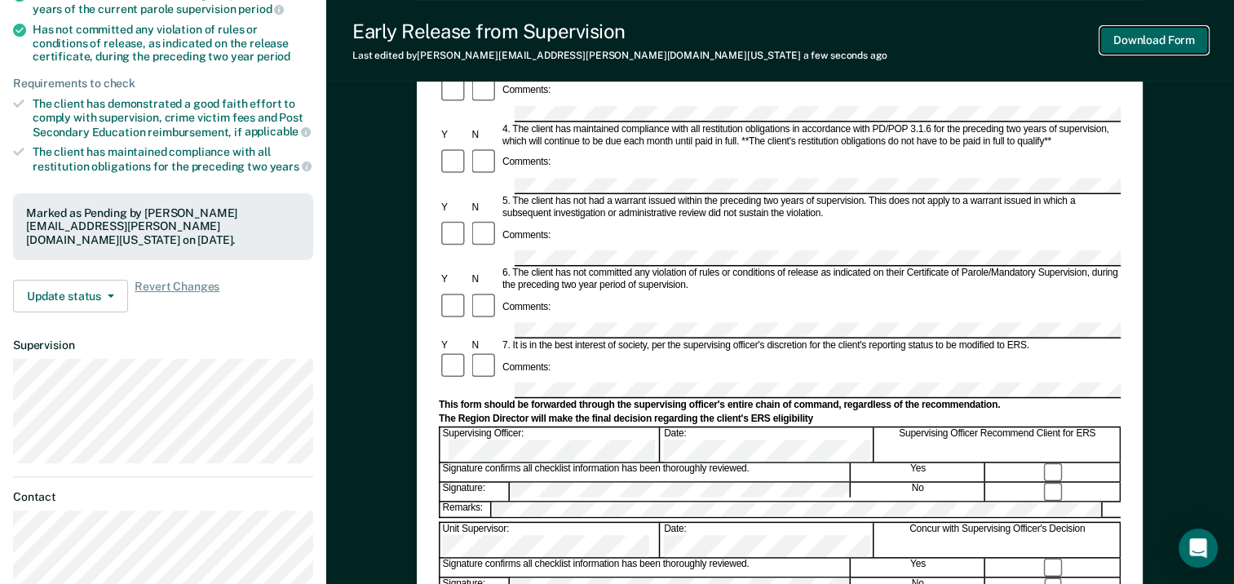
click at [1145, 48] on button "Download Form" at bounding box center [1155, 40] width 108 height 27
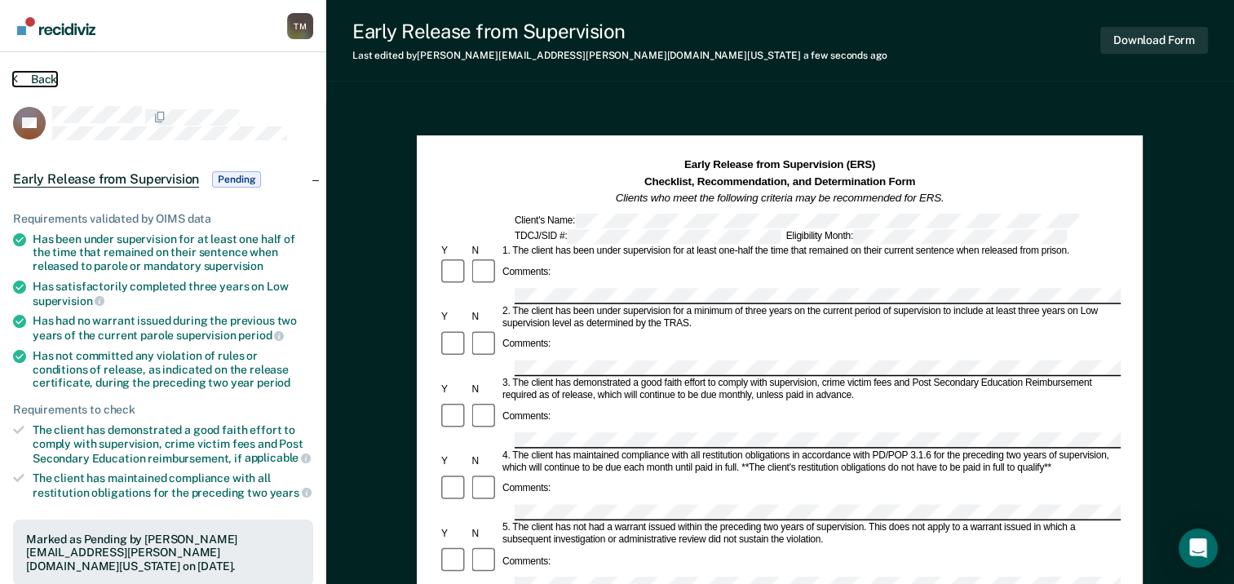
click at [47, 77] on button "Back" at bounding box center [35, 79] width 44 height 15
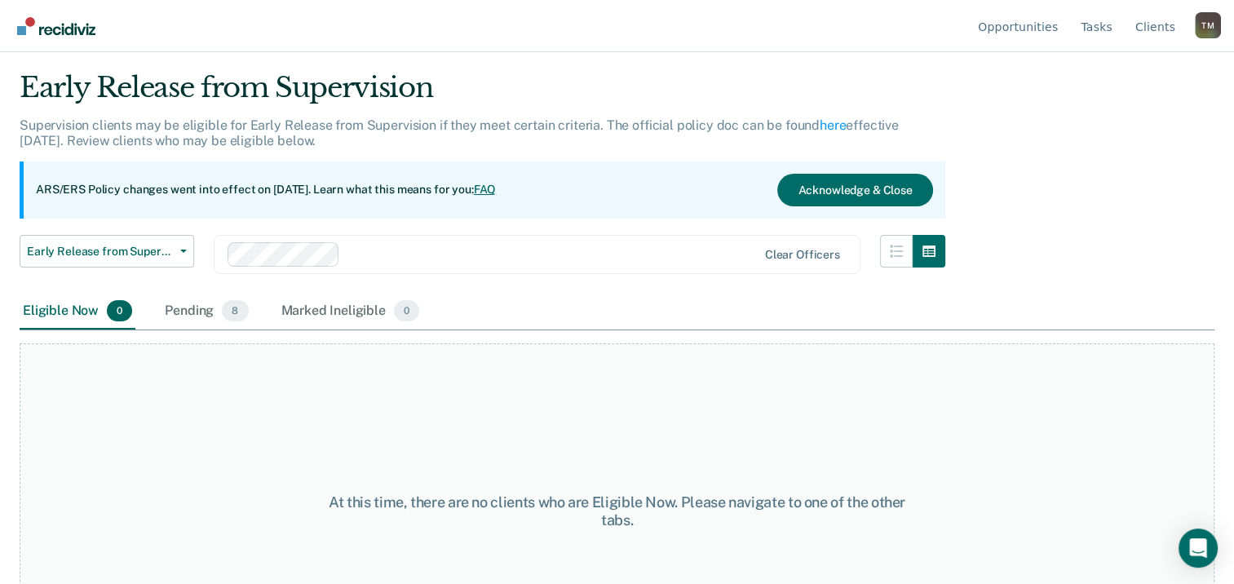
scroll to position [82, 0]
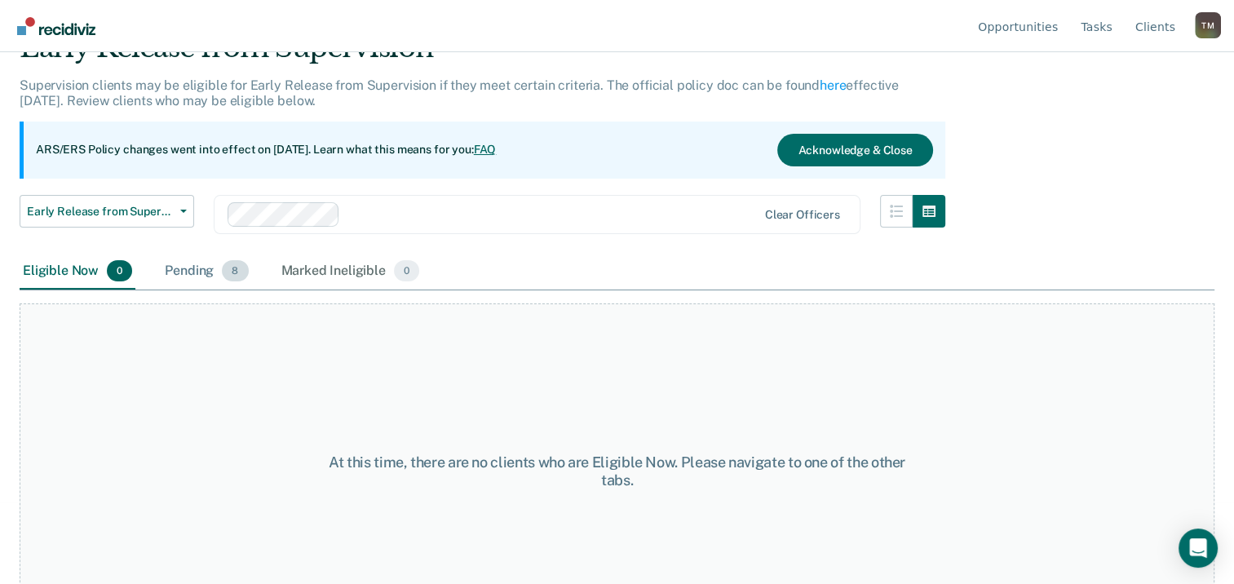
click at [195, 271] on div "Pending 8" at bounding box center [207, 272] width 90 height 36
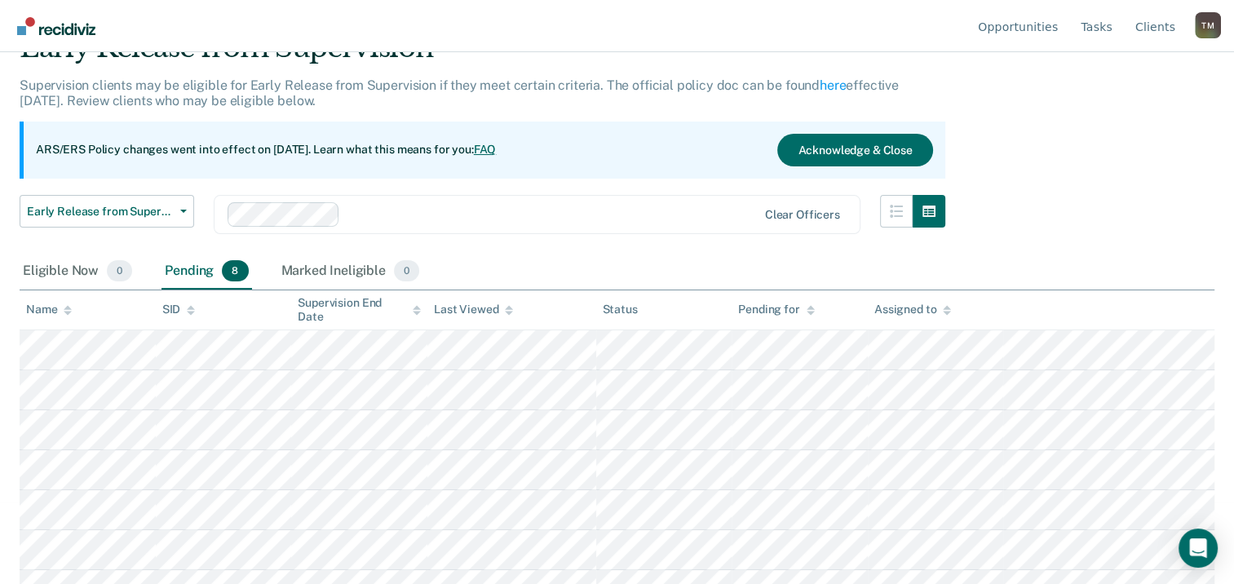
scroll to position [146, 0]
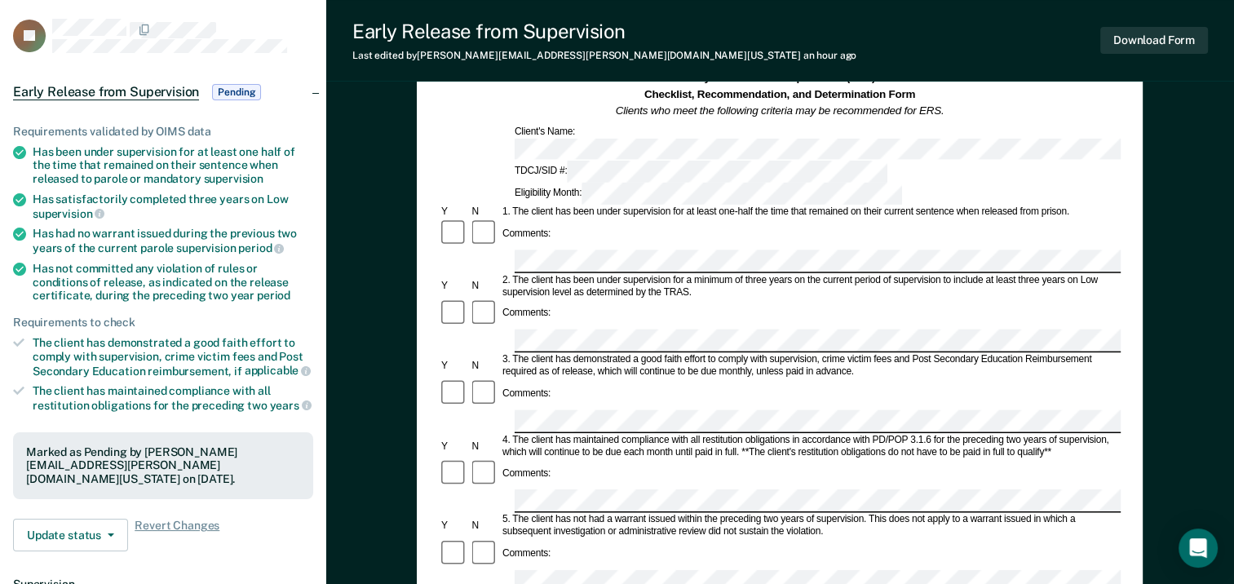
scroll to position [326, 0]
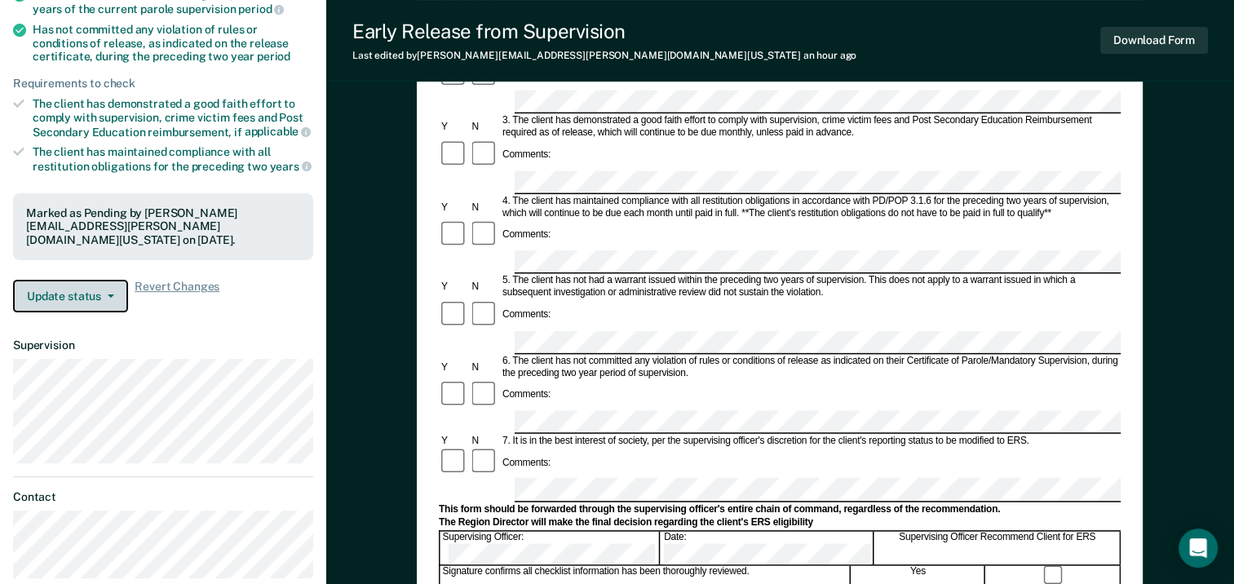
click at [104, 295] on span "button" at bounding box center [107, 296] width 13 height 3
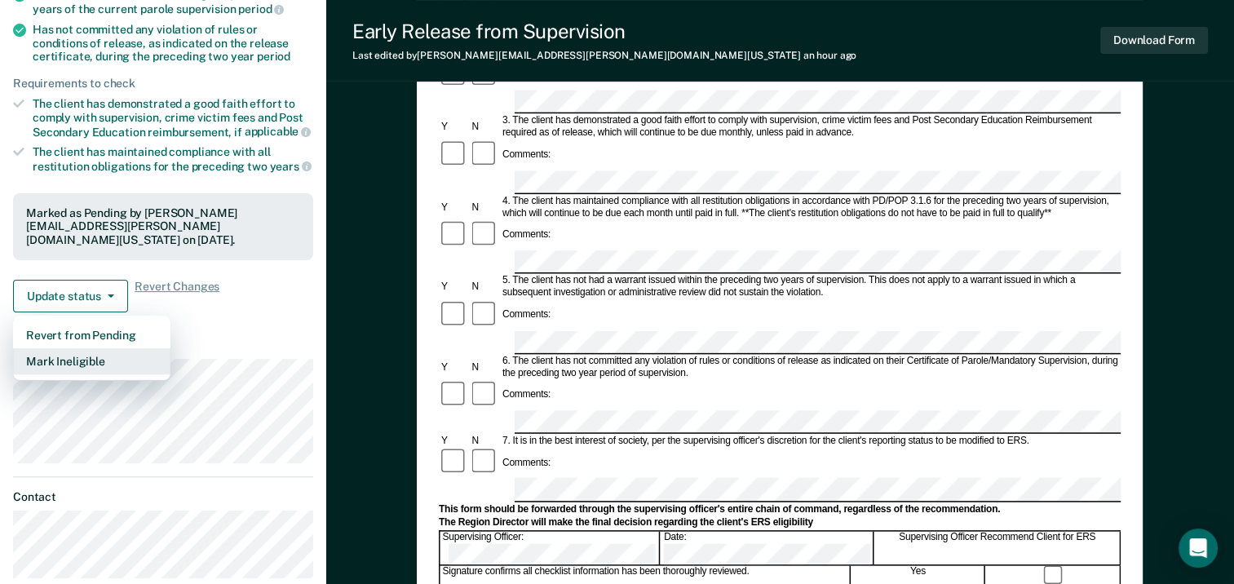
click at [84, 348] on button "Mark Ineligible" at bounding box center [91, 361] width 157 height 26
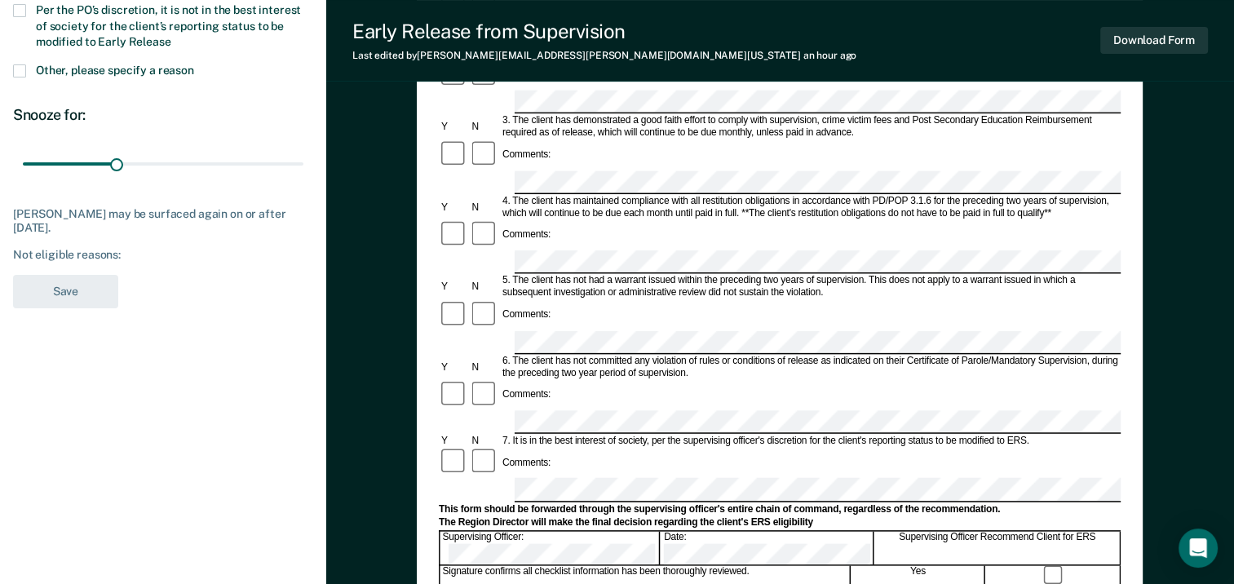
scroll to position [245, 0]
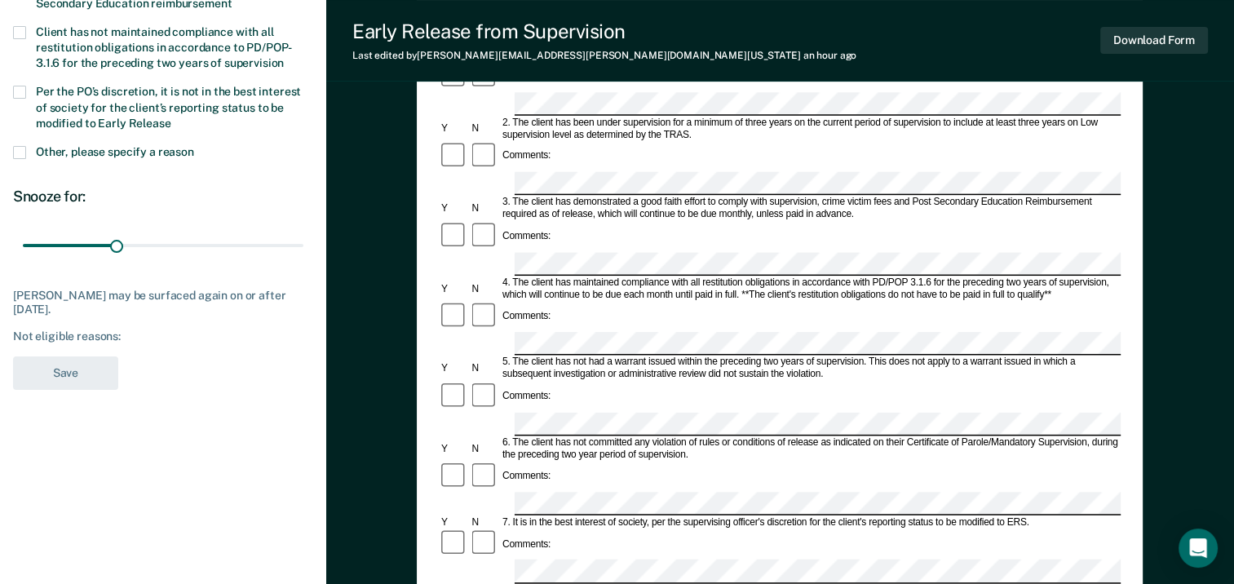
click at [17, 148] on span at bounding box center [19, 152] width 13 height 13
click at [194, 146] on input "Other, please specify a reason" at bounding box center [194, 146] width 0 height 0
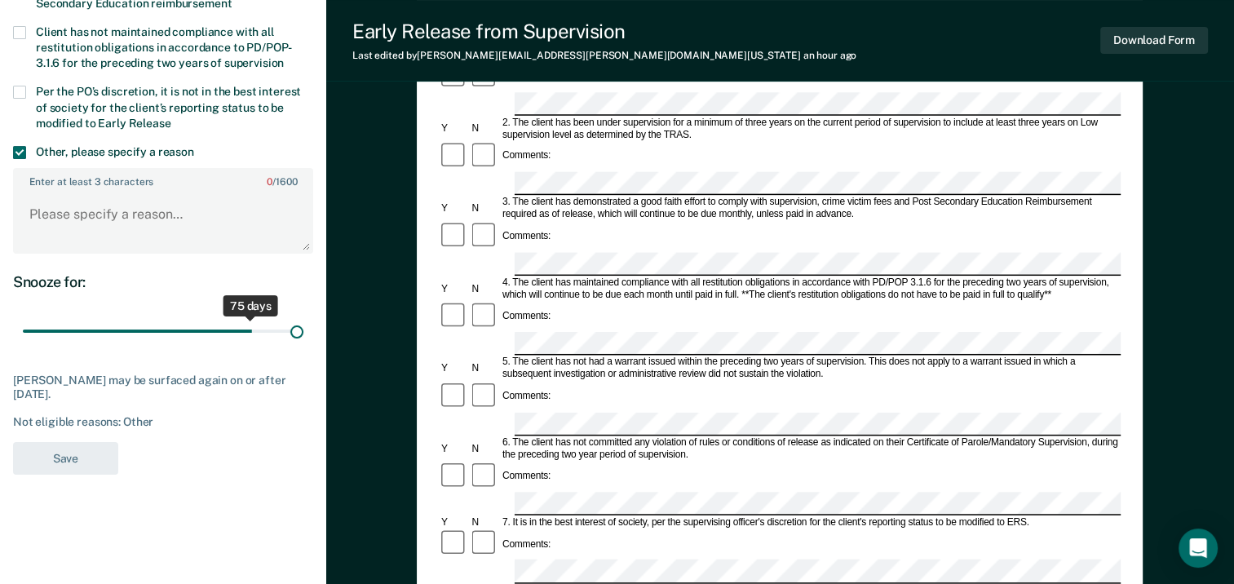
drag, startPoint x: 251, startPoint y: 333, endPoint x: 377, endPoint y: 343, distance: 126.0
type input "90"
click at [303, 343] on input "range" at bounding box center [163, 331] width 281 height 29
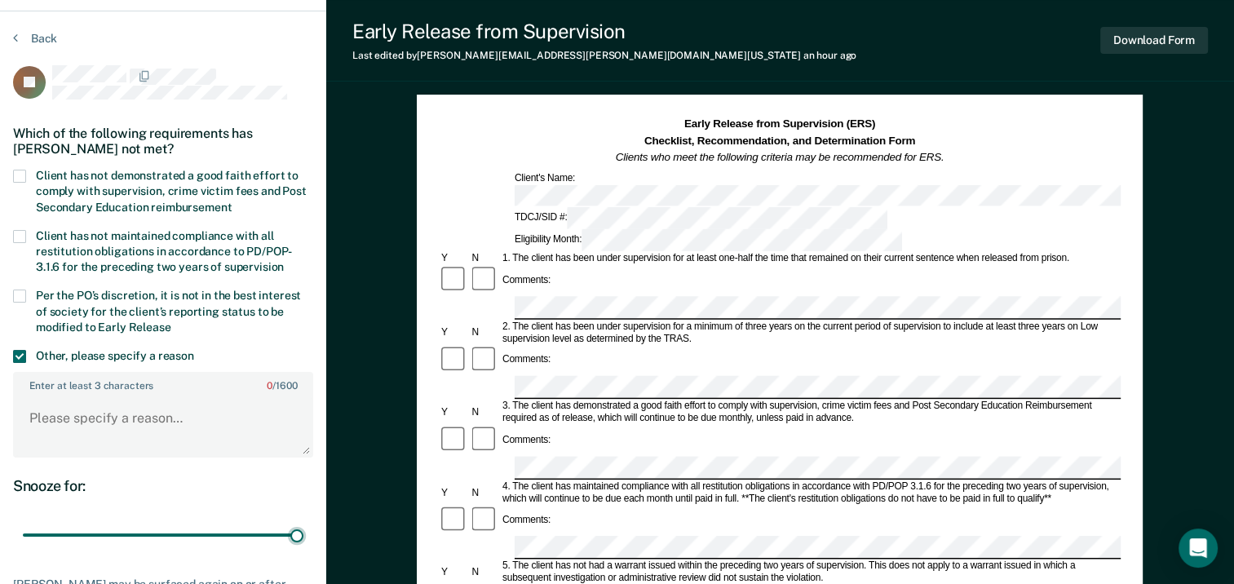
scroll to position [0, 0]
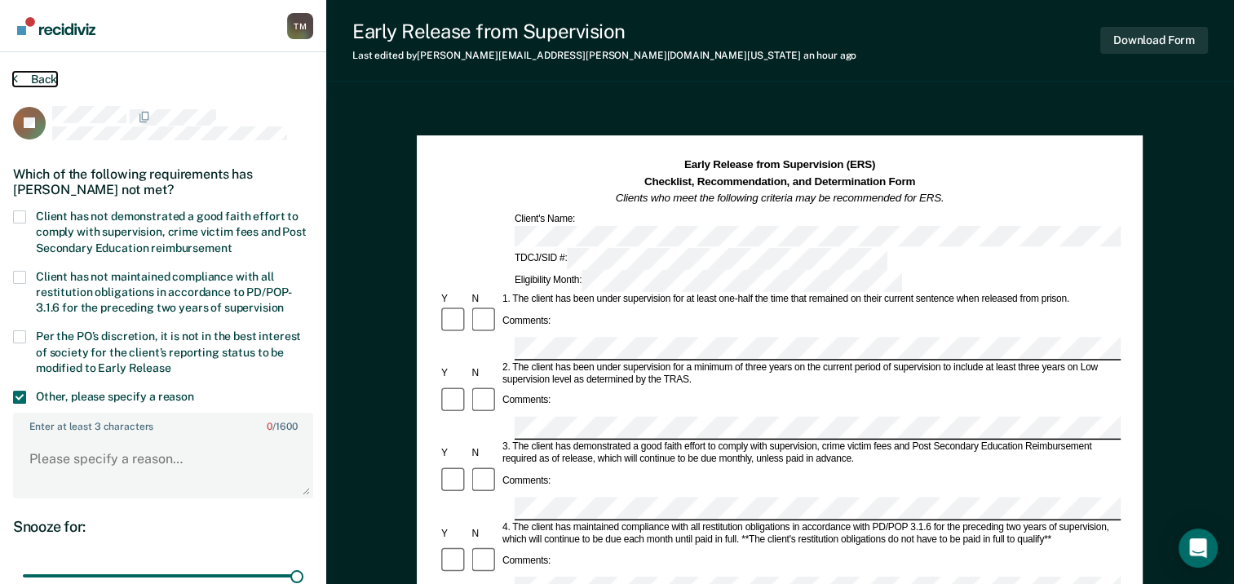
click at [49, 76] on button "Back" at bounding box center [35, 79] width 44 height 15
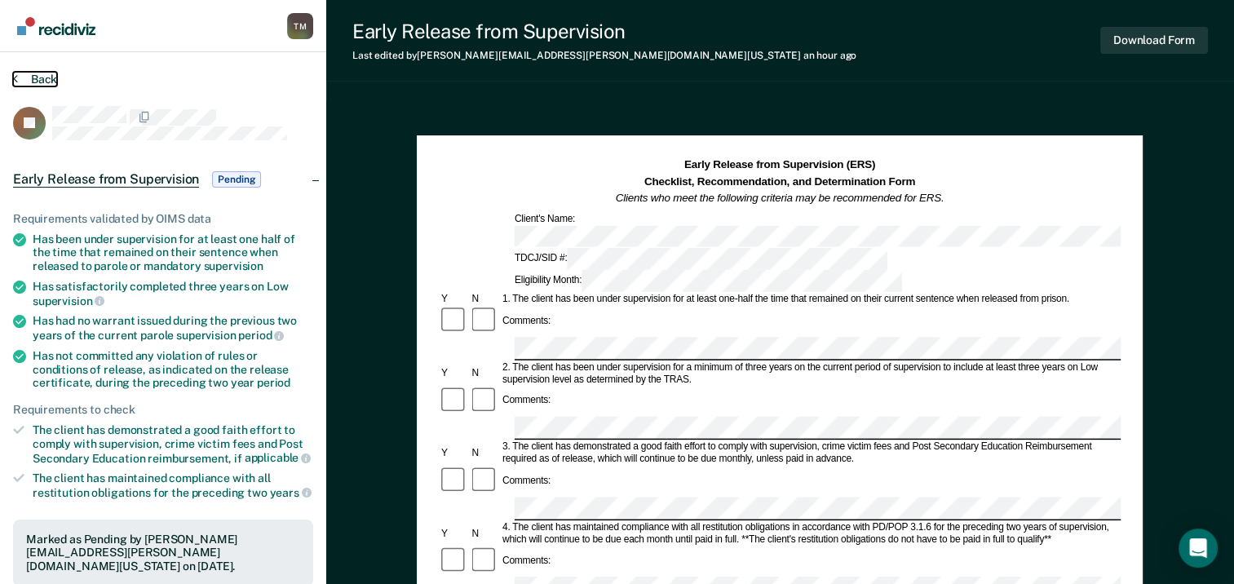
click at [49, 76] on button "Back" at bounding box center [35, 79] width 44 height 15
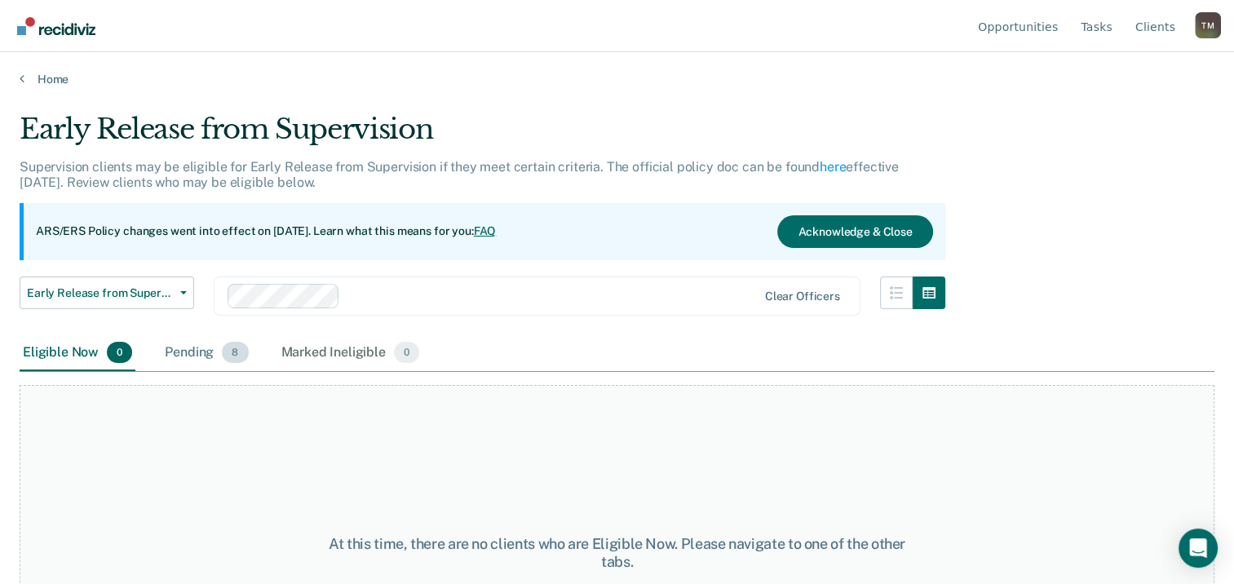
click at [175, 350] on div "Pending 8" at bounding box center [207, 353] width 90 height 36
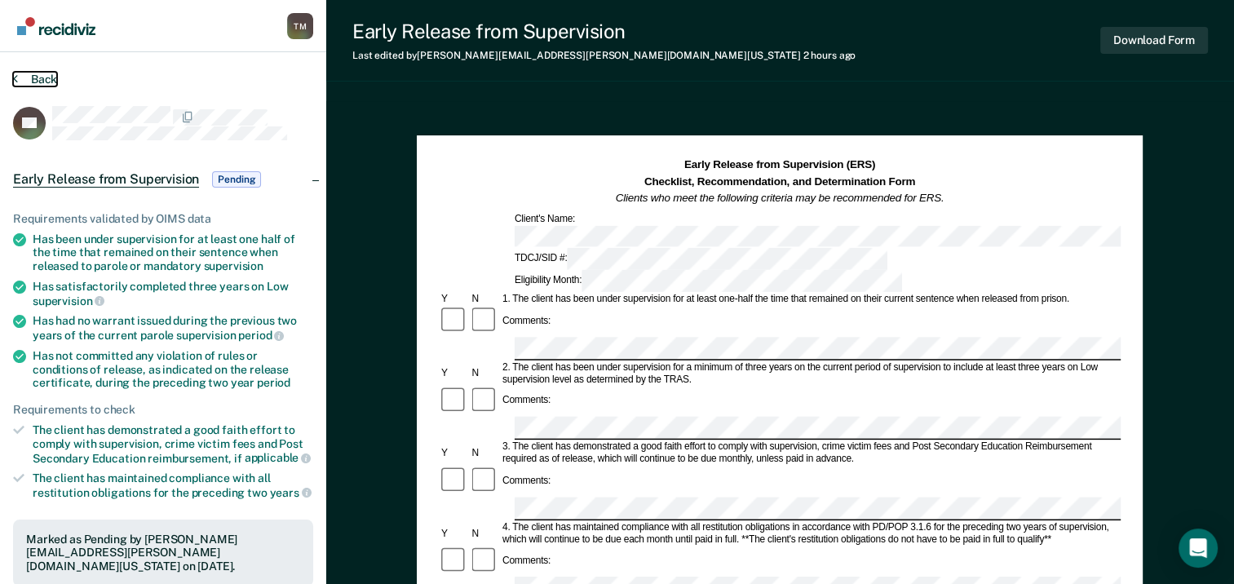
click at [44, 82] on button "Back" at bounding box center [35, 79] width 44 height 15
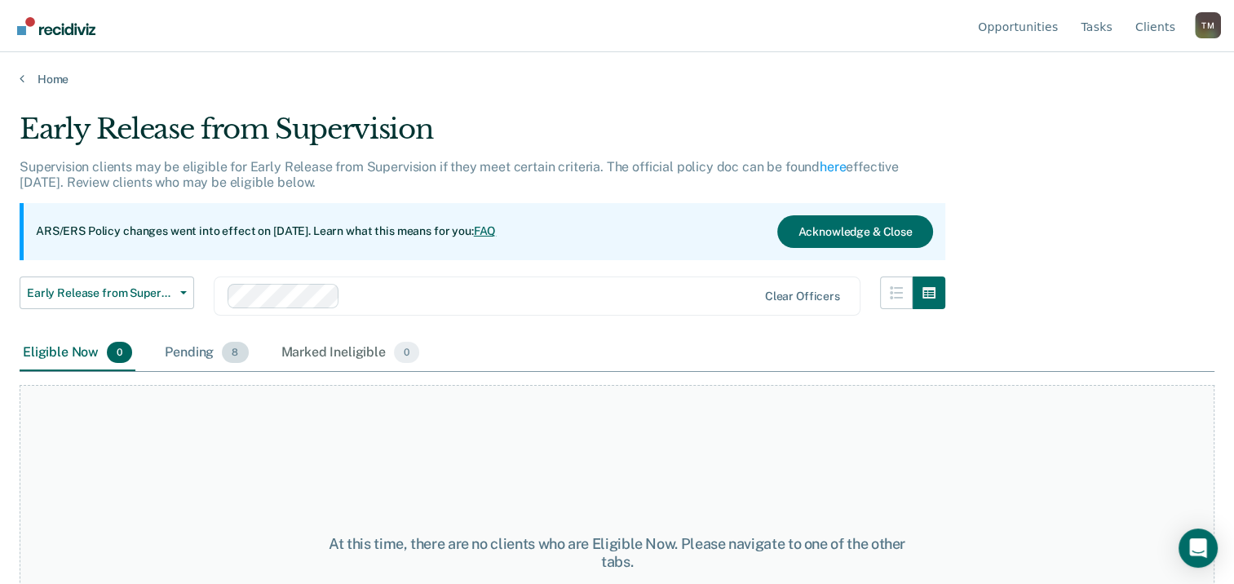
click at [177, 353] on div "Pending 8" at bounding box center [207, 353] width 90 height 36
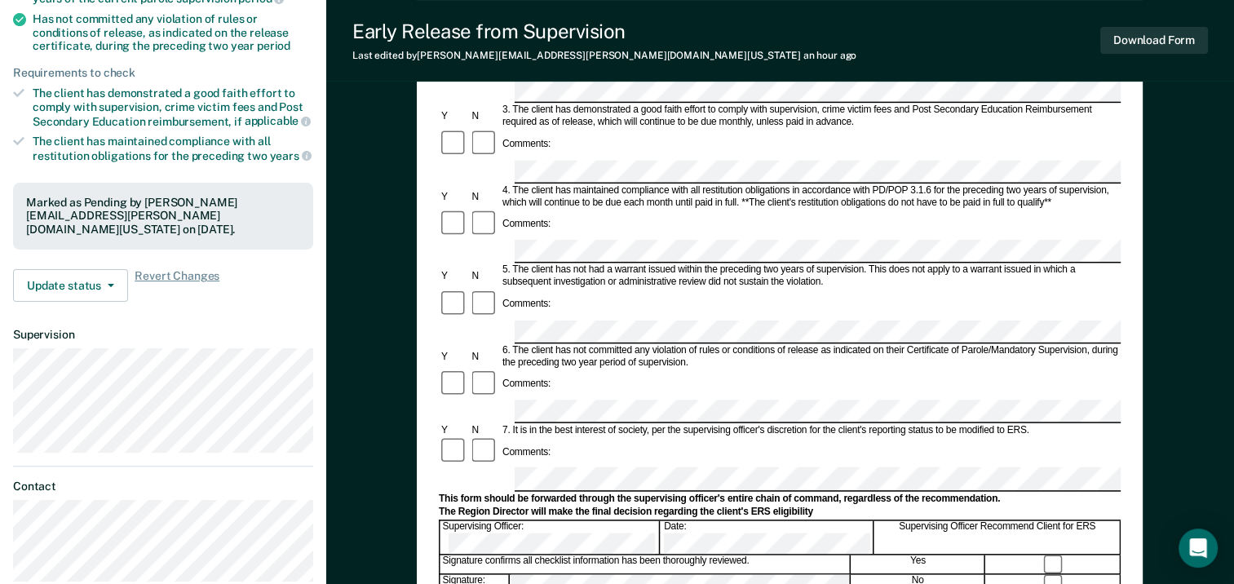
scroll to position [408, 0]
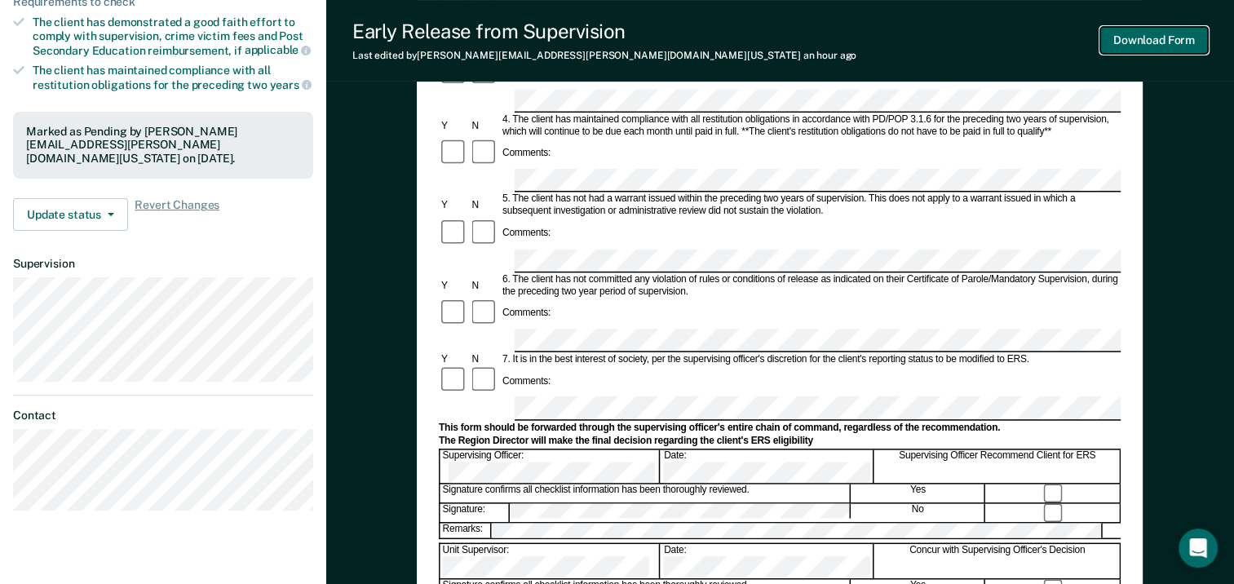
click at [1181, 35] on button "Download Form" at bounding box center [1155, 40] width 108 height 27
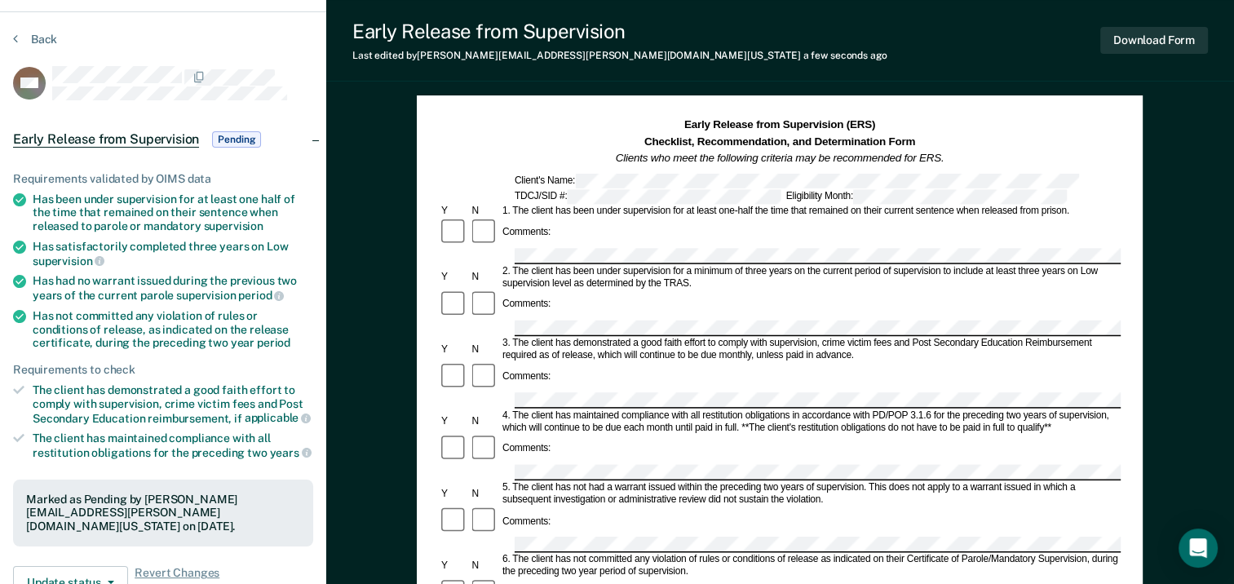
scroll to position [0, 0]
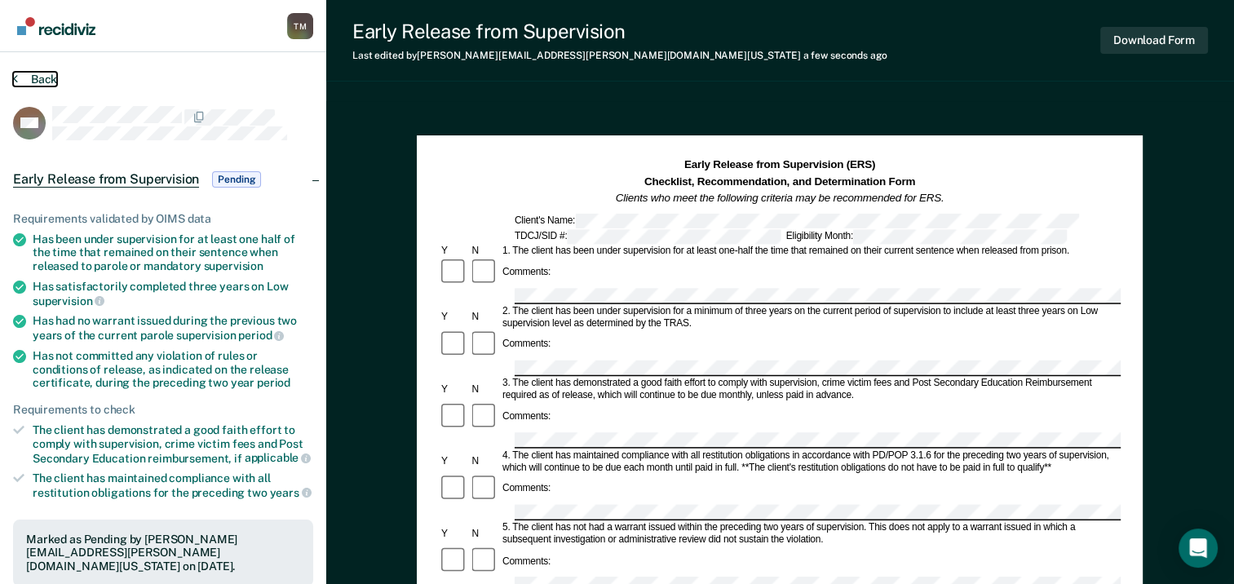
click at [45, 75] on button "Back" at bounding box center [35, 79] width 44 height 15
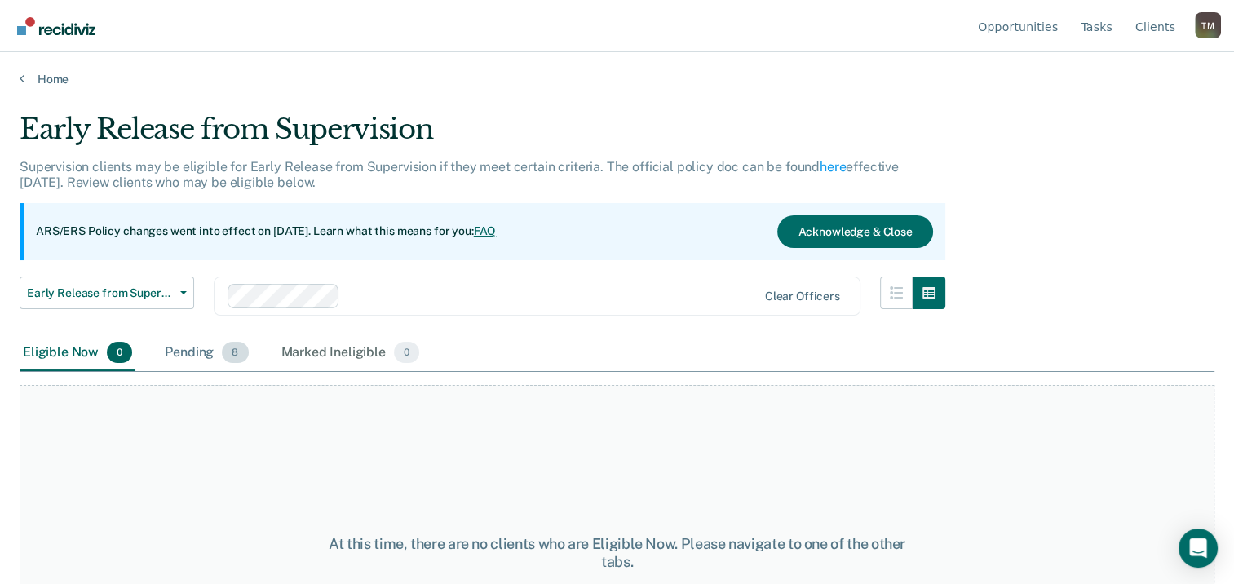
click at [203, 355] on div "Pending 8" at bounding box center [207, 353] width 90 height 36
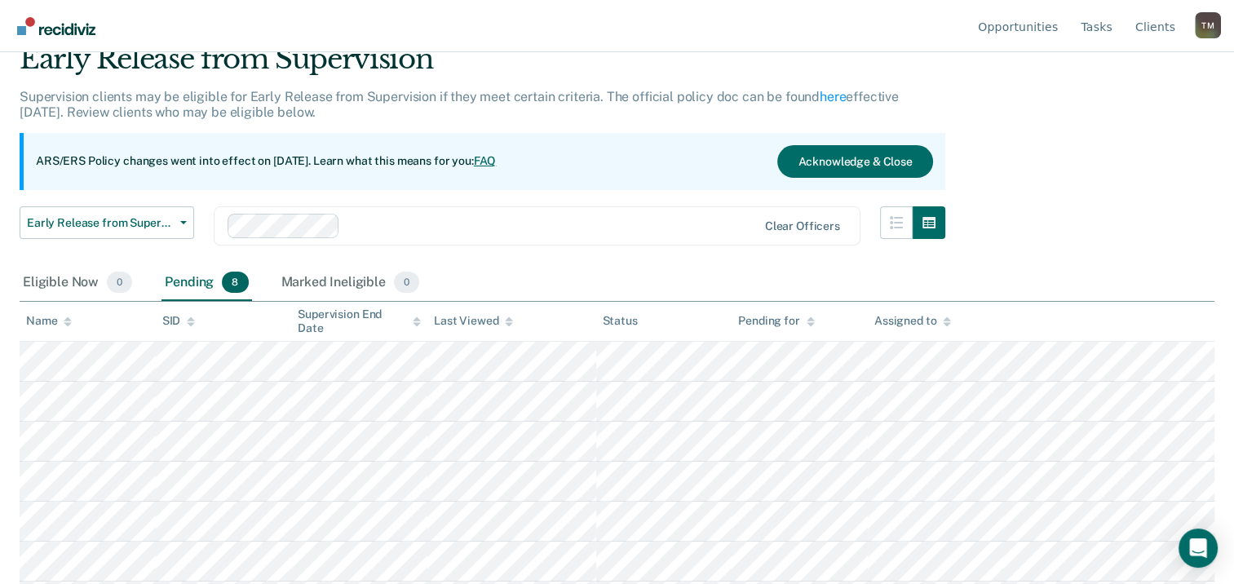
scroll to position [146, 0]
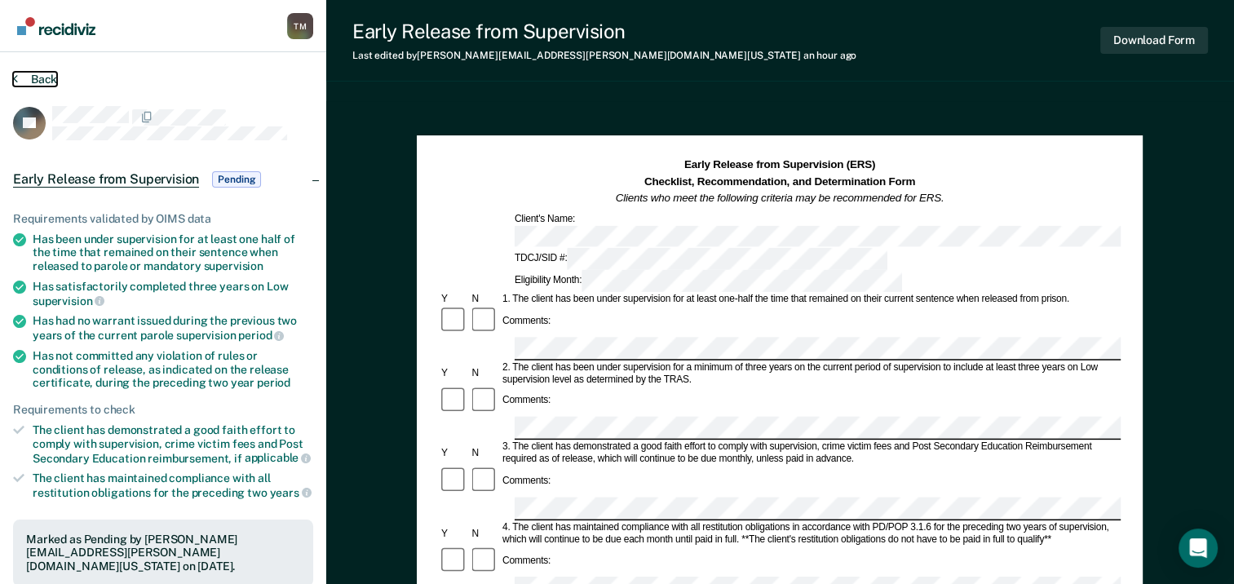
click at [37, 78] on button "Back" at bounding box center [35, 79] width 44 height 15
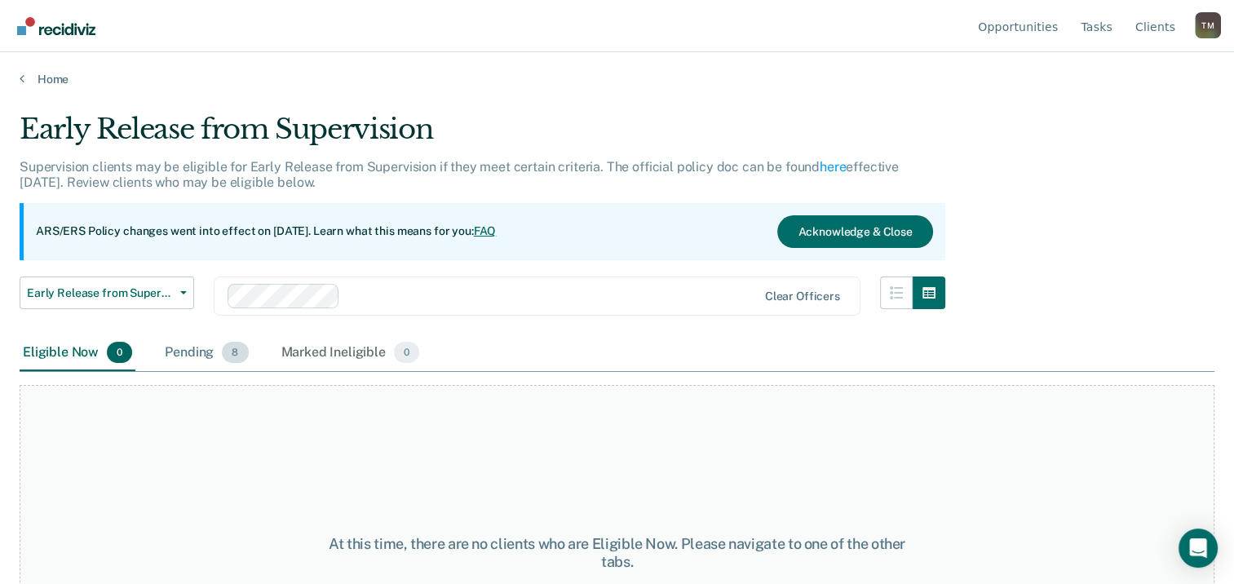
click at [184, 353] on div "Pending 8" at bounding box center [207, 353] width 90 height 36
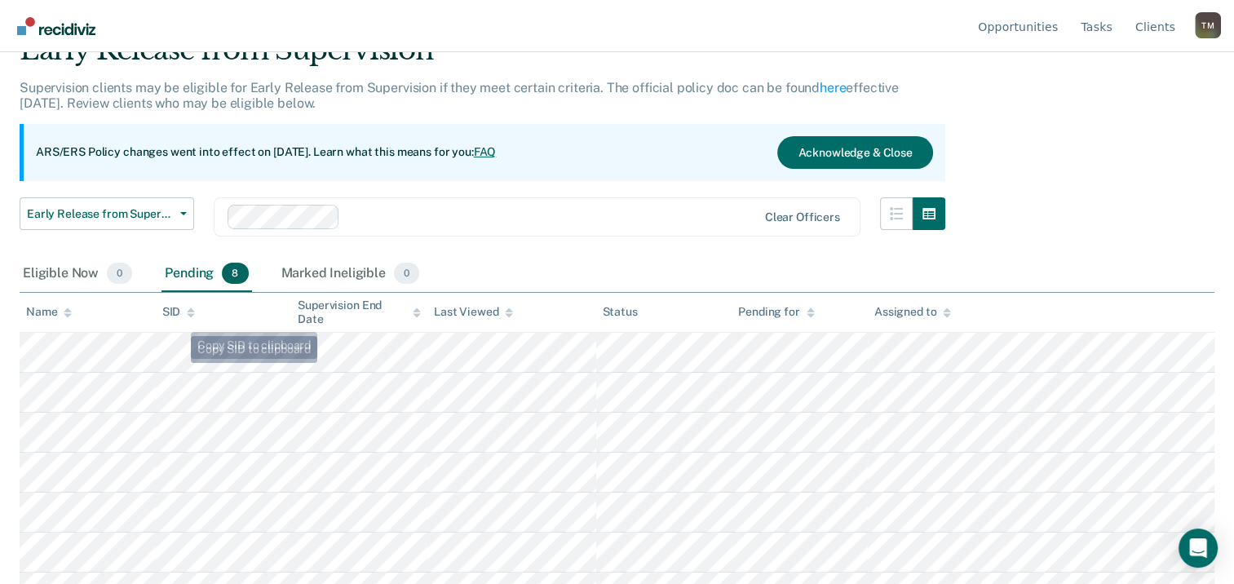
scroll to position [146, 0]
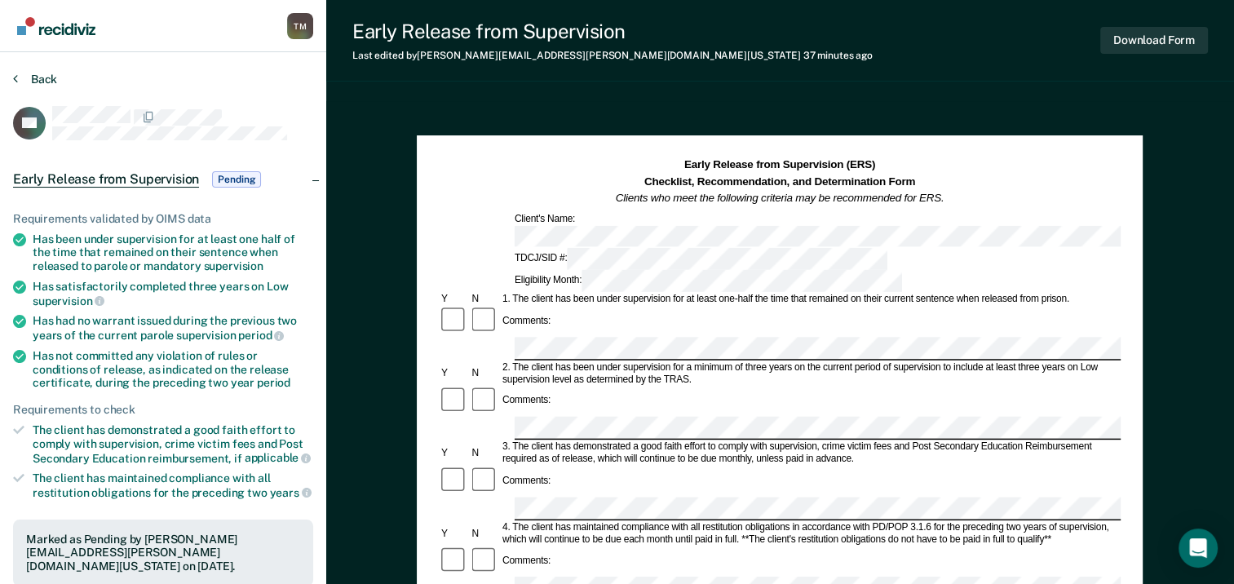
click at [23, 72] on section "Back LH Early Release from Supervision Pending Requirements validated by OIMS d…" at bounding box center [163, 501] width 326 height 899
click at [39, 75] on button "Back" at bounding box center [35, 79] width 44 height 15
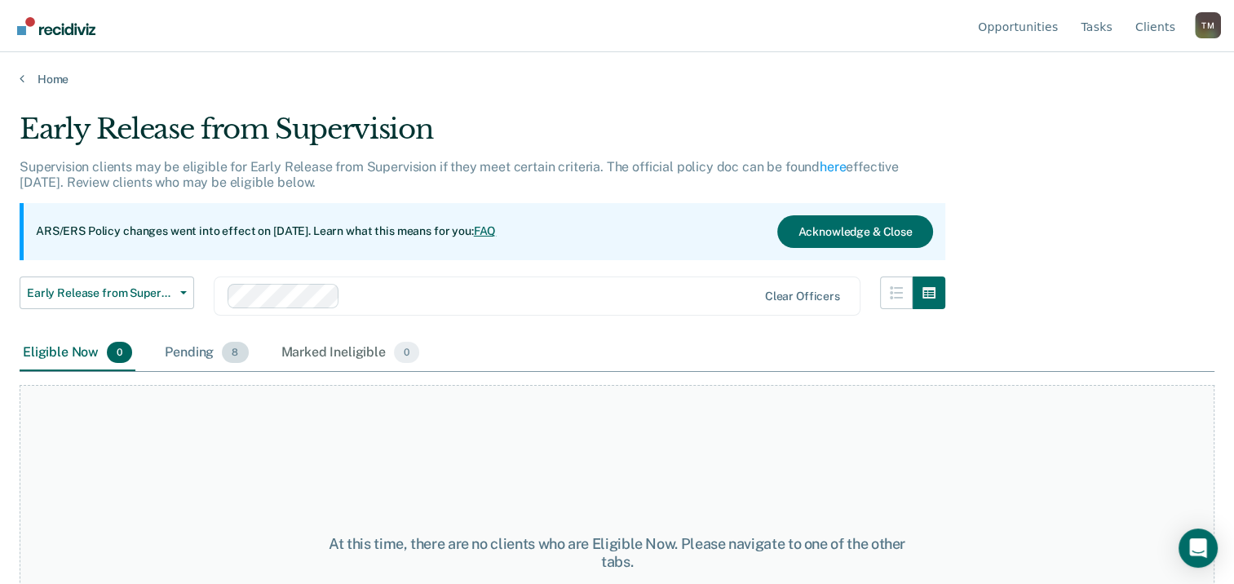
click at [184, 350] on div "Pending 8" at bounding box center [207, 353] width 90 height 36
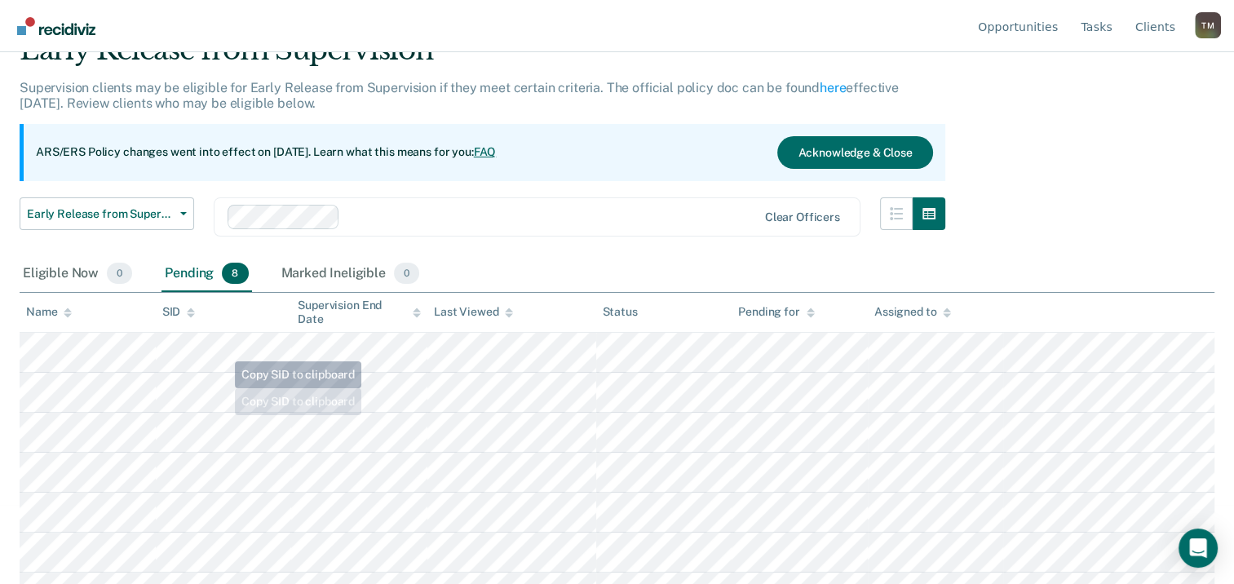
scroll to position [146, 0]
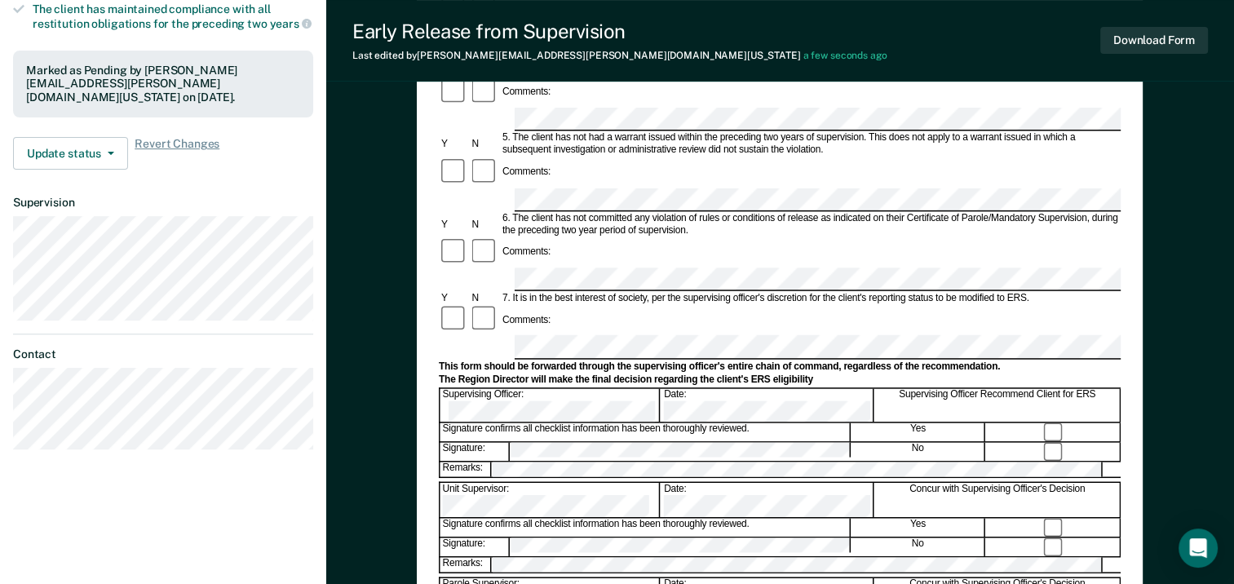
scroll to position [408, 0]
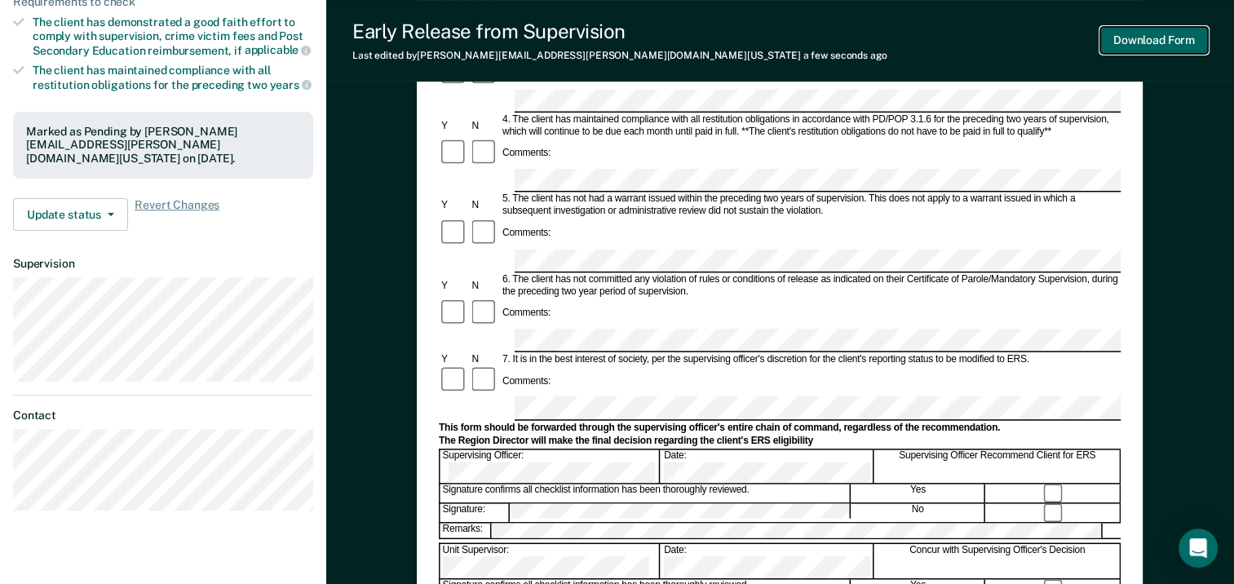
click at [1136, 42] on button "Download Form" at bounding box center [1155, 40] width 108 height 27
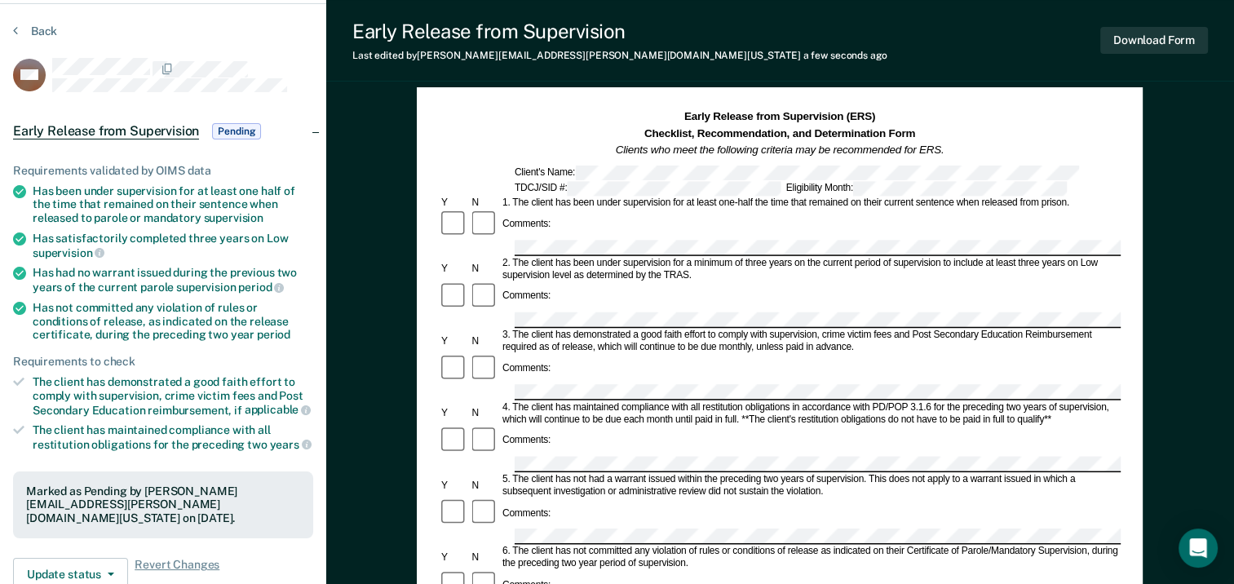
scroll to position [0, 0]
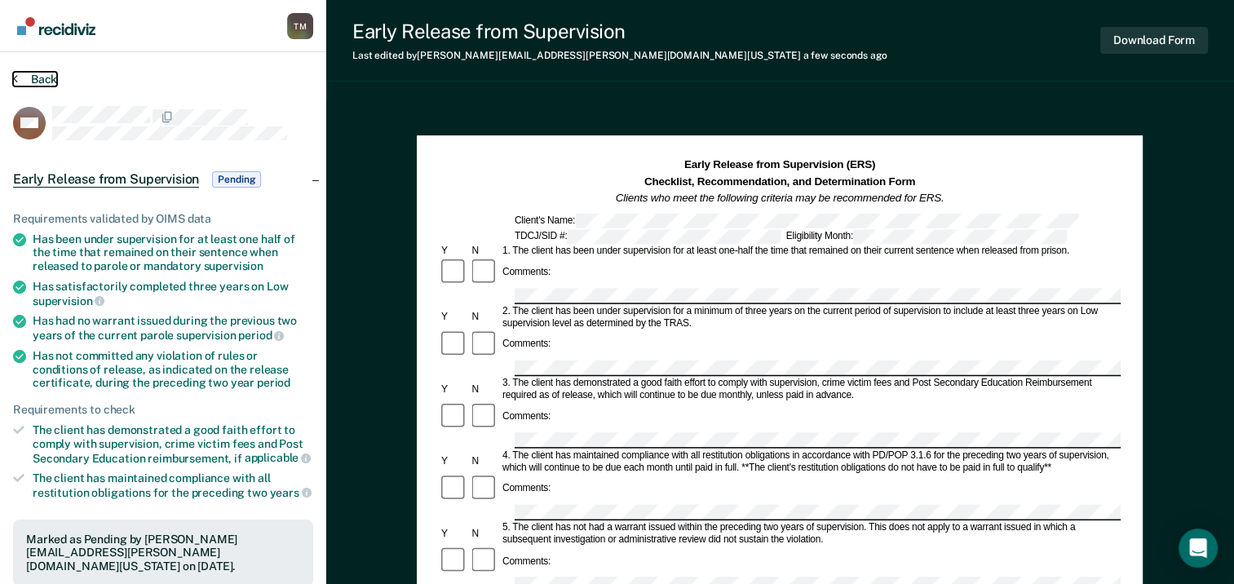
click at [42, 76] on button "Back" at bounding box center [35, 79] width 44 height 15
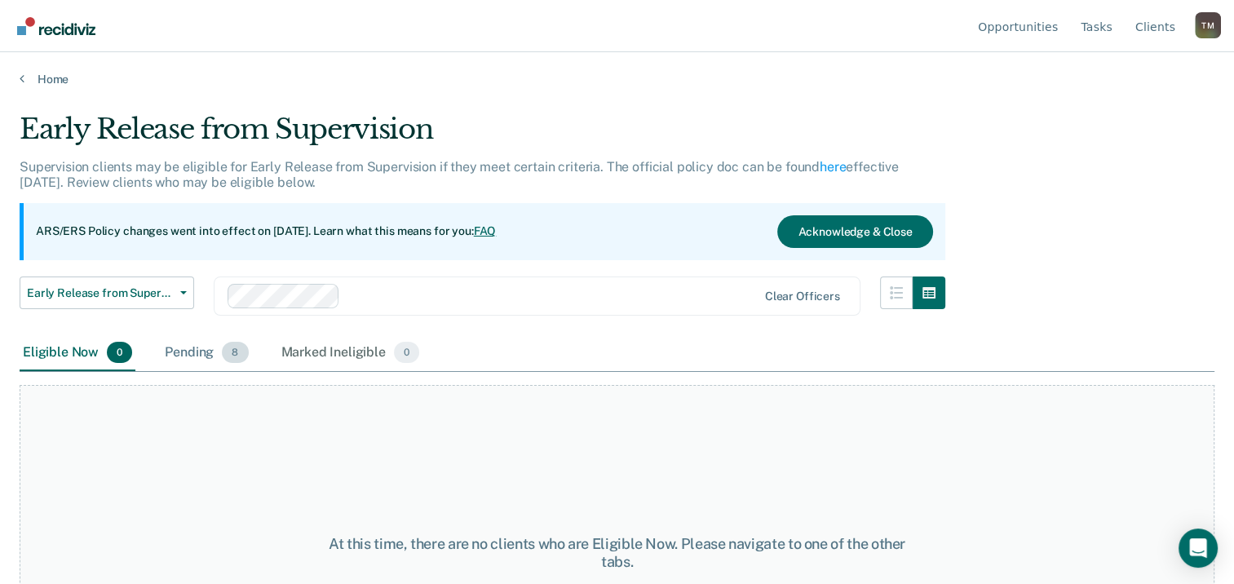
click at [183, 349] on div "Pending 8" at bounding box center [207, 353] width 90 height 36
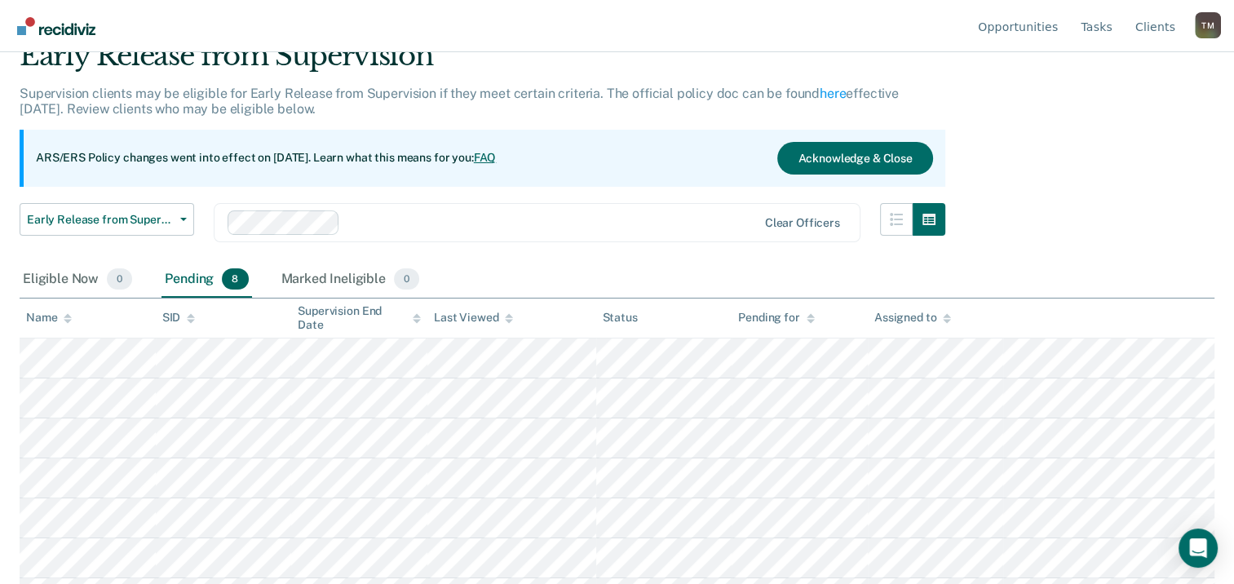
scroll to position [146, 0]
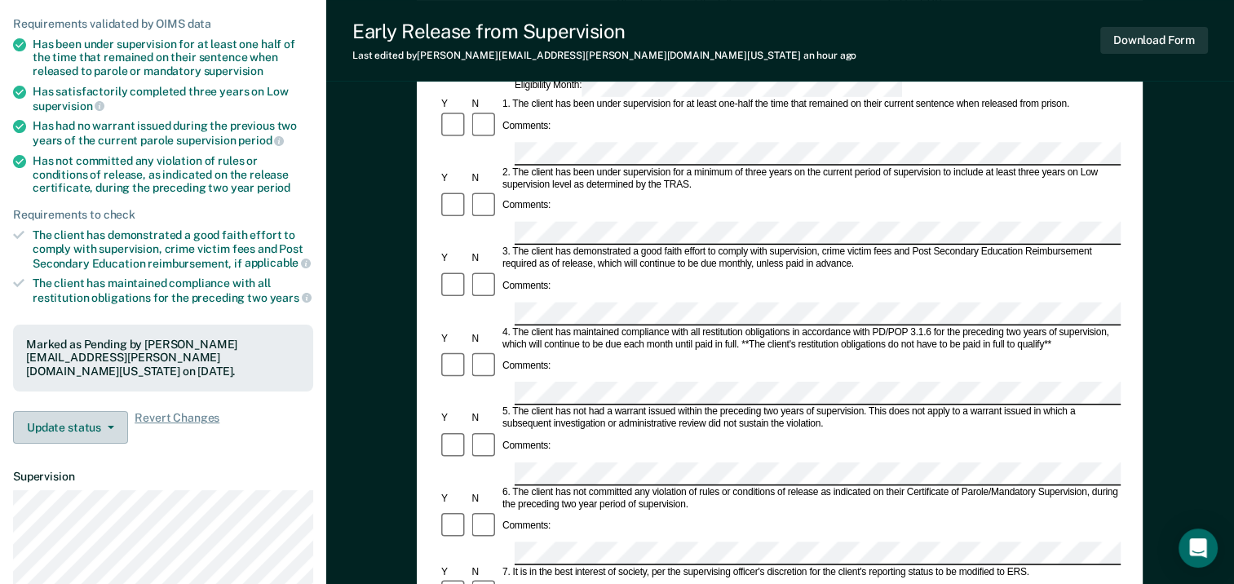
scroll to position [245, 0]
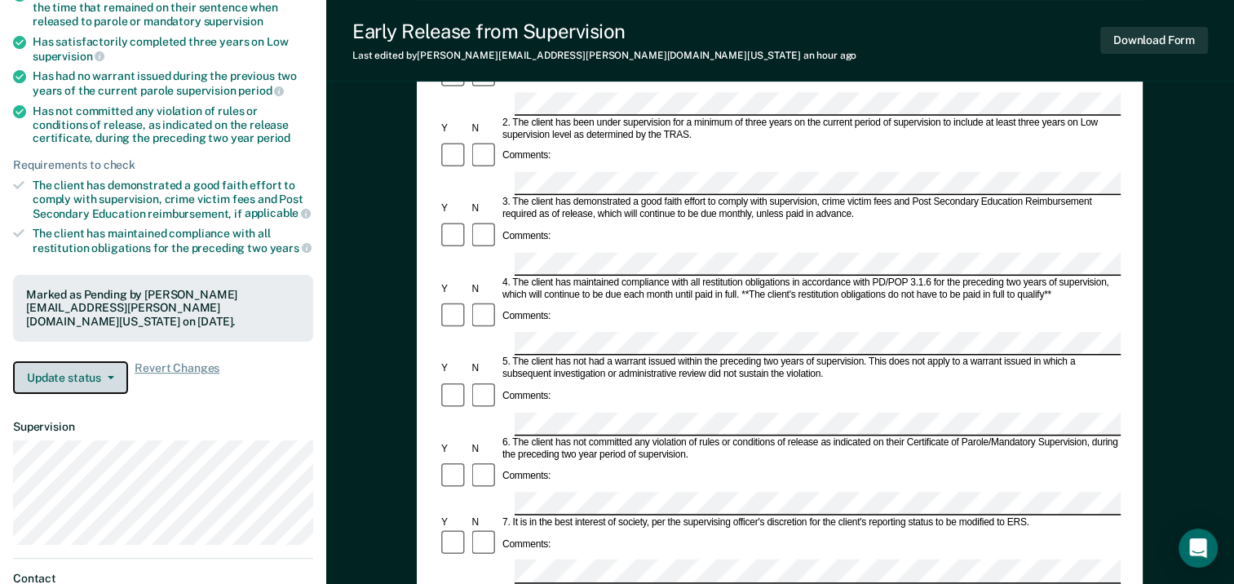
click at [106, 365] on button "Update status" at bounding box center [70, 377] width 115 height 33
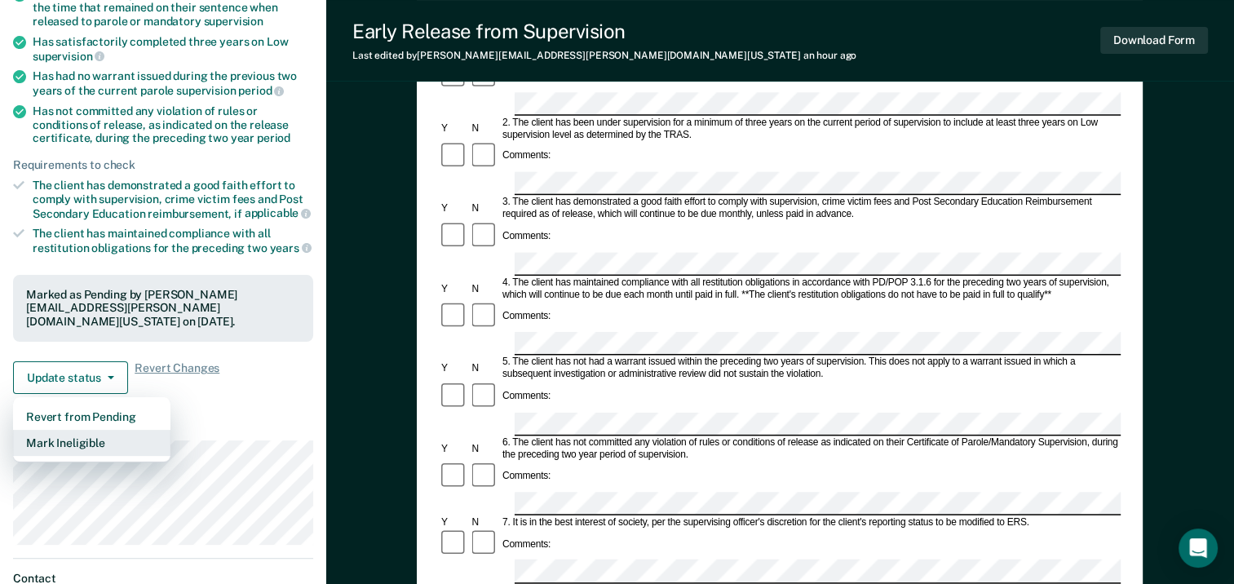
click at [95, 430] on button "Mark Ineligible" at bounding box center [91, 443] width 157 height 26
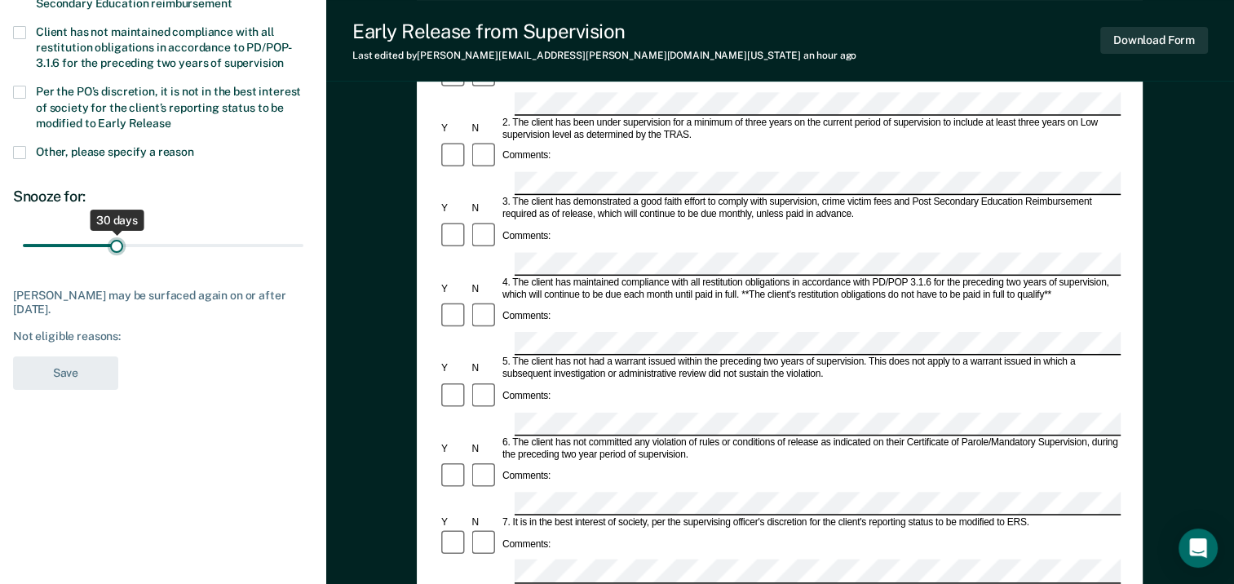
click at [116, 246] on input "range" at bounding box center [163, 246] width 281 height 29
click at [16, 147] on span at bounding box center [19, 152] width 13 height 13
click at [194, 146] on input "Other, please specify a reason" at bounding box center [194, 146] width 0 height 0
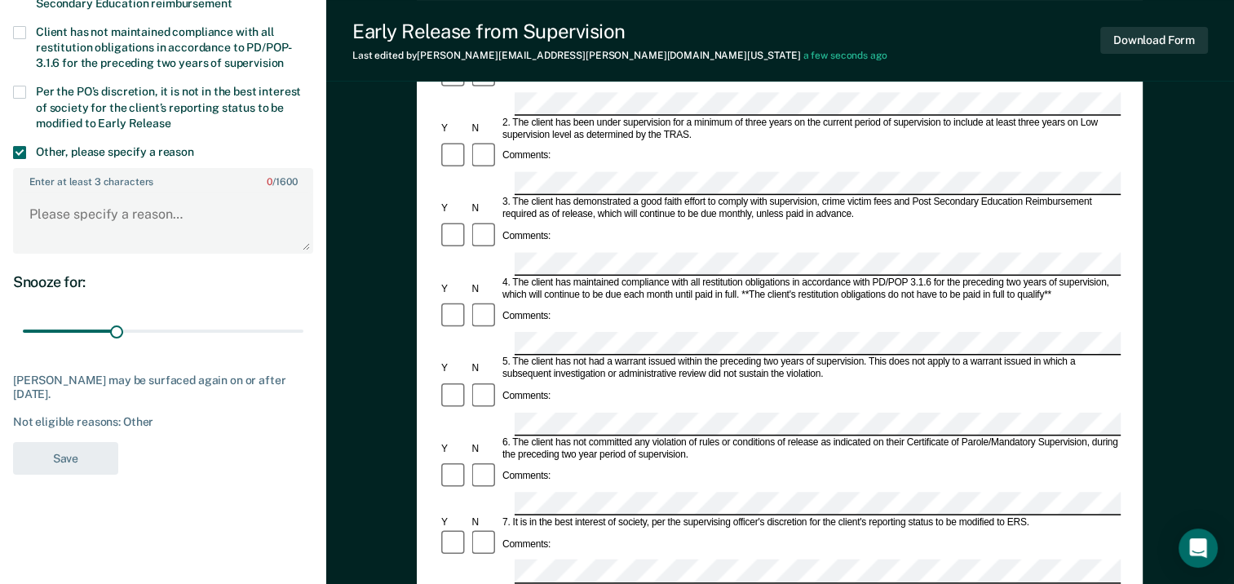
click at [19, 86] on span at bounding box center [19, 92] width 13 height 13
click at [171, 117] on input "Per the PO’s discretion, it is not in the best interest of society for the clie…" at bounding box center [171, 117] width 0 height 0
click at [22, 148] on span at bounding box center [19, 152] width 13 height 13
click at [194, 146] on input "Other, please specify a reason" at bounding box center [194, 146] width 0 height 0
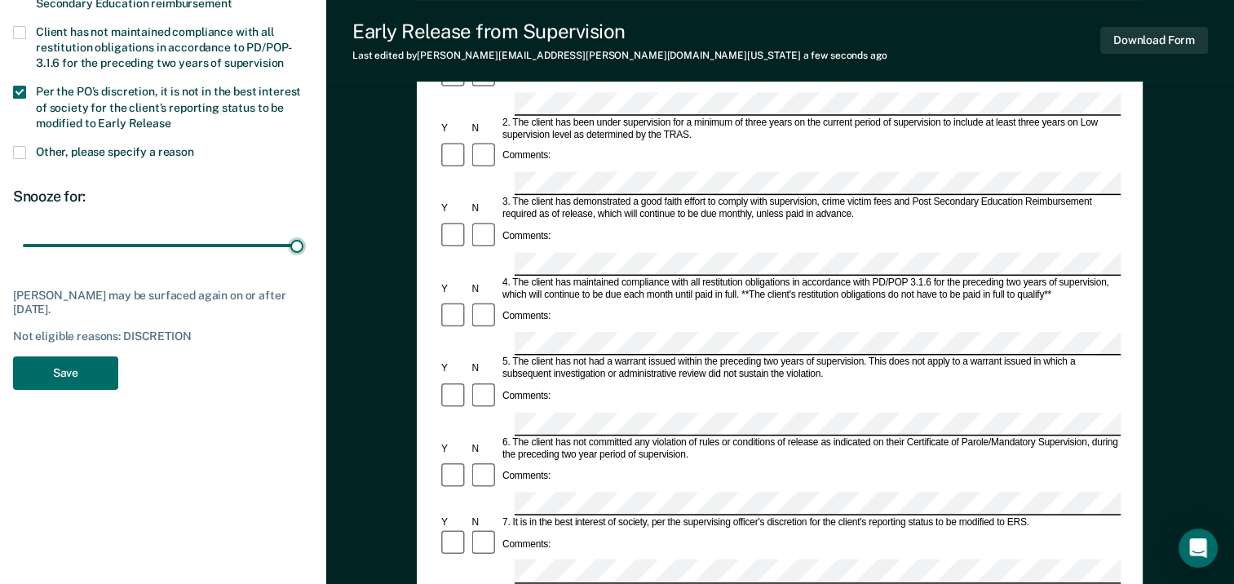
drag, startPoint x: 55, startPoint y: 239, endPoint x: 321, endPoint y: 240, distance: 266.0
type input "365"
click at [303, 240] on input "range" at bounding box center [163, 246] width 281 height 29
click at [48, 370] on button "Save" at bounding box center [65, 373] width 105 height 33
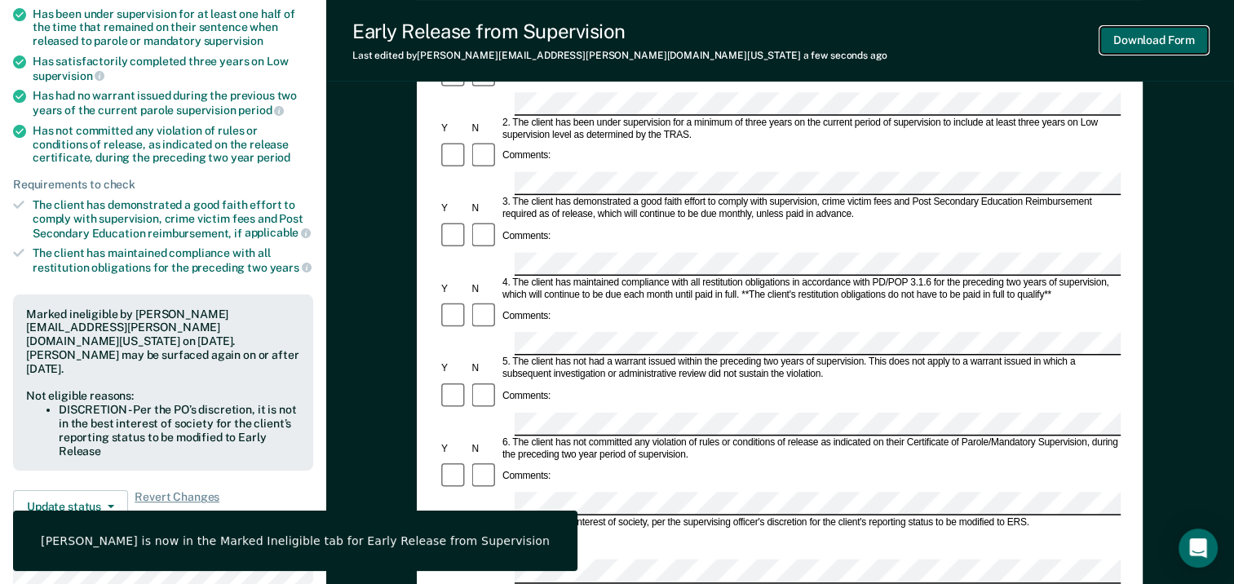
click at [1163, 38] on button "Download Form" at bounding box center [1155, 40] width 108 height 27
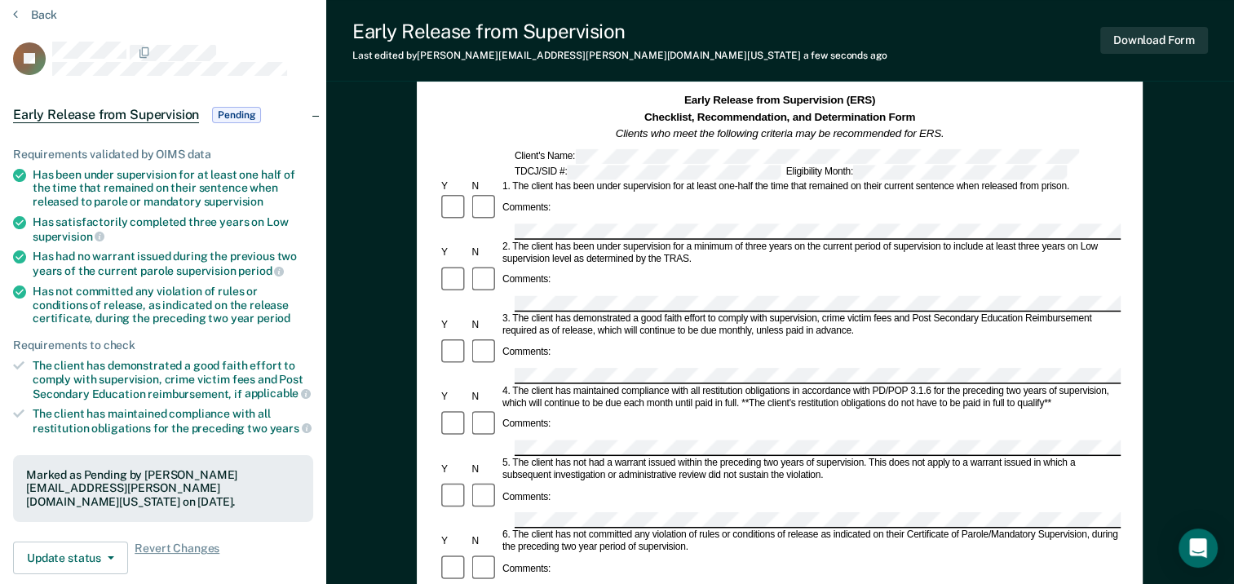
scroll to position [0, 0]
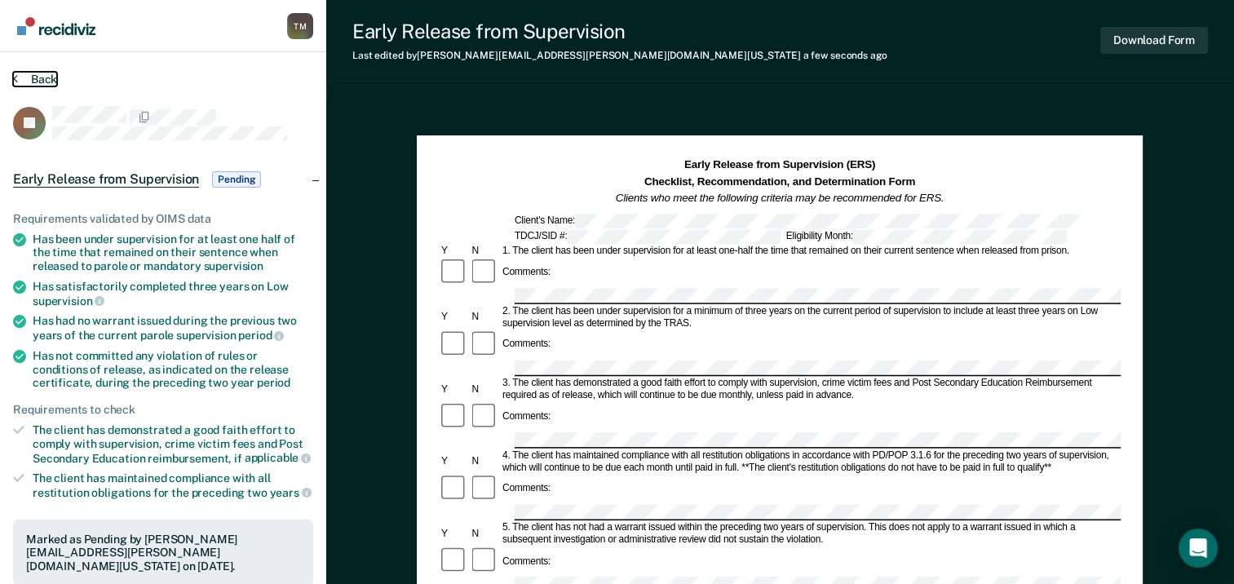
click at [40, 73] on button "Back" at bounding box center [35, 79] width 44 height 15
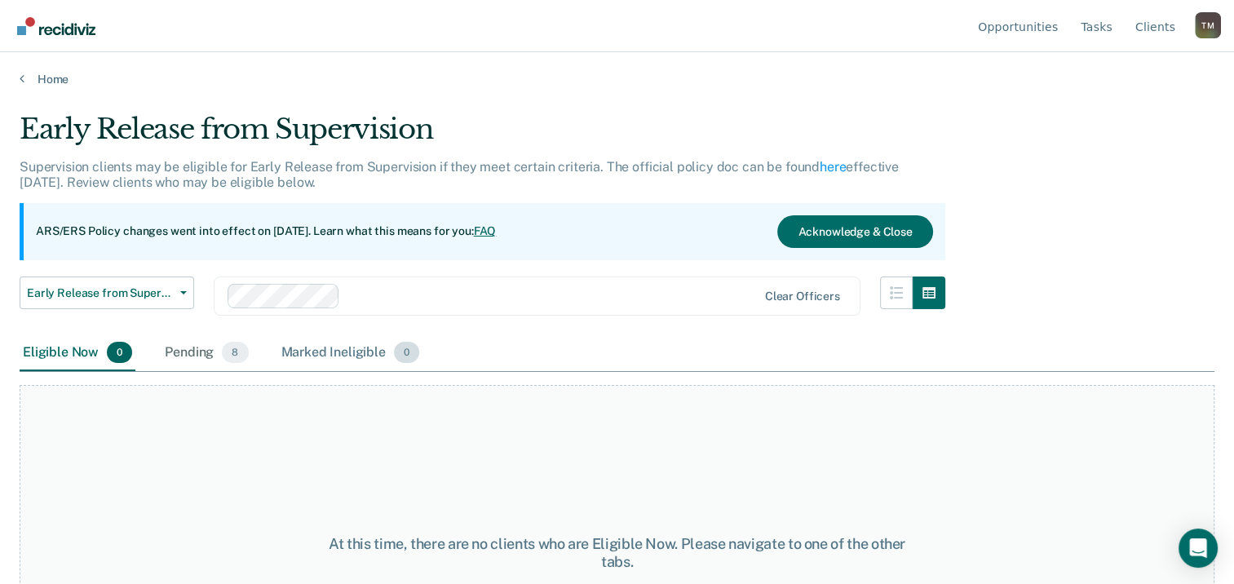
click at [362, 356] on div "Marked Ineligible 0" at bounding box center [350, 353] width 145 height 36
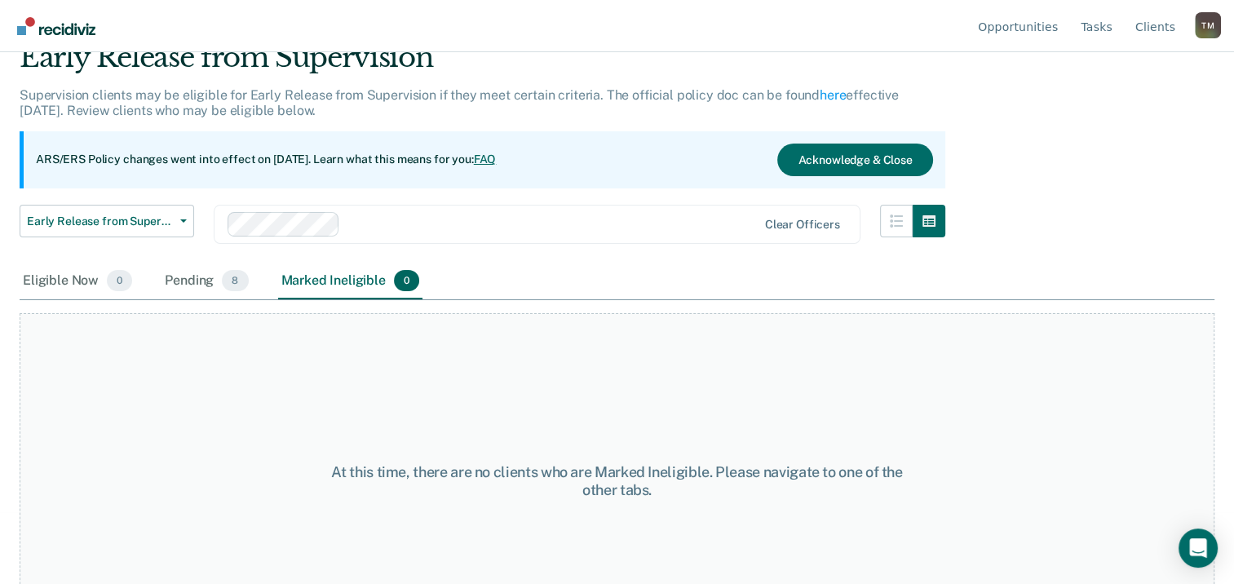
scroll to position [135, 0]
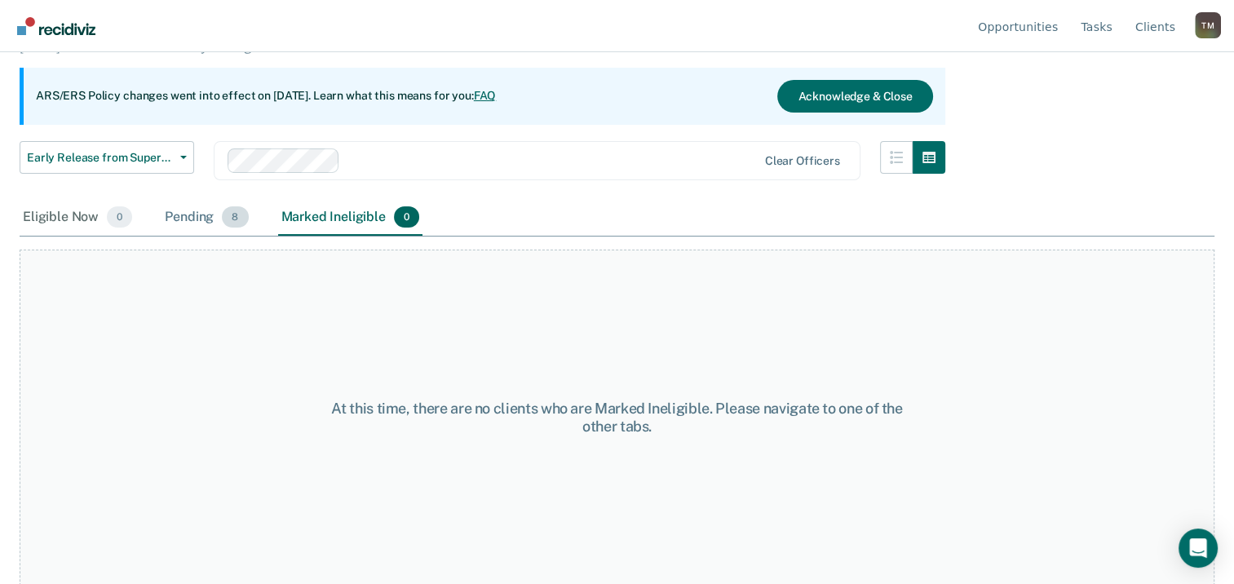
click at [205, 217] on div "Pending 8" at bounding box center [207, 218] width 90 height 36
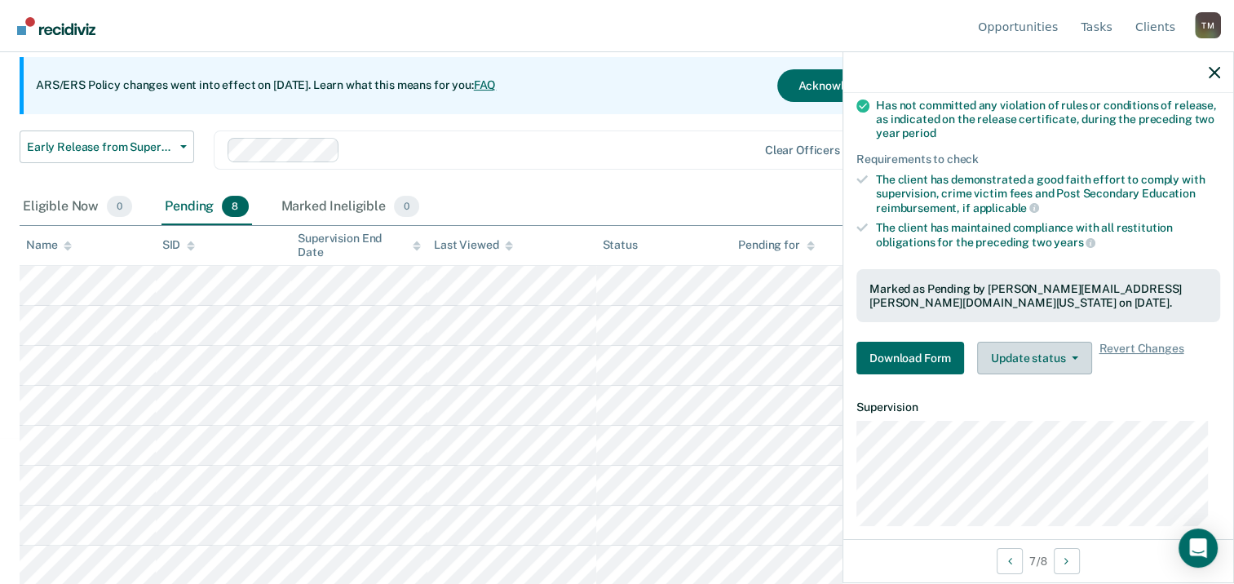
scroll to position [245, 0]
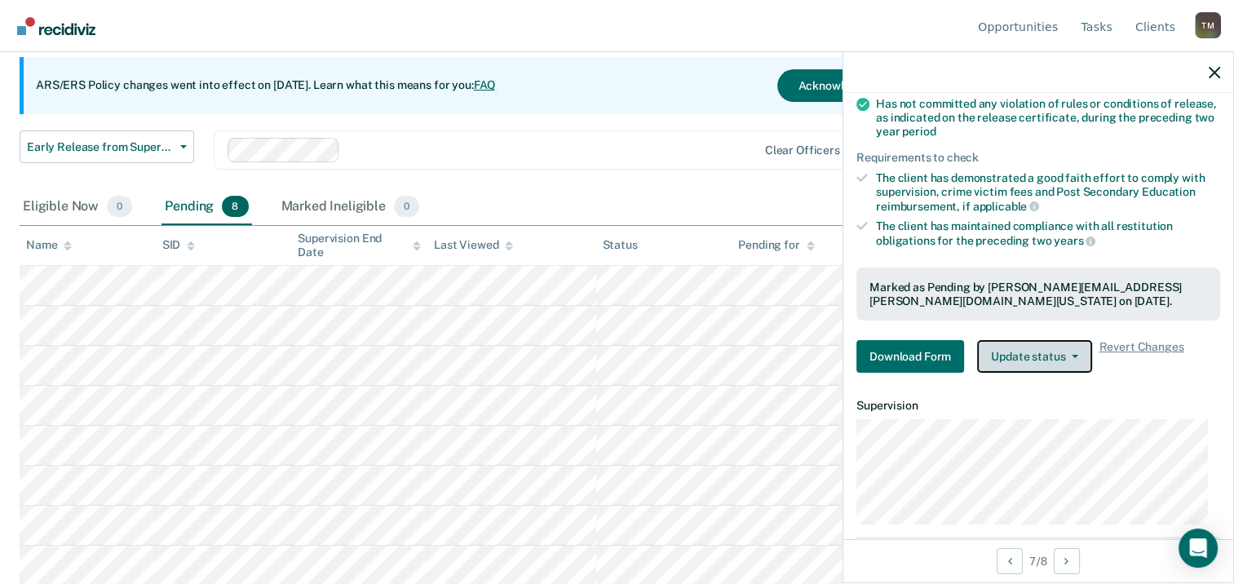
click at [1064, 358] on button "Update status" at bounding box center [1034, 356] width 115 height 33
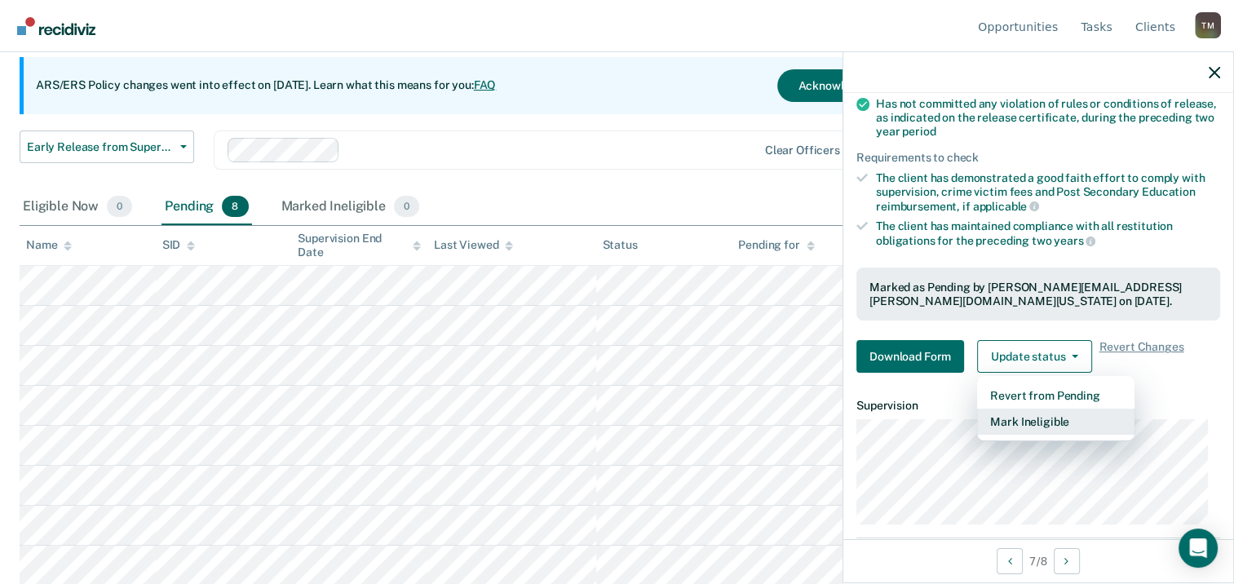
click at [1051, 421] on button "Mark Ineligible" at bounding box center [1055, 422] width 157 height 26
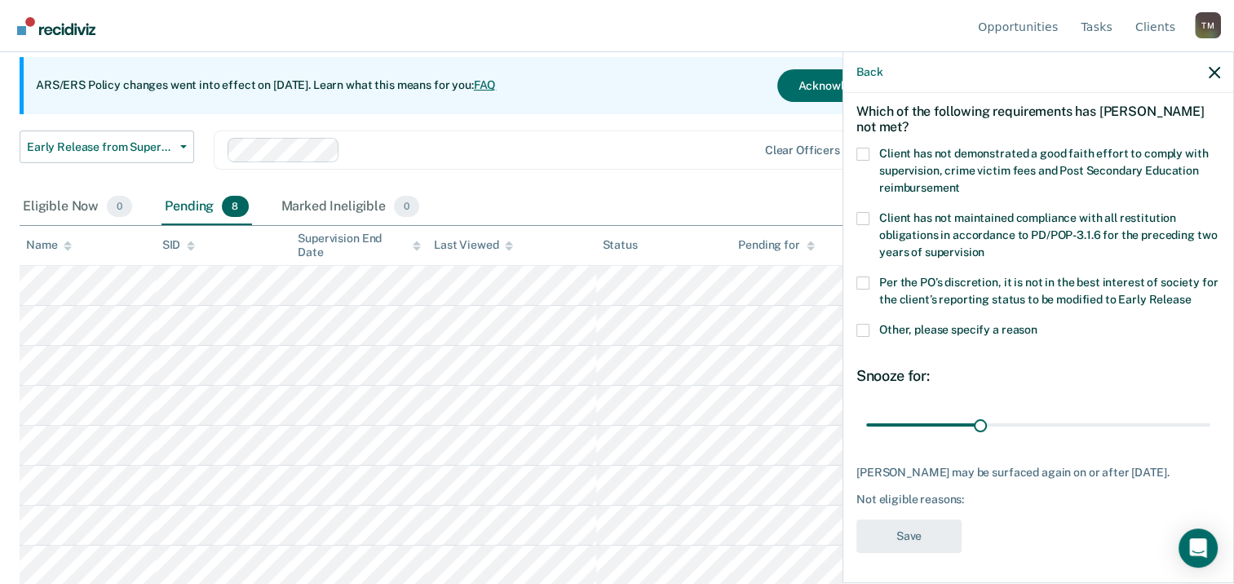
click at [865, 278] on span at bounding box center [863, 283] width 13 height 13
click at [1191, 294] on input "Per the PO’s discretion, it is not in the best interest of society for the clie…" at bounding box center [1191, 294] width 0 height 0
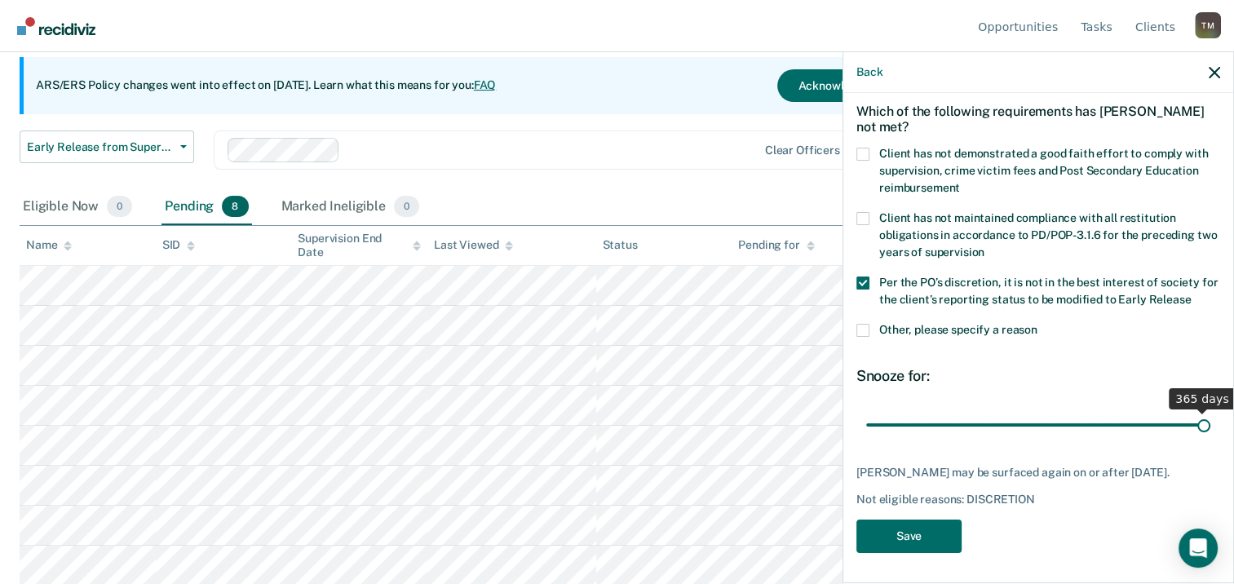
drag, startPoint x: 897, startPoint y: 418, endPoint x: 1216, endPoint y: 424, distance: 319.1
type input "365"
click at [1211, 424] on input "range" at bounding box center [1038, 425] width 344 height 29
click at [906, 535] on button "Save" at bounding box center [909, 536] width 105 height 33
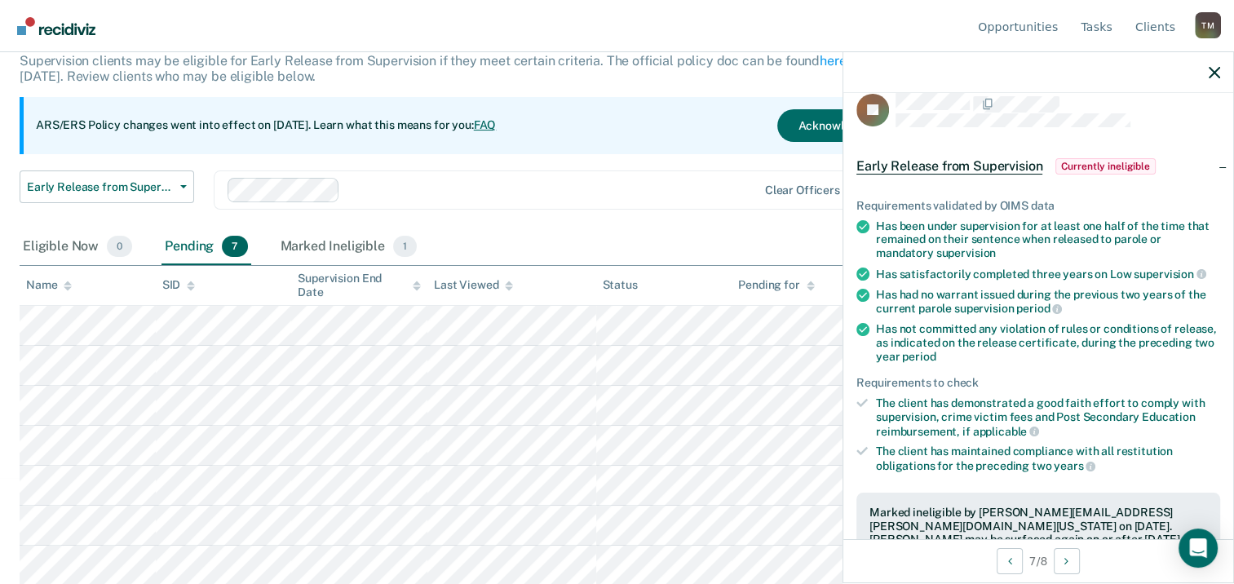
scroll to position [0, 0]
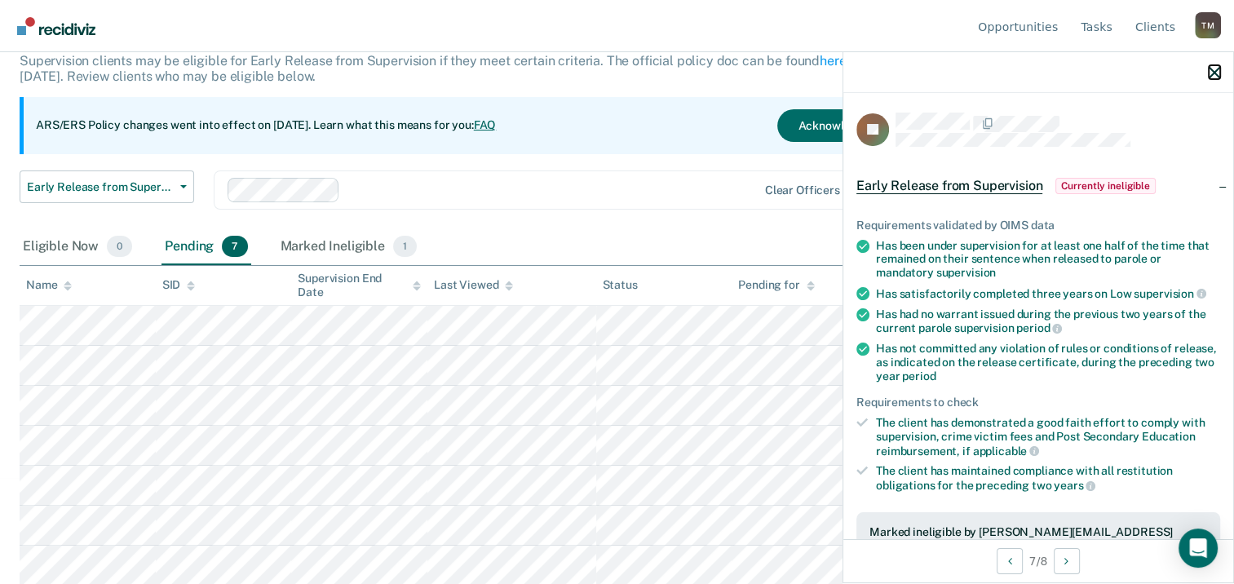
click at [1217, 69] on icon "button" at bounding box center [1214, 72] width 11 height 11
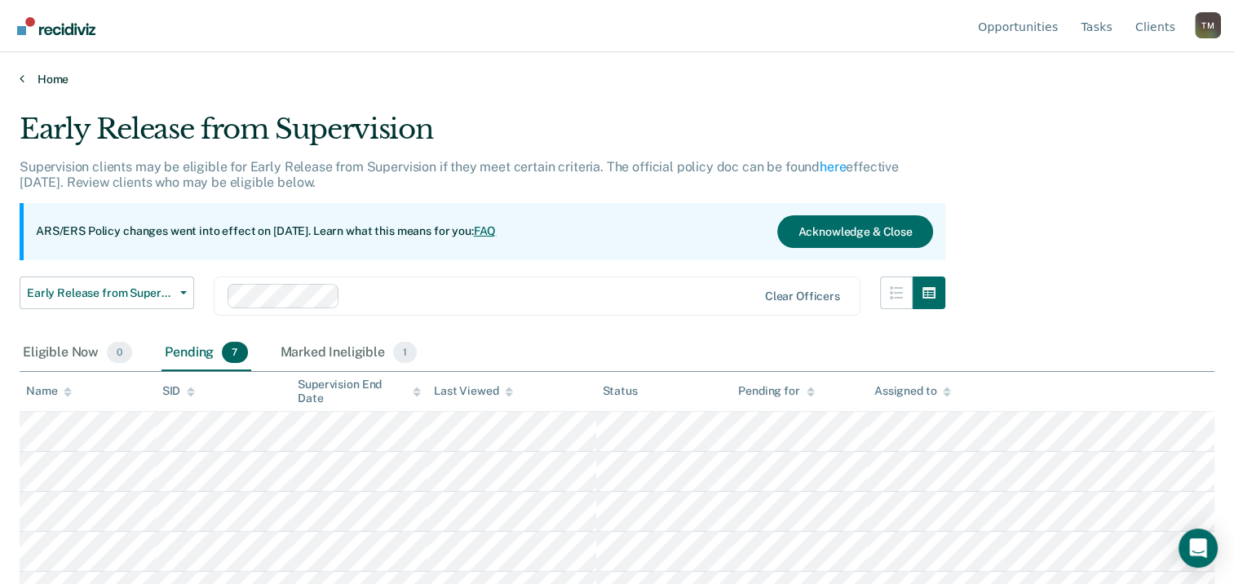
click at [54, 79] on link "Home" at bounding box center [617, 79] width 1195 height 15
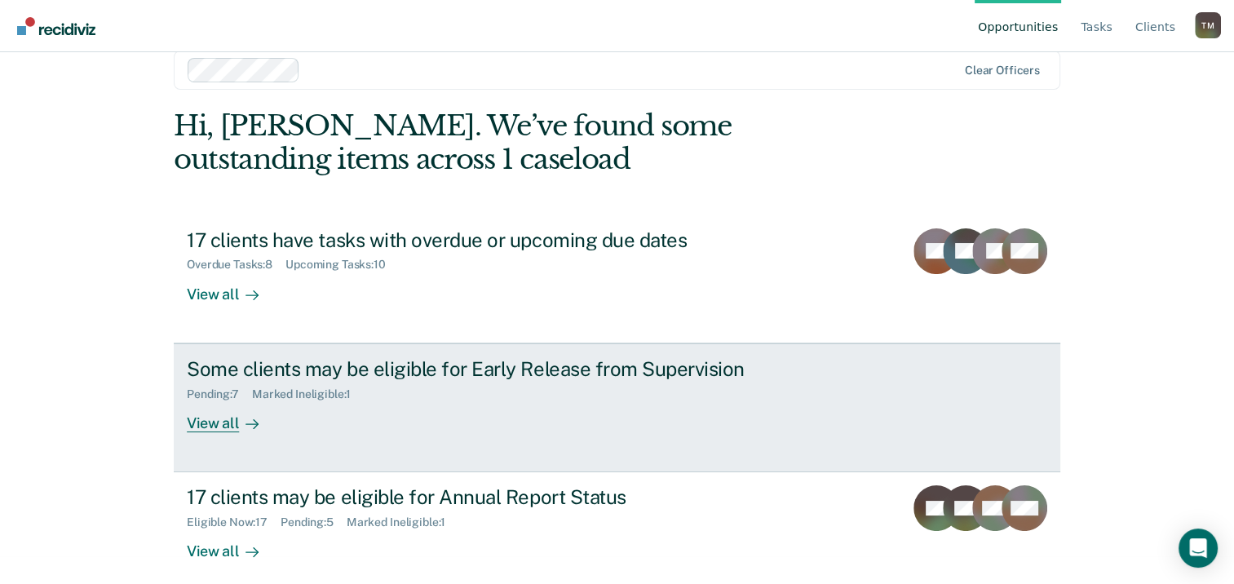
scroll to position [43, 0]
